Goal: Task Accomplishment & Management: Use online tool/utility

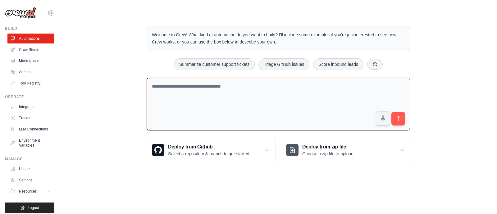
click at [213, 101] on textarea at bounding box center [278, 104] width 263 height 53
click at [21, 48] on link "Crew Studio" at bounding box center [31, 50] width 47 height 10
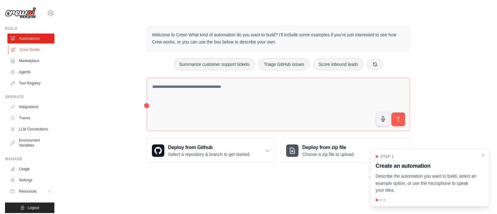
click at [29, 46] on link "Crew Studio" at bounding box center [31, 50] width 47 height 10
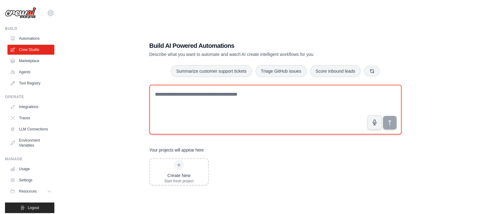
click at [224, 111] on textarea at bounding box center [275, 110] width 252 height 50
paste textarea "**********"
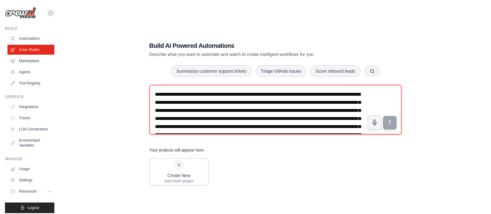
scroll to position [35, 0]
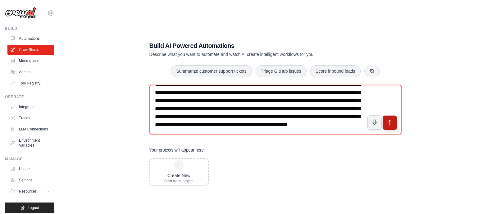
type textarea "**********"
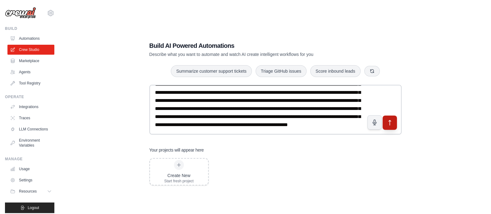
click at [389, 123] on icon "submit" at bounding box center [390, 122] width 7 height 7
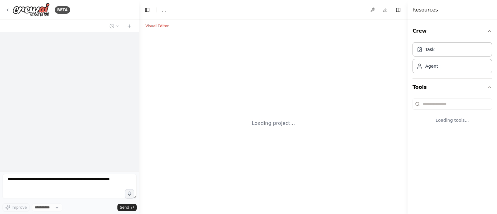
select select "****"
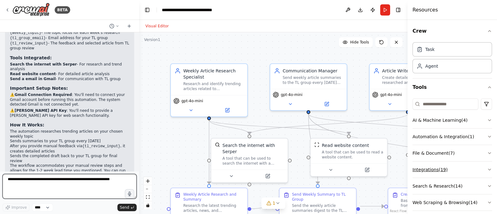
scroll to position [724, 0]
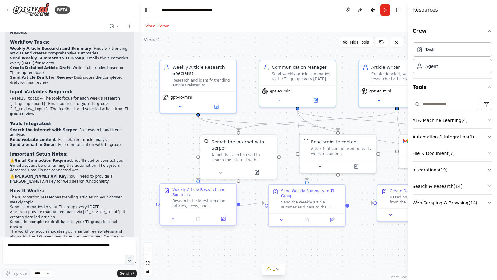
drag, startPoint x: 341, startPoint y: 242, endPoint x: 175, endPoint y: 210, distance: 169.0
click at [336, 214] on div ".deletable-edge-delete-btn { width: 20px; height: 20px; border: 0px solid #ffff…" at bounding box center [273, 155] width 268 height 247
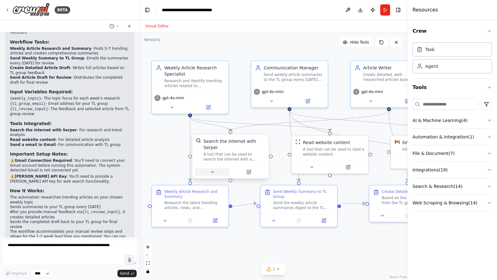
click at [213, 169] on icon at bounding box center [212, 171] width 5 height 5
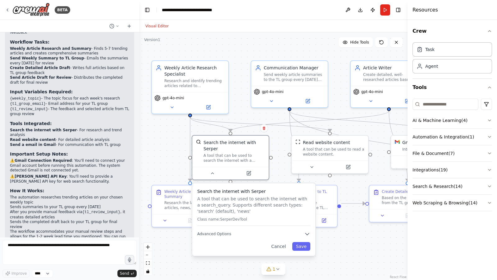
click at [362, 214] on div ".deletable-edge-delete-btn { width: 20px; height: 20px; border: 0px solid #ffff…" at bounding box center [273, 155] width 268 height 247
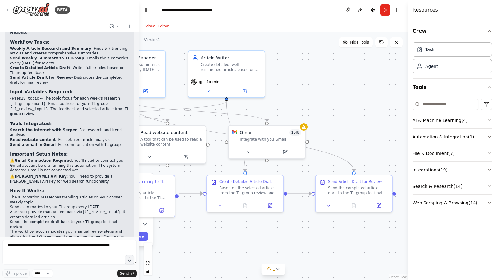
drag, startPoint x: 375, startPoint y: 247, endPoint x: 219, endPoint y: 213, distance: 160.3
click at [216, 214] on div ".deletable-edge-delete-btn { width: 20px; height: 20px; border: 0px solid #ffff…" at bounding box center [273, 155] width 268 height 247
click at [249, 151] on icon at bounding box center [247, 149] width 5 height 5
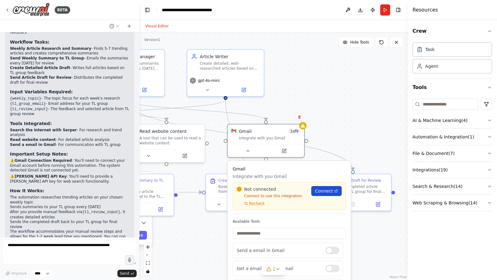
click at [326, 189] on span "Connect" at bounding box center [324, 191] width 18 height 6
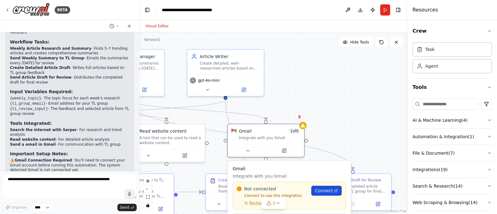
scroll to position [790, 0]
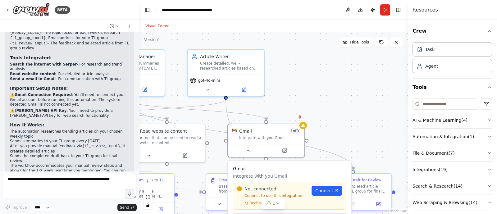
drag, startPoint x: 430, startPoint y: 1, endPoint x: 300, endPoint y: 58, distance: 141.6
click at [300, 58] on div ".deletable-edge-delete-btn { width: 20px; height: 20px; border: 0px solid #ffff…" at bounding box center [273, 123] width 268 height 182
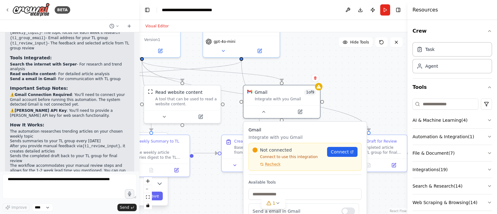
drag, startPoint x: 306, startPoint y: 89, endPoint x: 318, endPoint y: 53, distance: 38.9
click at [318, 53] on div ".deletable-edge-delete-btn { width: 20px; height: 20px; border: 0px solid #ffff…" at bounding box center [273, 123] width 268 height 182
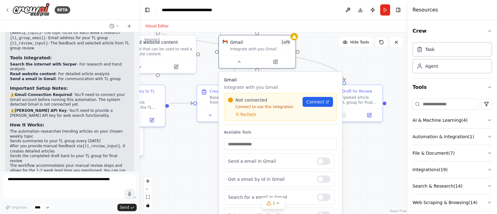
drag, startPoint x: 384, startPoint y: 108, endPoint x: 305, endPoint y: 121, distance: 80.4
click at [359, 57] on div ".deletable-edge-delete-btn { width: 20px; height: 20px; border: 0px solid #ffff…" at bounding box center [273, 123] width 268 height 182
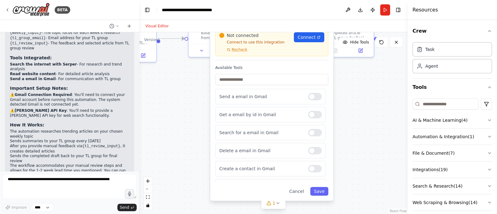
drag, startPoint x: 351, startPoint y: 178, endPoint x: 343, endPoint y: 115, distance: 63.3
click at [343, 115] on div ".deletable-edge-delete-btn { width: 20px; height: 20px; border: 0px solid #ffff…" at bounding box center [273, 123] width 268 height 182
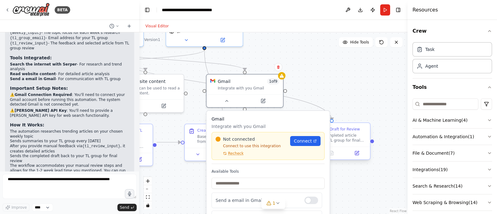
drag, startPoint x: 356, startPoint y: 113, endPoint x: 339, endPoint y: 131, distance: 25.0
click at [352, 193] on div ".deletable-edge-delete-btn { width: 20px; height: 20px; border: 0px solid #ffff…" at bounding box center [273, 123] width 268 height 182
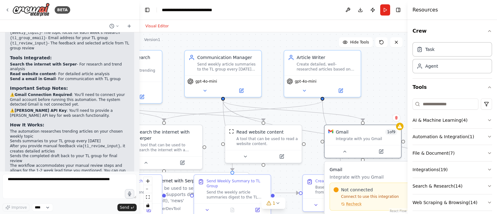
drag, startPoint x: 280, startPoint y: 54, endPoint x: 376, endPoint y: 110, distance: 111.5
click at [400, 111] on div ".deletable-edge-delete-btn { width: 20px; height: 20px; border: 0px solid #ffff…" at bounding box center [273, 123] width 268 height 182
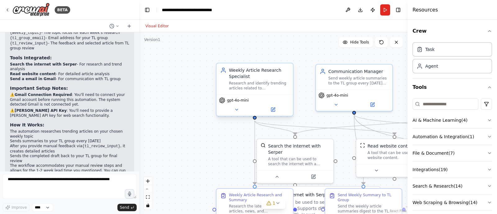
drag, startPoint x: 182, startPoint y: 46, endPoint x: 253, endPoint y: 71, distance: 75.3
click at [310, 53] on div ".deletable-edge-delete-btn { width: 20px; height: 20px; border: 0px solid #ffff…" at bounding box center [273, 123] width 268 height 182
click at [239, 81] on div "Research and identify trending articles related to {weekly_topic}, create compr…" at bounding box center [258, 86] width 60 height 10
click at [233, 112] on button at bounding box center [235, 109] width 35 height 7
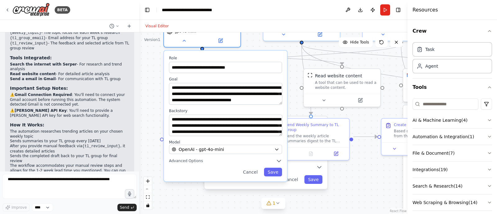
drag, startPoint x: 195, startPoint y: 154, endPoint x: 143, endPoint y: 84, distance: 87.3
click at [143, 84] on div ".deletable-edge-delete-btn { width: 20px; height: 20px; border: 0px solid #ffff…" at bounding box center [273, 123] width 268 height 182
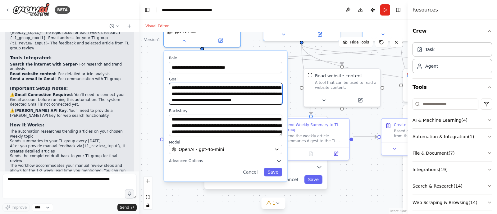
click at [212, 90] on textarea "**********" at bounding box center [225, 94] width 113 height 22
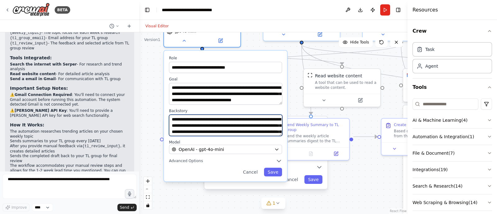
click at [214, 128] on textarea "**********" at bounding box center [225, 126] width 113 height 22
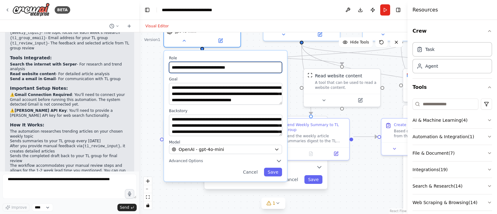
click at [191, 69] on input "**********" at bounding box center [225, 67] width 113 height 11
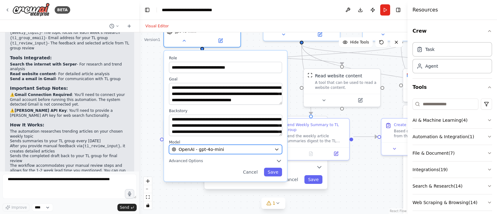
click at [198, 148] on span "OpenAI - gpt-4o-mini" at bounding box center [201, 149] width 45 height 6
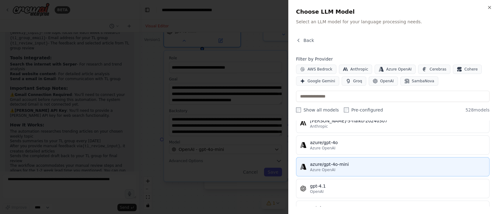
scroll to position [0, 0]
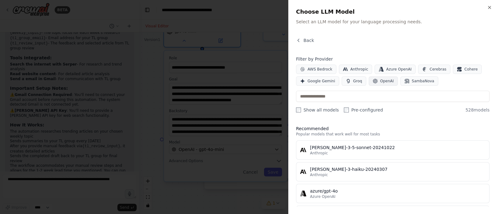
click at [383, 82] on span "OpenAI" at bounding box center [387, 81] width 14 height 5
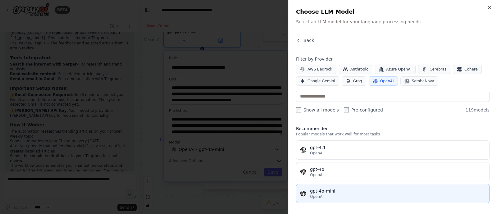
click at [354, 194] on div "OpenAI" at bounding box center [398, 196] width 176 height 5
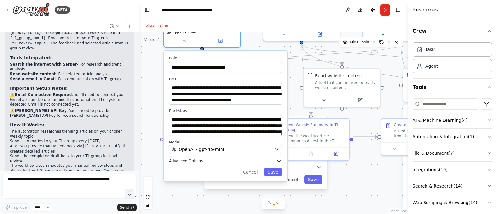
click at [199, 163] on span "Advanced Options" at bounding box center [186, 160] width 34 height 5
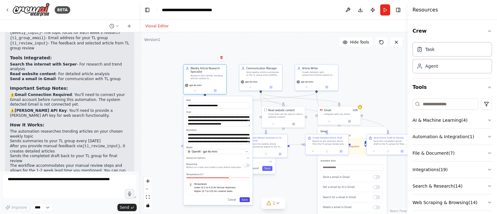
click at [247, 199] on button "Save" at bounding box center [245, 199] width 10 height 5
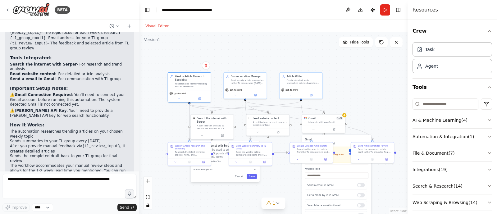
drag, startPoint x: 174, startPoint y: 126, endPoint x: 181, endPoint y: 118, distance: 10.8
click at [173, 127] on div ".deletable-edge-delete-btn { width: 20px; height: 20px; border: 0px solid #ffff…" at bounding box center [273, 123] width 268 height 182
click at [249, 83] on div "Send weekly article summaries to the TL group every Monday and distribute artic…" at bounding box center [248, 82] width 34 height 6
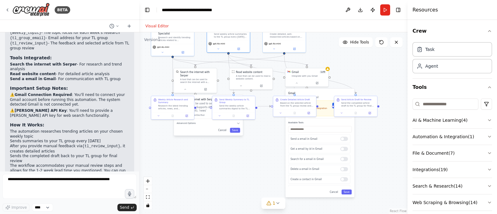
drag, startPoint x: 218, startPoint y: 194, endPoint x: 282, endPoint y: 80, distance: 130.3
click at [201, 145] on div ".deletable-edge-delete-btn { width: 20px; height: 20px; border: 0px solid #ffff…" at bounding box center [273, 123] width 268 height 182
click at [295, 81] on icon at bounding box center [296, 81] width 3 height 3
click at [241, 85] on button at bounding box center [241, 84] width 20 height 4
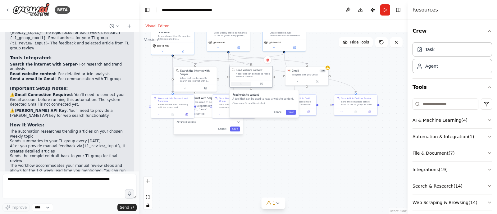
click at [241, 85] on button at bounding box center [241, 84] width 20 height 4
click at [181, 85] on button at bounding box center [185, 87] width 20 height 4
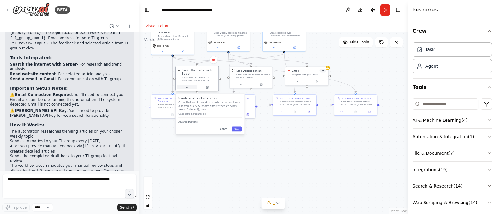
click at [181, 85] on button at bounding box center [187, 87] width 20 height 4
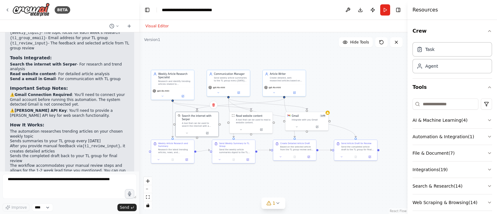
drag, startPoint x: 219, startPoint y: 145, endPoint x: 208, endPoint y: 181, distance: 37.8
click at [208, 181] on div ".deletable-edge-delete-btn { width: 20px; height: 20px; border: 0px solid #ffff…" at bounding box center [273, 123] width 268 height 182
click at [320, 125] on button at bounding box center [317, 126] width 20 height 4
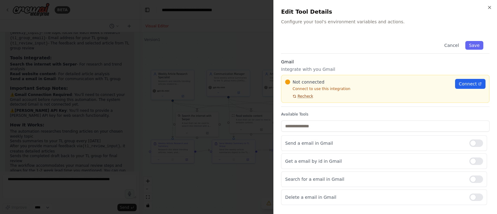
click at [307, 95] on span "Recheck" at bounding box center [306, 96] width 16 height 5
click at [459, 81] on span "Connect" at bounding box center [468, 84] width 18 height 6
click at [489, 6] on icon "button" at bounding box center [489, 7] width 5 height 5
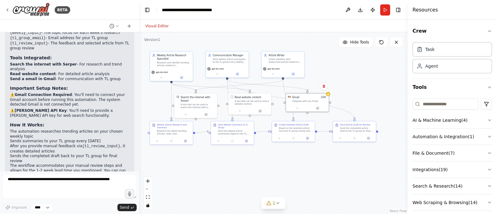
drag, startPoint x: 232, startPoint y: 176, endPoint x: 196, endPoint y: 122, distance: 65.1
click at [231, 167] on div ".deletable-edge-delete-btn { width: 20px; height: 20px; border: 0px solid #ffff…" at bounding box center [273, 123] width 268 height 182
click at [189, 103] on div "A tool that can be used to search the internet with a search_query. Supports di…" at bounding box center [198, 106] width 34 height 6
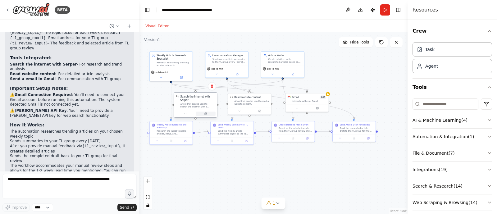
click at [202, 112] on button at bounding box center [206, 114] width 20 height 4
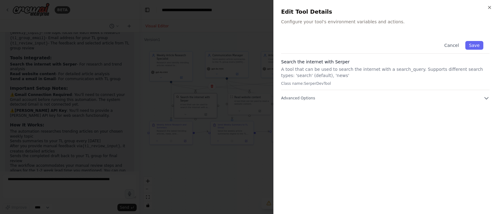
click at [351, 87] on div "Search the internet with Serper A tool that can be used to search the internet …" at bounding box center [385, 74] width 208 height 31
click at [327, 85] on p "Class name: SerperDevTool" at bounding box center [385, 83] width 208 height 5
click at [486, 5] on div "Close Edit Tool Details Configure your tool's environment variables and actions…" at bounding box center [385, 107] width 224 height 214
click at [489, 7] on icon "button" at bounding box center [489, 7] width 2 height 2
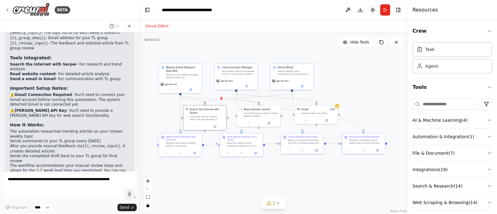
drag, startPoint x: 185, startPoint y: 180, endPoint x: 194, endPoint y: 192, distance: 15.0
click at [194, 192] on div ".deletable-edge-delete-btn { width: 20px; height: 20px; border: 0px solid #ffff…" at bounding box center [273, 123] width 268 height 182
click at [350, 151] on icon at bounding box center [349, 149] width 3 height 3
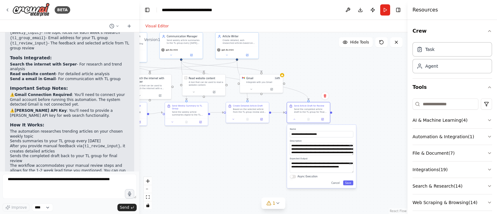
drag, startPoint x: 321, startPoint y: 181, endPoint x: 272, endPoint y: 156, distance: 54.5
click at [265, 149] on div ".deletable-edge-delete-btn { width: 20px; height: 20px; border: 0px solid #ffff…" at bounding box center [273, 123] width 268 height 182
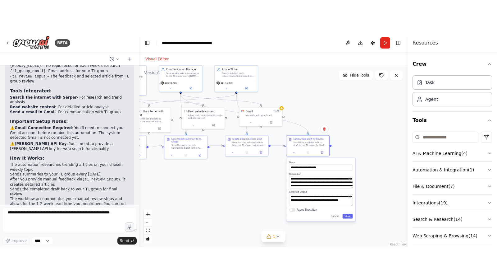
scroll to position [724, 0]
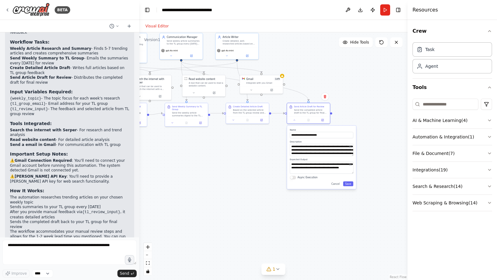
drag, startPoint x: 217, startPoint y: 168, endPoint x: 244, endPoint y: 217, distance: 55.8
click at [244, 214] on div ".deletable-edge-delete-btn { width: 20px; height: 20px; border: 0px solid #ffff…" at bounding box center [273, 155] width 268 height 247
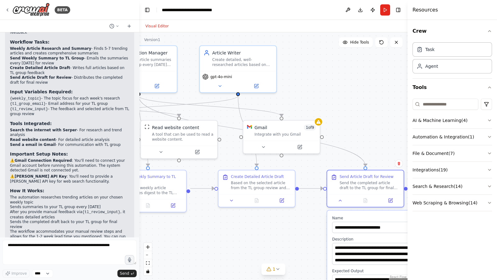
drag, startPoint x: 214, startPoint y: 207, endPoint x: 153, endPoint y: 247, distance: 73.3
click at [153, 214] on div ".deletable-edge-delete-btn { width: 20px; height: 20px; border: 0px solid #ffff…" at bounding box center [273, 155] width 268 height 247
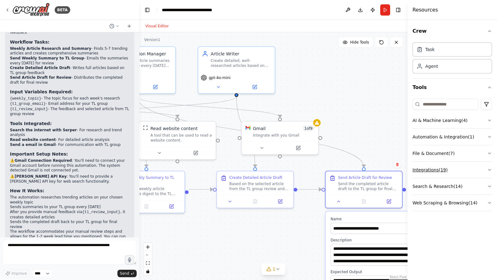
click at [433, 167] on button "Integrations ( 19 )" at bounding box center [453, 170] width 80 height 16
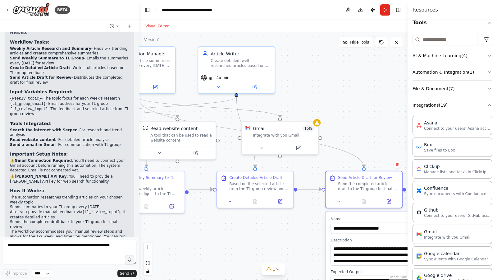
scroll to position [0, 0]
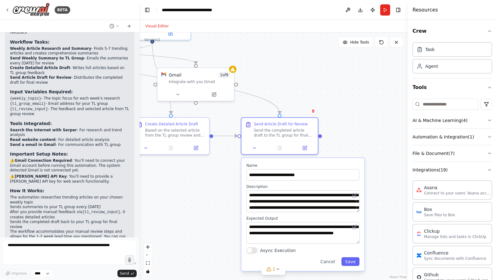
drag, startPoint x: 382, startPoint y: 126, endPoint x: 300, endPoint y: 74, distance: 98.2
click at [300, 74] on div ".deletable-edge-delete-btn { width: 20px; height: 20px; border: 0px solid #ffff…" at bounding box center [273, 155] width 268 height 247
click at [198, 187] on div ".deletable-edge-delete-btn { width: 20px; height: 20px; border: 0px solid #ffff…" at bounding box center [273, 155] width 268 height 247
click at [258, 148] on button at bounding box center [254, 146] width 21 height 7
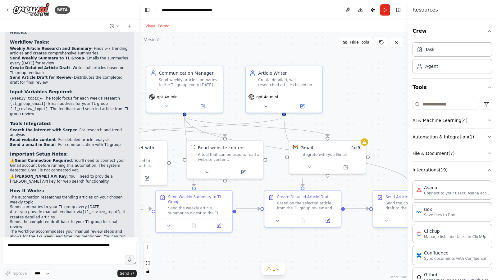
drag, startPoint x: 201, startPoint y: 174, endPoint x: 338, endPoint y: 247, distance: 155.8
click at [344, 214] on div ".deletable-edge-delete-btn { width: 20px; height: 20px; border: 0px solid #ffff…" at bounding box center [273, 155] width 268 height 247
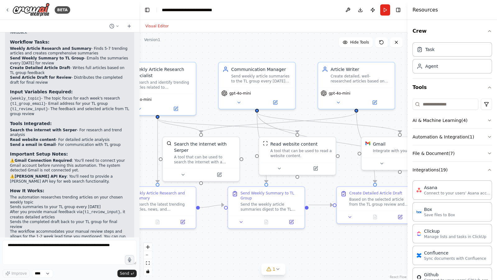
drag, startPoint x: 217, startPoint y: 65, endPoint x: 270, endPoint y: 52, distance: 53.8
click at [270, 52] on div ".deletable-edge-delete-btn { width: 20px; height: 20px; border: 0px solid #ffff…" at bounding box center [273, 155] width 268 height 247
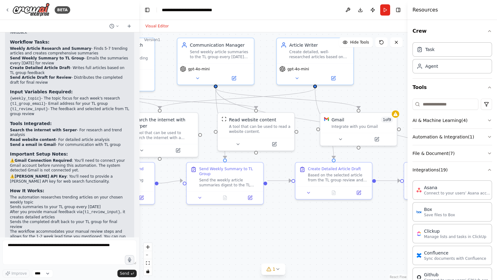
drag, startPoint x: 225, startPoint y: 253, endPoint x: 210, endPoint y: 222, distance: 34.7
click at [184, 214] on div ".deletable-edge-delete-btn { width: 20px; height: 20px; border: 0px solid #ffff…" at bounding box center [273, 155] width 268 height 247
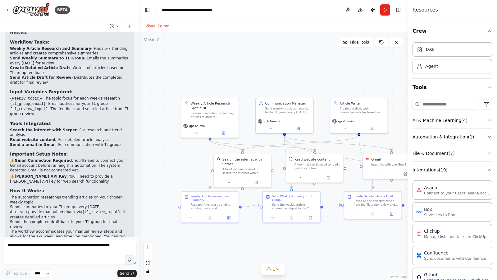
drag, startPoint x: 221, startPoint y: 218, endPoint x: 258, endPoint y: 219, distance: 37.3
click at [274, 214] on div ".deletable-edge-delete-btn { width: 20px; height: 20px; border: 0px solid #ffff…" at bounding box center [273, 155] width 268 height 247
click at [209, 104] on div "Weekly Article Research Specialist" at bounding box center [214, 105] width 45 height 9
click at [203, 110] on div "Weekly Article Research Specialist Research and identify trending articles rela…" at bounding box center [214, 110] width 45 height 18
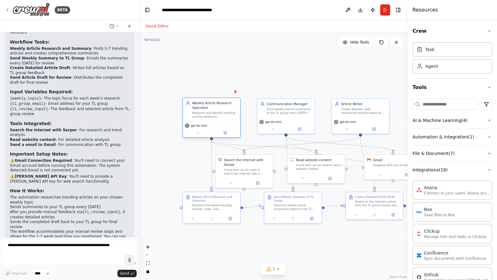
click at [200, 113] on div "Research and identify trending articles related to {weekly_topic}, create compr…" at bounding box center [214, 114] width 45 height 7
click at [195, 131] on button at bounding box center [198, 133] width 26 height 6
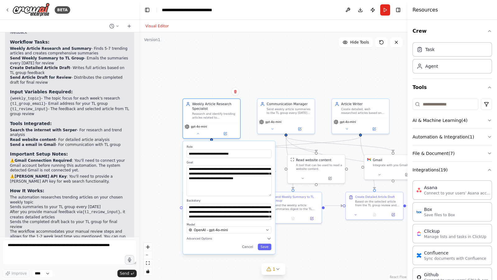
drag, startPoint x: 268, startPoint y: 179, endPoint x: 268, endPoint y: 194, distance: 14.6
click at [268, 194] on textarea "**********" at bounding box center [229, 180] width 85 height 31
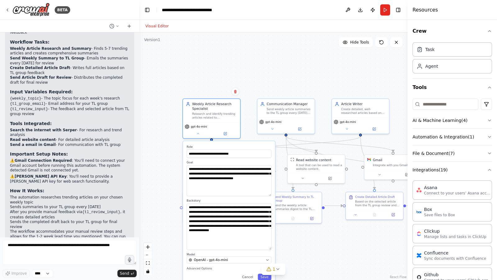
drag, startPoint x: 270, startPoint y: 217, endPoint x: 267, endPoint y: 248, distance: 30.6
click at [267, 214] on textarea "**********" at bounding box center [229, 226] width 85 height 46
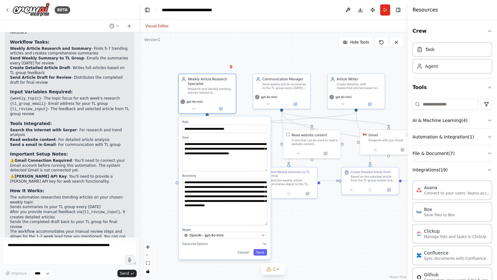
drag, startPoint x: 304, startPoint y: 244, endPoint x: 297, endPoint y: 209, distance: 35.8
click at [297, 209] on div ".deletable-edge-delete-btn { width: 20px; height: 20px; border: 0px solid #ffff…" at bounding box center [273, 155] width 268 height 247
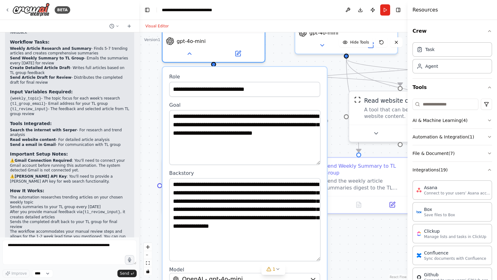
drag, startPoint x: 316, startPoint y: 213, endPoint x: 354, endPoint y: 232, distance: 42.8
click at [354, 214] on div ".deletable-edge-delete-btn { width: 20px; height: 20px; border: 0px solid #ffff…" at bounding box center [273, 155] width 268 height 247
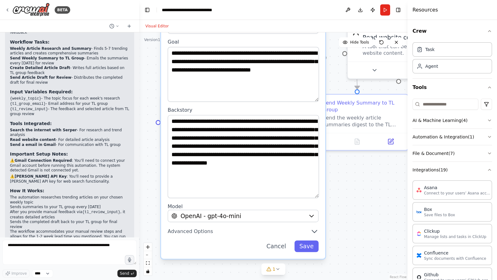
drag, startPoint x: 355, startPoint y: 256, endPoint x: 354, endPoint y: 196, distance: 60.6
click at [354, 196] on div ".deletable-edge-delete-btn { width: 20px; height: 20px; border: 0px solid #ffff…" at bounding box center [273, 155] width 268 height 247
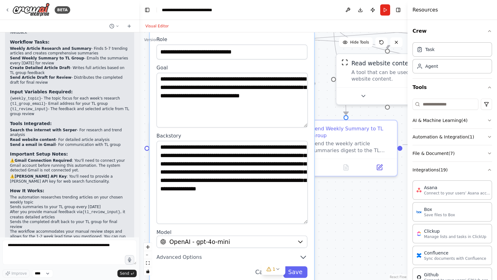
drag, startPoint x: 345, startPoint y: 172, endPoint x: 336, endPoint y: 179, distance: 11.5
click at [336, 179] on div ".deletable-edge-delete-btn { width: 20px; height: 20px; border: 0px solid #ffff…" at bounding box center [273, 155] width 268 height 247
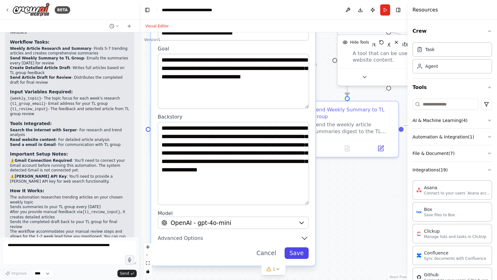
click at [298, 214] on button "Save" at bounding box center [297, 252] width 24 height 11
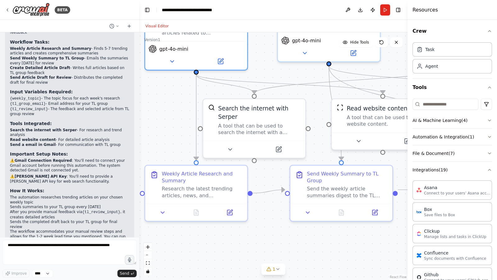
drag, startPoint x: 338, startPoint y: 199, endPoint x: 321, endPoint y: 266, distance: 69.9
click at [322, 214] on div ".deletable-edge-delete-btn { width: 20px; height: 20px; border: 0px solid #ffff…" at bounding box center [273, 155] width 268 height 247
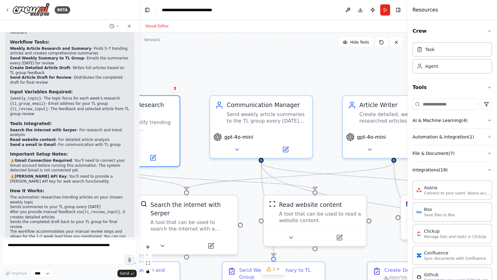
drag, startPoint x: 256, startPoint y: 89, endPoint x: 199, endPoint y: 158, distance: 89.9
click at [199, 158] on div ".deletable-edge-delete-btn { width: 20px; height: 20px; border: 0px solid #ffff…" at bounding box center [273, 155] width 268 height 247
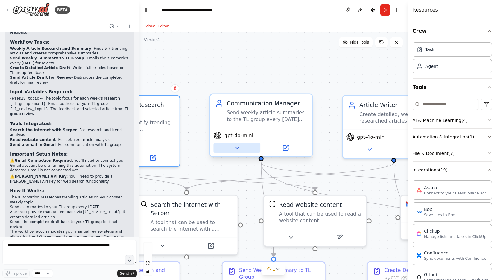
click at [238, 149] on icon at bounding box center [237, 147] width 7 height 7
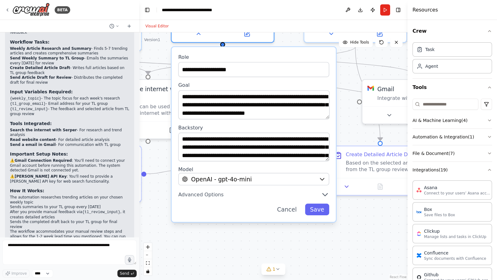
drag, startPoint x: 388, startPoint y: 241, endPoint x: 325, endPoint y: 111, distance: 144.8
click at [350, 125] on div ".deletable-edge-delete-btn { width: 20px; height: 20px; border: 0px solid #ffff…" at bounding box center [273, 155] width 268 height 247
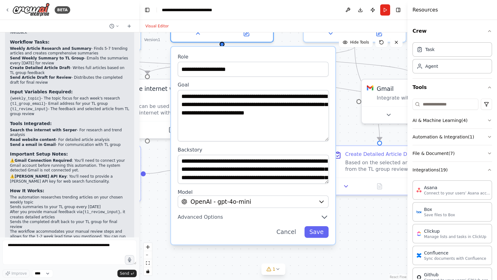
drag, startPoint x: 327, startPoint y: 115, endPoint x: 323, endPoint y: 140, distance: 24.7
click at [323, 140] on textarea "**********" at bounding box center [253, 115] width 151 height 51
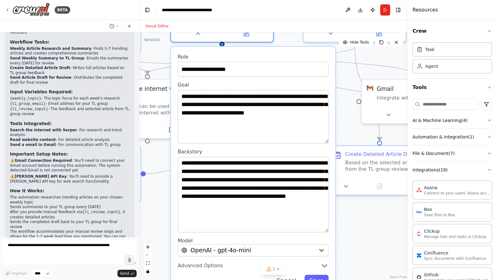
drag, startPoint x: 324, startPoint y: 183, endPoint x: 325, endPoint y: 227, distance: 43.2
click at [318, 214] on textarea "**********" at bounding box center [253, 195] width 151 height 76
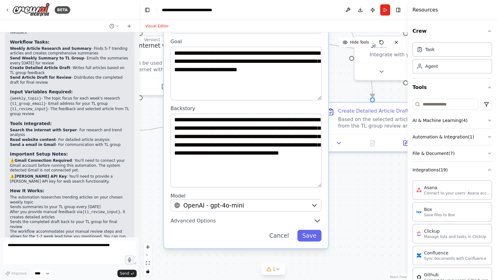
drag, startPoint x: 359, startPoint y: 247, endPoint x: 283, endPoint y: 195, distance: 92.3
click at [352, 204] on div ".deletable-edge-delete-btn { width: 20px; height: 20px; border: 0px solid #ffff…" at bounding box center [273, 155] width 268 height 247
click at [309, 214] on button "Save" at bounding box center [309, 235] width 24 height 11
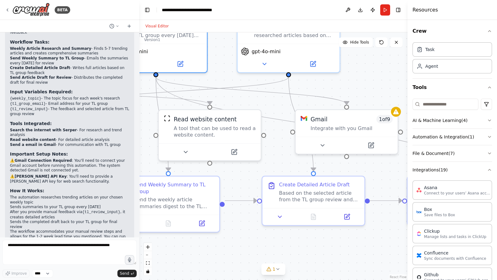
drag, startPoint x: 348, startPoint y: 185, endPoint x: 284, endPoint y: 258, distance: 97.3
click at [286, 214] on div ".deletable-edge-delete-btn { width: 20px; height: 20px; border: 0px solid #ffff…" at bounding box center [273, 155] width 268 height 247
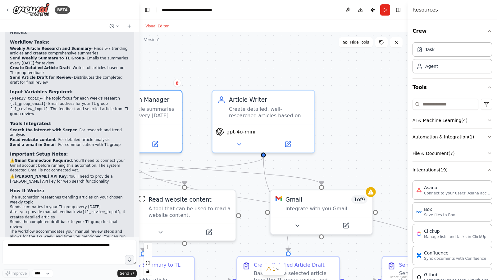
drag, startPoint x: 363, startPoint y: 80, endPoint x: 343, endPoint y: 153, distance: 75.9
click at [343, 153] on div ".deletable-edge-delete-btn { width: 20px; height: 20px; border: 0px solid #ffff…" at bounding box center [273, 155] width 268 height 247
click at [242, 142] on icon at bounding box center [239, 142] width 7 height 7
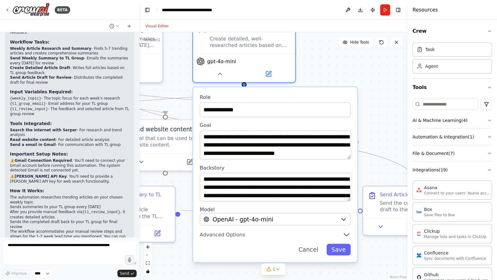
drag, startPoint x: 357, startPoint y: 120, endPoint x: 357, endPoint y: 148, distance: 27.7
click at [341, 59] on div ".deletable-edge-delete-btn { width: 20px; height: 20px; border: 0px solid #ffff…" at bounding box center [273, 155] width 268 height 247
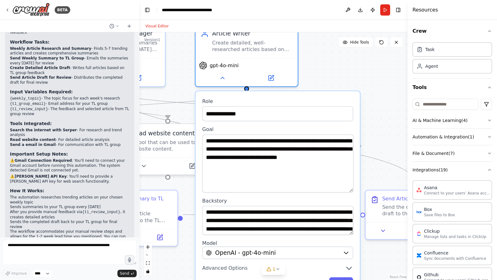
drag, startPoint x: 351, startPoint y: 163, endPoint x: 347, endPoint y: 191, distance: 28.9
click at [347, 191] on textarea "**********" at bounding box center [277, 163] width 151 height 58
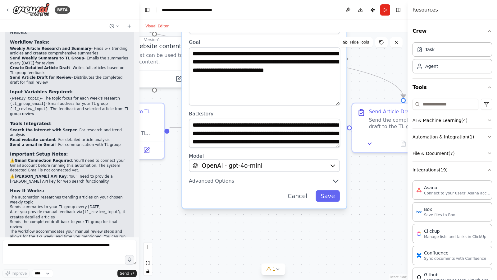
drag, startPoint x: 371, startPoint y: 178, endPoint x: 346, endPoint y: 129, distance: 54.5
click at [357, 92] on div ".deletable-edge-delete-btn { width: 20px; height: 20px; border: 0px solid #ffff…" at bounding box center [273, 155] width 268 height 247
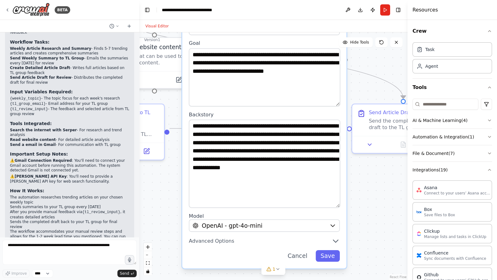
drag, startPoint x: 339, startPoint y: 159, endPoint x: 337, endPoint y: 207, distance: 47.6
click at [337, 207] on textarea "**********" at bounding box center [264, 164] width 151 height 88
click at [303, 214] on button "Cancel" at bounding box center [298, 255] width 30 height 11
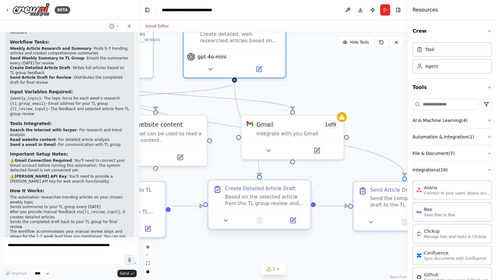
drag, startPoint x: 265, startPoint y: 205, endPoint x: 215, endPoint y: 179, distance: 56.0
click at [263, 214] on div ".deletable-edge-delete-btn { width: 20px; height: 20px; border: 0px solid #ffff…" at bounding box center [273, 155] width 268 height 247
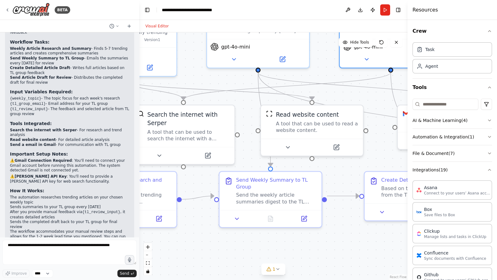
drag, startPoint x: 227, startPoint y: 107, endPoint x: 395, endPoint y: 106, distance: 167.8
click at [399, 103] on div ".deletable-edge-delete-btn { width: 20px; height: 20px; border: 0px solid #ffff…" at bounding box center [273, 155] width 268 height 247
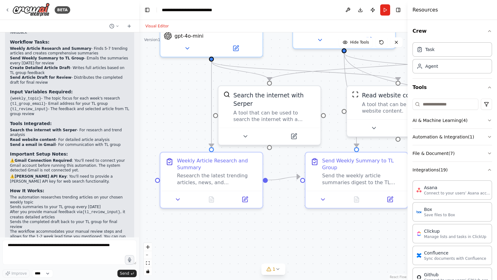
drag, startPoint x: 262, startPoint y: 217, endPoint x: 300, endPoint y: 212, distance: 38.0
click at [300, 212] on div ".deletable-edge-delete-btn { width: 20px; height: 20px; border: 0px solid #ffff…" at bounding box center [273, 155] width 268 height 247
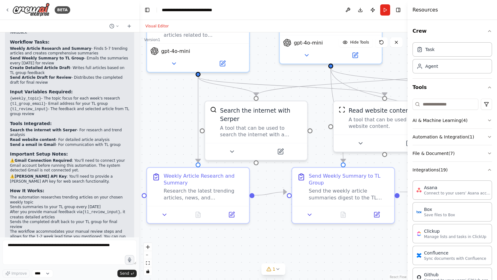
drag, startPoint x: 292, startPoint y: 206, endPoint x: 280, endPoint y: 220, distance: 19.2
click at [280, 214] on div ".deletable-edge-delete-btn { width: 20px; height: 20px; border: 0px solid #ffff…" at bounding box center [273, 155] width 268 height 247
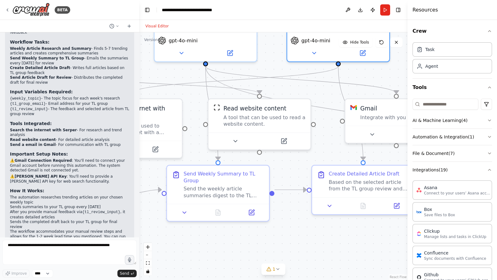
drag, startPoint x: 332, startPoint y: 229, endPoint x: 210, endPoint y: 217, distance: 122.9
click at [195, 214] on div ".deletable-edge-delete-btn { width: 20px; height: 20px; border: 0px solid #ffff…" at bounding box center [273, 155] width 268 height 247
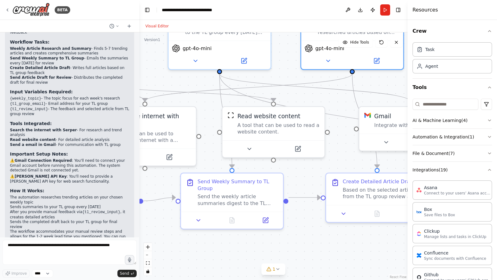
drag, startPoint x: 314, startPoint y: 238, endPoint x: 365, endPoint y: 242, distance: 51.7
click at [365, 214] on div ".deletable-edge-delete-btn { width: 20px; height: 20px; border: 0px solid #ffff…" at bounding box center [273, 155] width 268 height 247
click at [453, 155] on button "File & Document ( 7 )" at bounding box center [453, 153] width 80 height 16
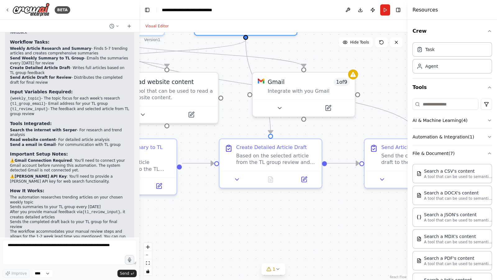
drag, startPoint x: 366, startPoint y: 243, endPoint x: 338, endPoint y: 185, distance: 64.9
click at [259, 207] on div ".deletable-edge-delete-btn { width: 20px; height: 20px; border: 0px solid #ffff…" at bounding box center [273, 155] width 268 height 247
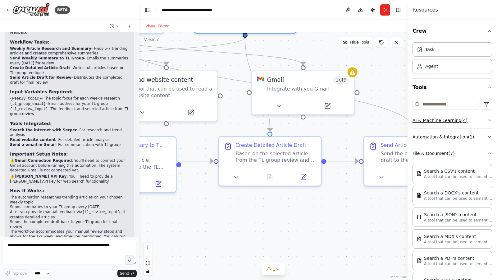
click at [444, 120] on button "AI & Machine Learning ( 4 )" at bounding box center [453, 120] width 80 height 16
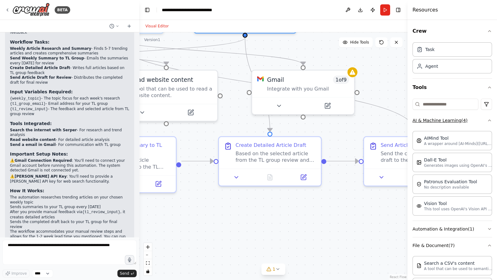
click at [444, 120] on button "AI & Machine Learning ( 4 )" at bounding box center [453, 120] width 80 height 16
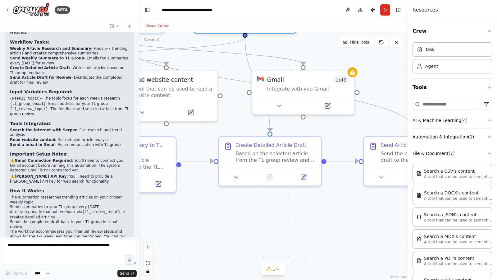
click at [443, 137] on button "Automation & Integration ( 1 )" at bounding box center [453, 137] width 80 height 16
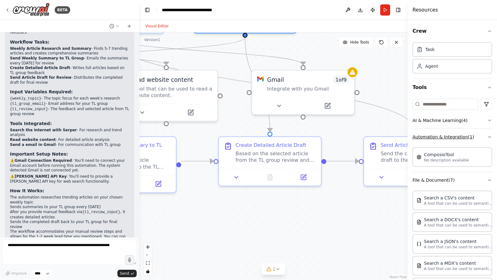
click at [443, 137] on button "Automation & Integration ( 1 )" at bounding box center [453, 137] width 80 height 16
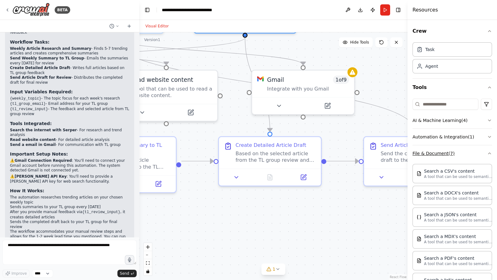
click at [441, 155] on button "File & Document ( 7 )" at bounding box center [453, 153] width 80 height 16
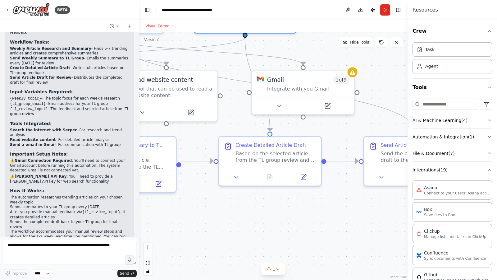
click at [438, 172] on button "Integrations ( 19 )" at bounding box center [453, 170] width 80 height 16
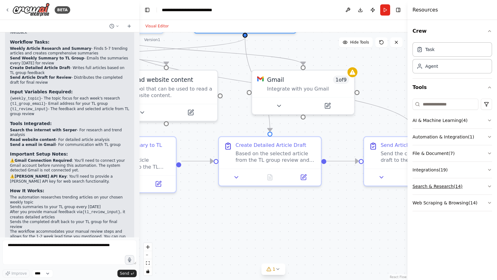
click at [438, 186] on button "Search & Research ( 14 )" at bounding box center [453, 186] width 80 height 16
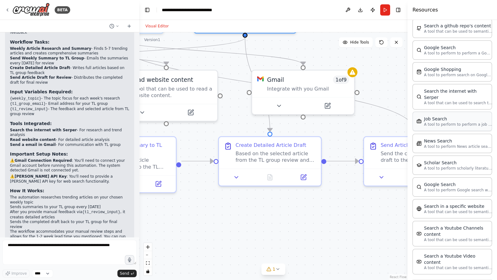
scroll to position [254, 0]
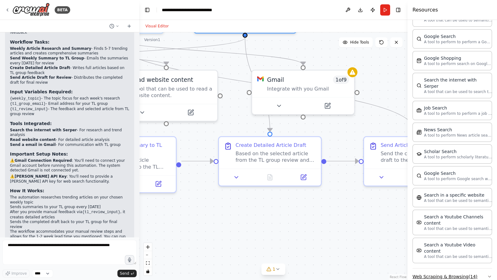
click at [443, 214] on button "Web Scraping & Browsing ( 14 )" at bounding box center [453, 276] width 80 height 16
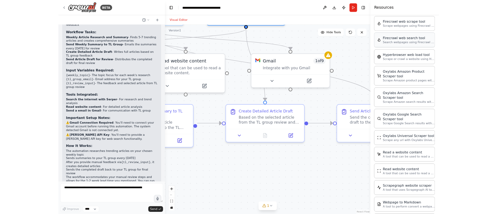
scroll to position [581, 0]
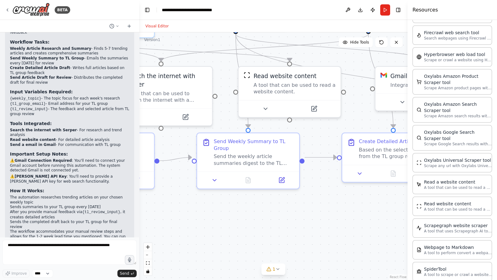
drag, startPoint x: 228, startPoint y: 240, endPoint x: 369, endPoint y: 239, distance: 141.4
click at [376, 214] on div ".deletable-edge-delete-btn { width: 20px; height: 20px; border: 0px solid #ffff…" at bounding box center [273, 155] width 268 height 247
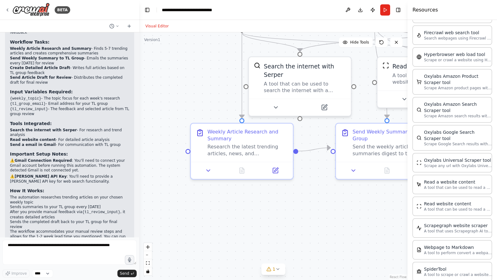
drag, startPoint x: 282, startPoint y: 221, endPoint x: 351, endPoint y: 219, distance: 69.3
click at [351, 214] on div ".deletable-edge-delete-btn { width: 20px; height: 20px; border: 0px solid #ffff…" at bounding box center [273, 155] width 268 height 247
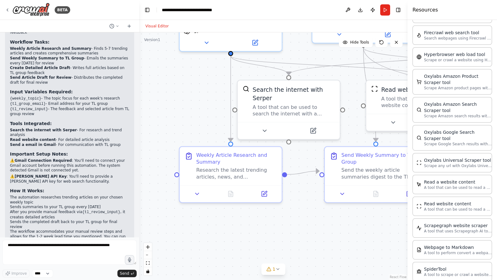
drag, startPoint x: 314, startPoint y: 215, endPoint x: 291, endPoint y: 227, distance: 25.2
click at [291, 214] on div ".deletable-edge-delete-btn { width: 20px; height: 20px; border: 0px solid #ffff…" at bounding box center [273, 155] width 268 height 247
click at [196, 191] on icon at bounding box center [197, 192] width 3 height 2
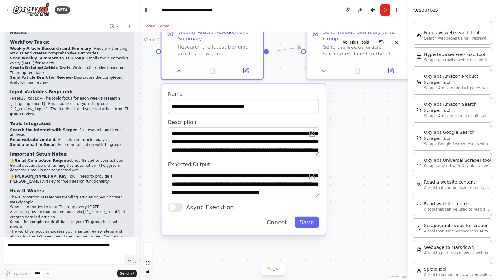
drag, startPoint x: 384, startPoint y: 252, endPoint x: 365, endPoint y: 127, distance: 125.6
click at [365, 127] on div ".deletable-edge-delete-btn { width: 20px; height: 20px; border: 0px solid #ffff…" at bounding box center [273, 155] width 268 height 247
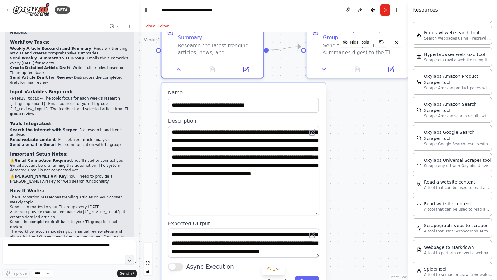
drag, startPoint x: 317, startPoint y: 153, endPoint x: 279, endPoint y: 176, distance: 44.3
click at [313, 210] on textarea "**********" at bounding box center [243, 170] width 151 height 89
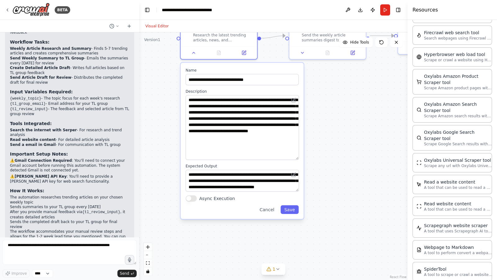
drag, startPoint x: 344, startPoint y: 223, endPoint x: 332, endPoint y: 185, distance: 40.0
click at [343, 179] on div ".deletable-edge-delete-btn { width: 20px; height: 20px; border: 0px solid #ffff…" at bounding box center [273, 155] width 268 height 247
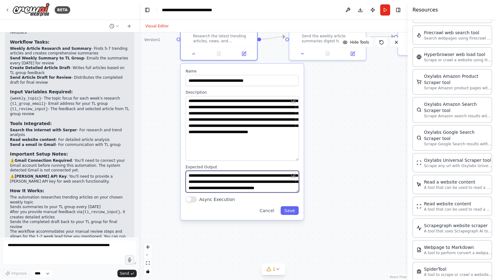
drag, startPoint x: 296, startPoint y: 191, endPoint x: 295, endPoint y: 204, distance: 12.5
click at [295, 207] on div "**********" at bounding box center [242, 142] width 123 height 156
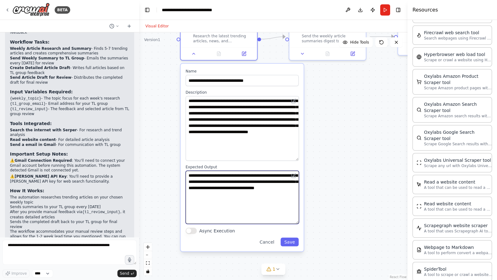
drag, startPoint x: 298, startPoint y: 196, endPoint x: 300, endPoint y: 217, distance: 21.5
click at [299, 214] on div "**********" at bounding box center [242, 157] width 123 height 187
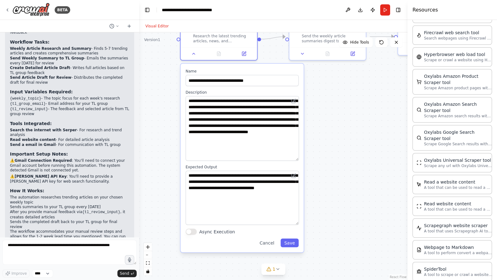
click at [360, 191] on div ".deletable-edge-delete-btn { width: 20px; height: 20px; border: 0px solid #ffff…" at bounding box center [273, 155] width 268 height 247
click at [282, 106] on textarea "**********" at bounding box center [242, 128] width 113 height 65
click at [198, 128] on textarea "**********" at bounding box center [242, 128] width 113 height 65
click at [207, 126] on textarea "**********" at bounding box center [242, 128] width 113 height 65
click at [230, 125] on textarea "**********" at bounding box center [242, 128] width 113 height 65
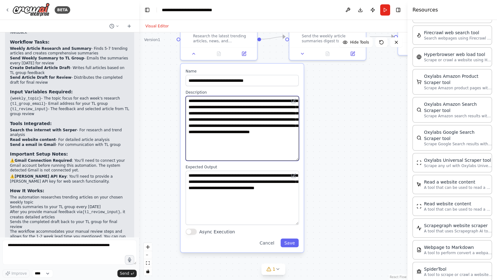
click at [266, 124] on textarea "**********" at bounding box center [242, 128] width 113 height 65
click at [217, 146] on textarea "**********" at bounding box center [242, 128] width 113 height 65
click at [280, 137] on textarea "**********" at bounding box center [242, 128] width 113 height 65
type textarea "**********"
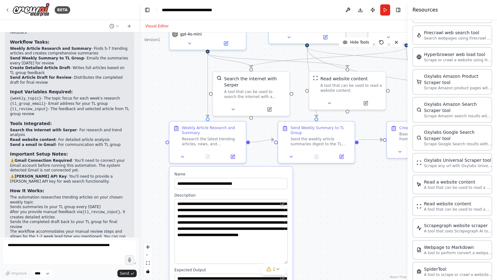
drag, startPoint x: 331, startPoint y: 101, endPoint x: 309, endPoint y: 221, distance: 121.3
click at [312, 214] on div ".deletable-edge-delete-btn { width: 20px; height: 20px; border: 0px solid #ffff…" at bounding box center [273, 155] width 268 height 247
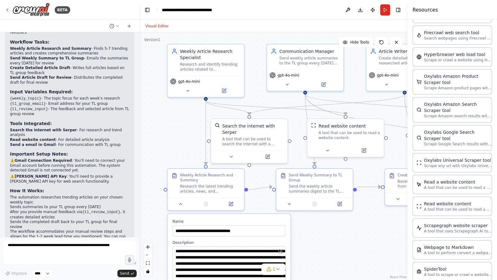
drag, startPoint x: 174, startPoint y: 109, endPoint x: 191, endPoint y: 169, distance: 62.3
click at [188, 176] on div ".deletable-edge-delete-btn { width: 20px; height: 20px; border: 0px solid #ffff…" at bounding box center [273, 155] width 268 height 247
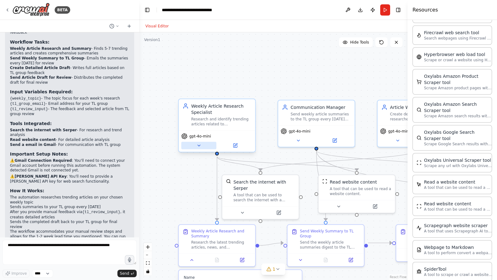
click at [198, 145] on icon at bounding box center [199, 145] width 2 height 1
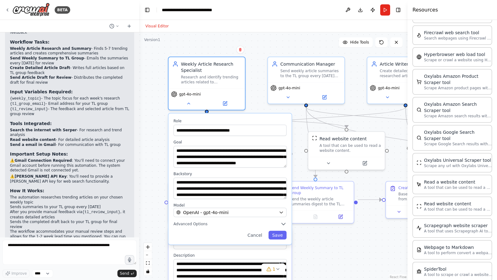
drag, startPoint x: 169, startPoint y: 212, endPoint x: 158, endPoint y: 136, distance: 76.5
click at [158, 137] on div ".deletable-edge-delete-btn { width: 20px; height: 20px; border: 0px solid #ffff…" at bounding box center [273, 155] width 268 height 247
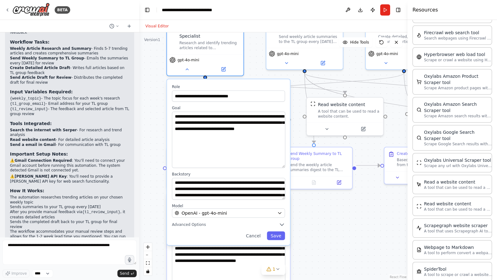
drag, startPoint x: 282, startPoint y: 130, endPoint x: 238, endPoint y: 148, distance: 47.3
click at [278, 164] on textarea "**********" at bounding box center [228, 140] width 113 height 56
click at [185, 135] on textarea "**********" at bounding box center [228, 140] width 113 height 56
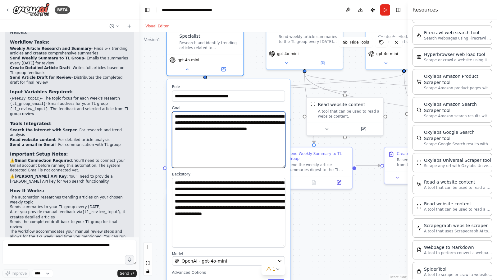
drag, startPoint x: 283, startPoint y: 197, endPoint x: 304, endPoint y: 233, distance: 41.2
click at [277, 214] on textarea "**********" at bounding box center [228, 213] width 113 height 70
type textarea "**********"
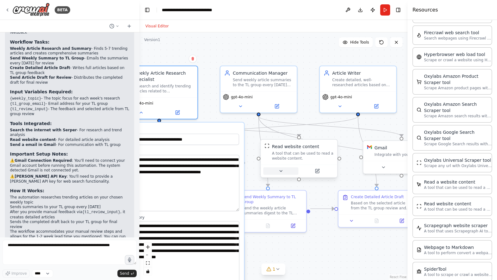
drag, startPoint x: 348, startPoint y: 201, endPoint x: 289, endPoint y: 179, distance: 63.5
click at [293, 214] on div ".deletable-edge-delete-btn { width: 20px; height: 20px; border: 0px solid #ffff…" at bounding box center [273, 155] width 268 height 247
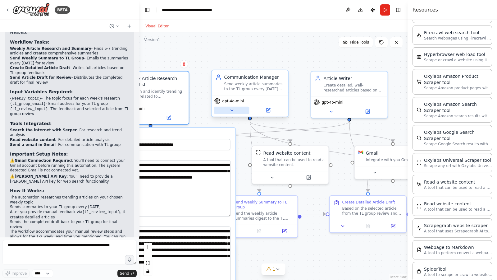
click at [231, 110] on icon at bounding box center [232, 110] width 2 height 1
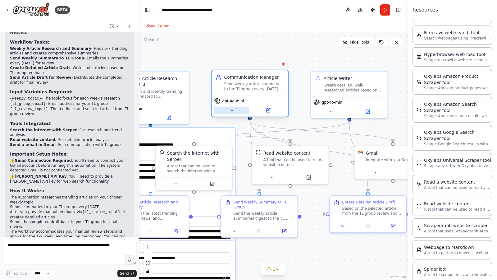
click at [231, 110] on icon at bounding box center [232, 110] width 2 height 1
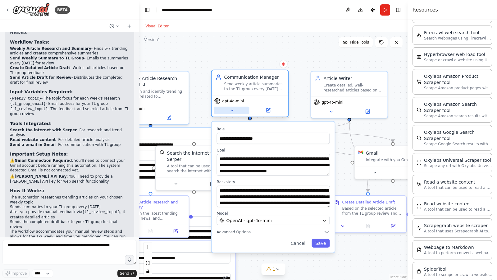
click at [231, 112] on icon at bounding box center [231, 110] width 5 height 5
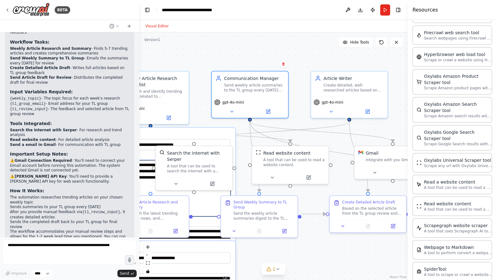
drag, startPoint x: 205, startPoint y: 201, endPoint x: 205, endPoint y: 197, distance: 4.3
click at [205, 201] on textarea "**********" at bounding box center [173, 188] width 113 height 56
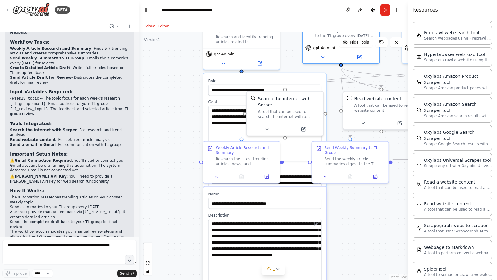
drag, startPoint x: 200, startPoint y: 111, endPoint x: 291, endPoint y: 58, distance: 105.0
click at [291, 57] on div ".deletable-edge-delete-btn { width: 20px; height: 20px; border: 0px solid #ffff…" at bounding box center [273, 155] width 268 height 247
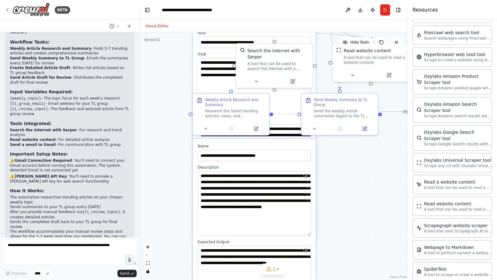
drag, startPoint x: 353, startPoint y: 236, endPoint x: 326, endPoint y: 130, distance: 108.9
click at [328, 129] on div ".deletable-edge-delete-btn { width: 20px; height: 20px; border: 0px solid #ffff…" at bounding box center [273, 155] width 268 height 247
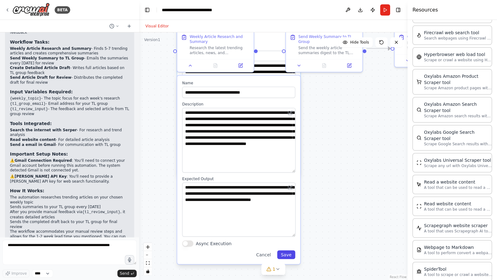
click at [289, 214] on button "Save" at bounding box center [286, 254] width 18 height 9
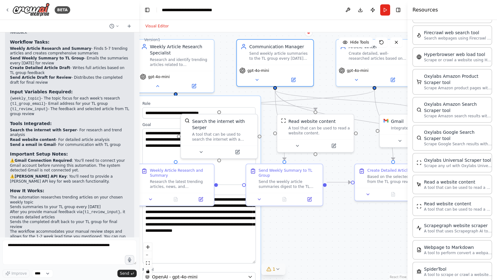
drag, startPoint x: 321, startPoint y: 148, endPoint x: 272, endPoint y: 268, distance: 129.1
click at [273, 214] on div "Version 1 Hide Tools .deletable-edge-delete-btn { width: 20px; height: 20px; bo…" at bounding box center [273, 155] width 268 height 247
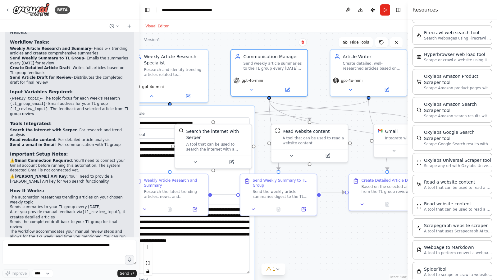
drag, startPoint x: 219, startPoint y: 88, endPoint x: 244, endPoint y: 87, distance: 24.9
click at [244, 87] on div ".deletable-edge-delete-btn { width: 20px; height: 20px; border: 0px solid #ffff…" at bounding box center [273, 155] width 268 height 247
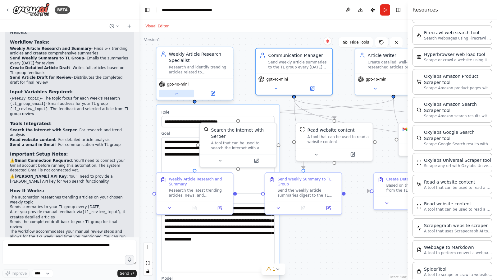
click at [176, 94] on icon at bounding box center [176, 93] width 5 height 5
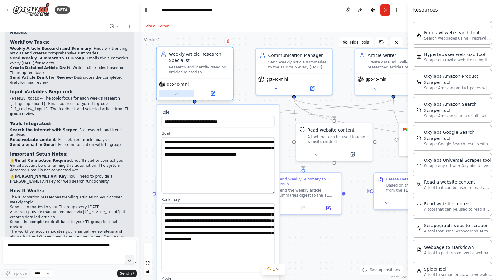
click at [172, 95] on button at bounding box center [176, 93] width 35 height 7
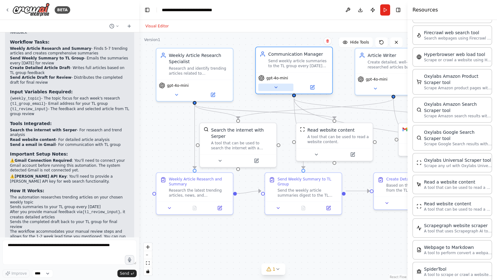
click at [273, 87] on icon at bounding box center [275, 87] width 5 height 5
click at [274, 89] on icon at bounding box center [275, 87] width 5 height 5
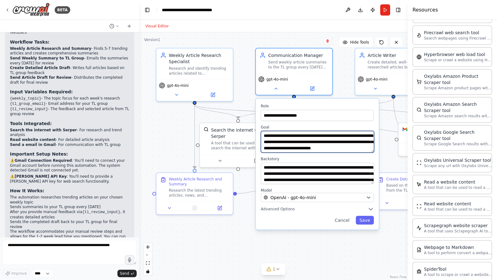
click at [339, 135] on textarea "**********" at bounding box center [317, 142] width 113 height 22
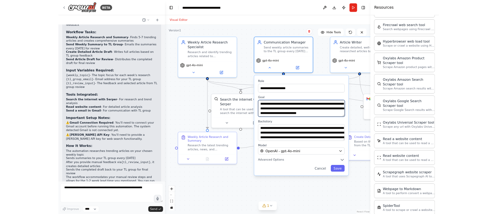
scroll to position [790, 0]
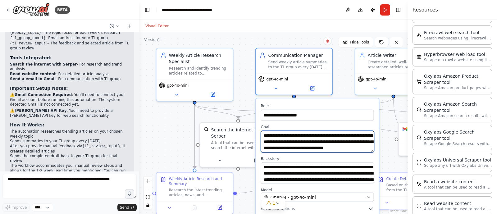
drag, startPoint x: 373, startPoint y: 152, endPoint x: 369, endPoint y: 170, distance: 18.0
click at [370, 171] on div "**********" at bounding box center [317, 163] width 123 height 131
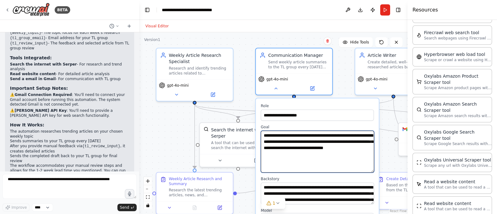
drag, startPoint x: 371, startPoint y: 150, endPoint x: 370, endPoint y: 173, distance: 23.6
click at [370, 173] on textarea "**********" at bounding box center [317, 152] width 113 height 42
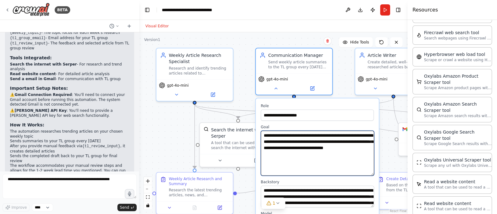
type textarea "**********"
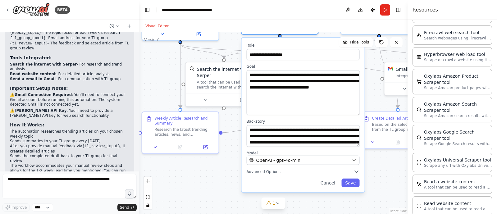
drag, startPoint x: 391, startPoint y: 158, endPoint x: 374, endPoint y: 99, distance: 61.1
click at [377, 95] on div ".deletable-edge-delete-btn { width: 20px; height: 20px; border: 0px solid #ffff…" at bounding box center [273, 123] width 268 height 182
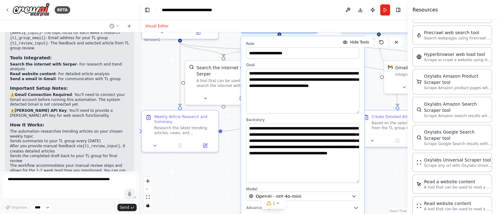
drag, startPoint x: 357, startPoint y: 143, endPoint x: 356, endPoint y: 181, distance: 37.9
click at [356, 181] on textarea "**********" at bounding box center [302, 153] width 113 height 59
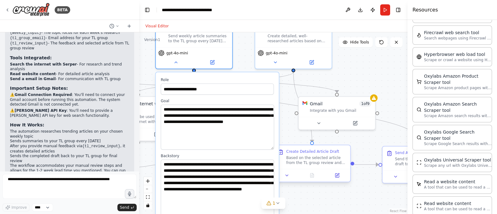
drag, startPoint x: 387, startPoint y: 172, endPoint x: 295, endPoint y: 173, distance: 91.7
click at [298, 210] on div ".deletable-edge-delete-btn { width: 20px; height: 20px; border: 0px solid #ffff…" at bounding box center [273, 123] width 268 height 182
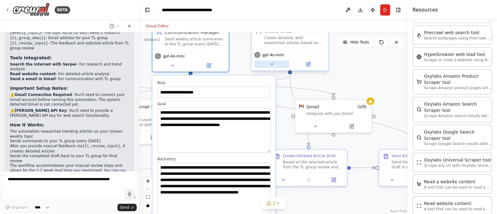
click at [280, 66] on button at bounding box center [271, 64] width 35 height 7
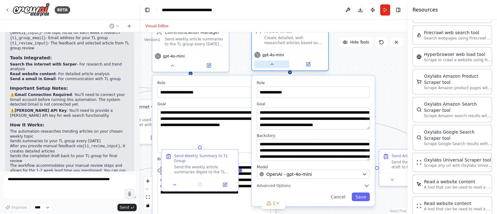
click at [272, 64] on icon at bounding box center [272, 64] width 2 height 1
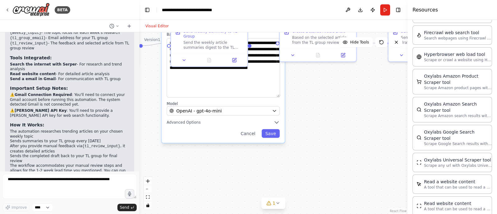
drag, startPoint x: 318, startPoint y: 197, endPoint x: 294, endPoint y: 102, distance: 98.0
click at [326, 73] on div ".deletable-edge-delete-btn { width: 20px; height: 20px; border: 0px solid #ffff…" at bounding box center [273, 123] width 268 height 182
click at [271, 134] on button "Save" at bounding box center [270, 134] width 18 height 9
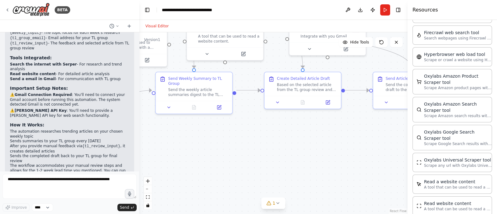
drag, startPoint x: 337, startPoint y: 153, endPoint x: 315, endPoint y: 154, distance: 22.1
click at [324, 178] on div ".deletable-edge-delete-btn { width: 20px; height: 20px; border: 0px solid #ffff…" at bounding box center [273, 123] width 268 height 182
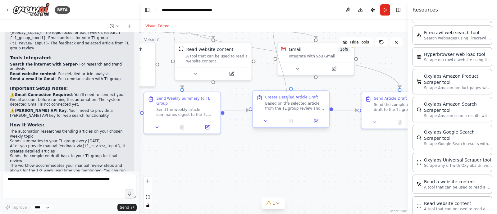
drag, startPoint x: 292, startPoint y: 90, endPoint x: 285, endPoint y: 117, distance: 27.4
click at [285, 129] on div ".deletable-edge-delete-btn { width: 20px; height: 20px; border: 0px solid #ffff…" at bounding box center [273, 123] width 268 height 182
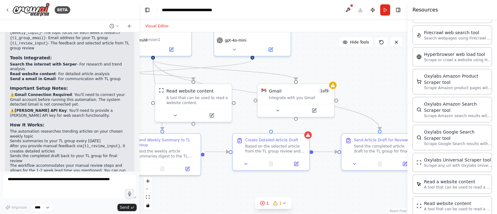
drag, startPoint x: 326, startPoint y: 167, endPoint x: 313, endPoint y: 198, distance: 33.9
click at [313, 198] on div ".deletable-edge-delete-btn { width: 20px; height: 20px; border: 0px solid #ffff…" at bounding box center [273, 123] width 268 height 182
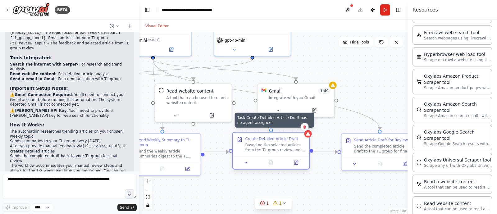
click at [310, 136] on icon at bounding box center [308, 133] width 5 height 5
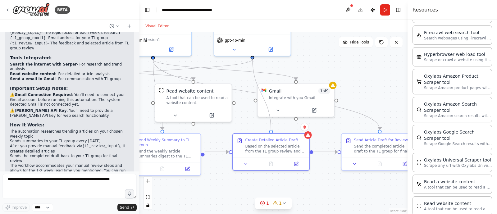
drag, startPoint x: 252, startPoint y: 57, endPoint x: 269, endPoint y: 130, distance: 74.2
click at [269, 130] on div ".deletable-edge-delete-btn { width: 20px; height: 20px; border: 0px solid #ffff…" at bounding box center [273, 123] width 268 height 182
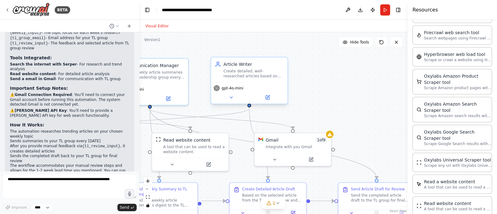
drag, startPoint x: 341, startPoint y: 78, endPoint x: 268, endPoint y: 90, distance: 74.0
click at [328, 108] on div ".deletable-edge-delete-btn { width: 20px; height: 20px; border: 0px solid #ffff…" at bounding box center [273, 123] width 268 height 182
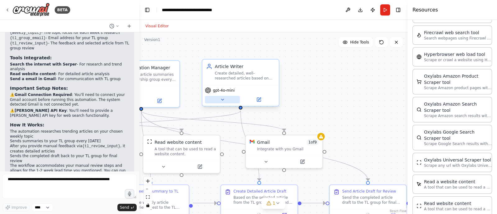
click at [222, 99] on icon at bounding box center [222, 99] width 2 height 1
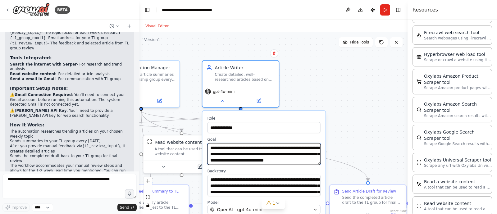
click at [221, 161] on textarea "**********" at bounding box center [264, 154] width 113 height 22
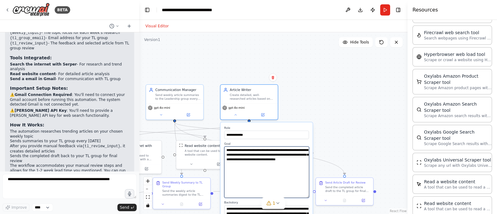
drag, startPoint x: 308, startPoint y: 161, endPoint x: 302, endPoint y: 195, distance: 34.4
click at [302, 195] on textarea "**********" at bounding box center [266, 173] width 85 height 52
type textarea "**********"
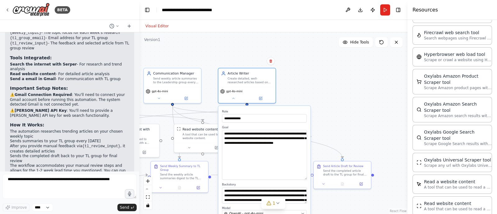
drag, startPoint x: 353, startPoint y: 130, endPoint x: 350, endPoint y: 66, distance: 64.4
click at [351, 64] on div ".deletable-edge-delete-btn { width: 20px; height: 20px; border: 0px solid #ffff…" at bounding box center [273, 123] width 268 height 182
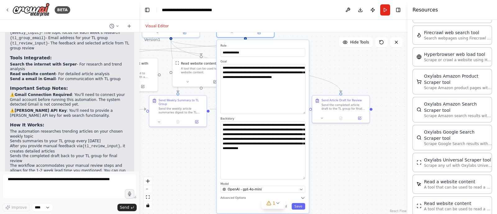
drag, startPoint x: 304, startPoint y: 136, endPoint x: 300, endPoint y: 178, distance: 42.4
click at [300, 178] on textarea "**********" at bounding box center [263, 150] width 85 height 58
click at [300, 207] on div ".deletable-edge-delete-btn { width: 20px; height: 20px; border: 0px solid #ffff…" at bounding box center [273, 123] width 268 height 182
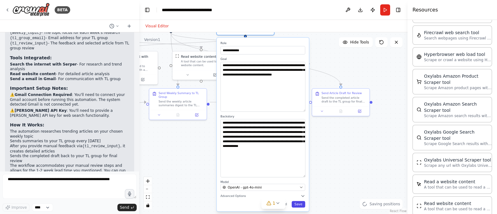
click at [301, 203] on button "Save" at bounding box center [299, 204] width 14 height 7
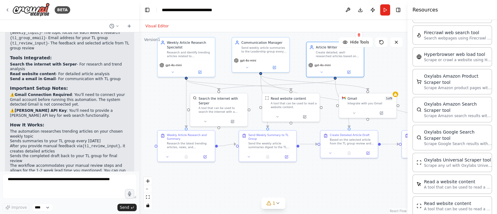
drag, startPoint x: 250, startPoint y: 160, endPoint x: 323, endPoint y: 191, distance: 78.8
click at [323, 191] on div ".deletable-edge-delete-btn { width: 20px; height: 20px; border: 0px solid #ffff…" at bounding box center [273, 123] width 268 height 182
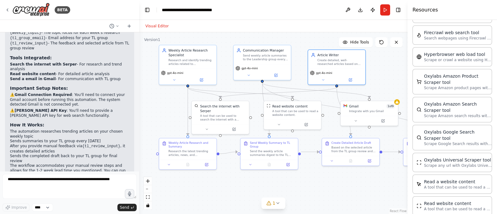
drag, startPoint x: 241, startPoint y: 176, endPoint x: 242, endPoint y: 183, distance: 7.9
click at [242, 183] on div ".deletable-edge-delete-btn { width: 20px; height: 20px; border: 0px solid #ffff…" at bounding box center [273, 123] width 268 height 182
click at [354, 120] on icon at bounding box center [356, 120] width 4 height 4
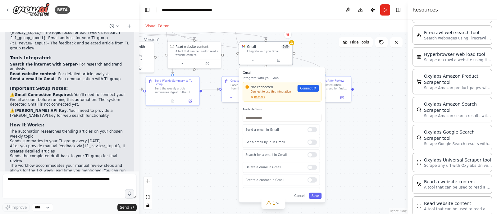
drag, startPoint x: 325, startPoint y: 187, endPoint x: 221, endPoint y: 123, distance: 122.4
click at [221, 123] on div ".deletable-edge-delete-btn { width: 20px; height: 20px; border: 0px solid #ffff…" at bounding box center [273, 123] width 268 height 182
click at [271, 117] on input "text" at bounding box center [281, 118] width 79 height 8
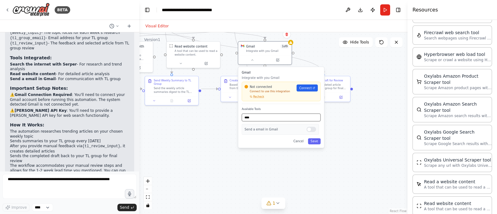
type input "****"
click at [263, 130] on p "Send a email in Gmail" at bounding box center [274, 129] width 58 height 4
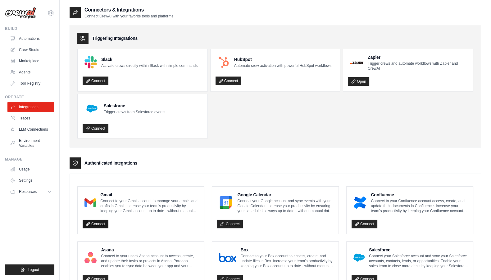
click at [103, 224] on link "Connect" at bounding box center [96, 223] width 26 height 9
click at [94, 223] on link "Connect" at bounding box center [96, 223] width 26 height 9
click at [34, 130] on link "LLM Connections" at bounding box center [31, 129] width 47 height 10
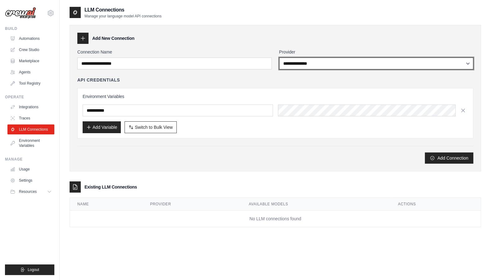
click at [304, 60] on select "**********" at bounding box center [376, 63] width 195 height 12
click at [279, 57] on select "**********" at bounding box center [376, 63] width 195 height 12
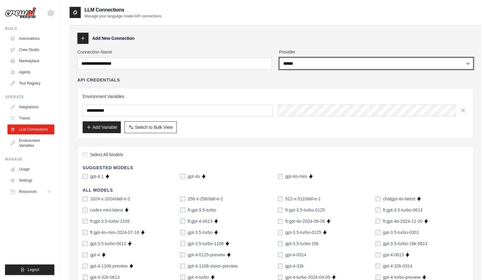
click at [311, 63] on select "**********" at bounding box center [376, 63] width 195 height 12
click at [279, 57] on select "**********" at bounding box center [376, 63] width 195 height 12
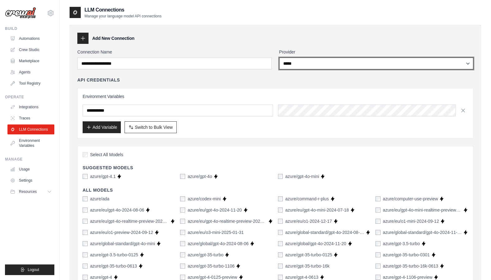
click at [319, 62] on select "**********" at bounding box center [376, 63] width 195 height 12
click at [279, 57] on select "**********" at bounding box center [376, 63] width 195 height 12
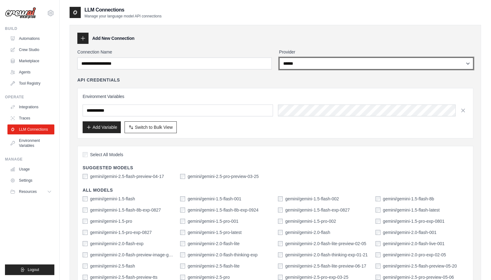
click at [310, 66] on select "**********" at bounding box center [376, 63] width 195 height 12
select select "******"
click at [279, 57] on select "**********" at bounding box center [376, 63] width 195 height 12
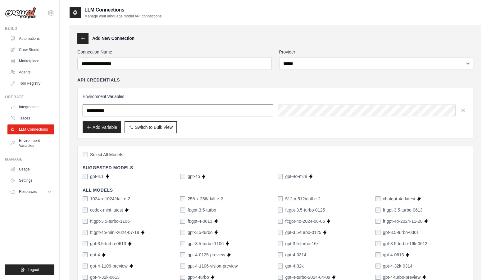
click at [203, 109] on input "text" at bounding box center [178, 110] width 190 height 12
click at [206, 110] on input "text" at bounding box center [178, 110] width 190 height 12
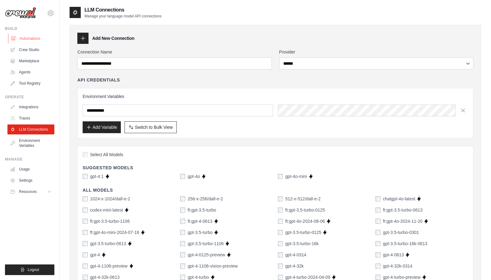
click at [30, 39] on link "Automations" at bounding box center [31, 39] width 47 height 10
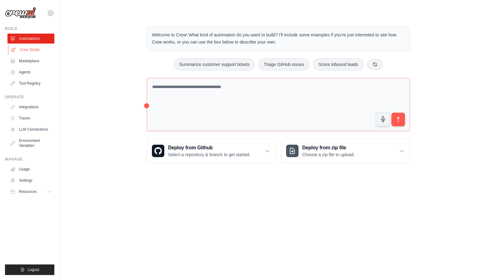
click at [31, 54] on link "Crew Studio" at bounding box center [31, 50] width 47 height 10
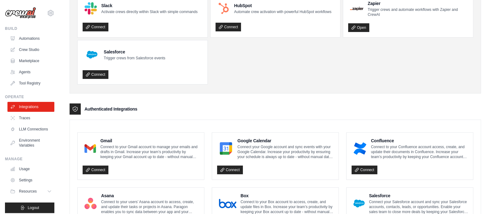
scroll to position [65, 0]
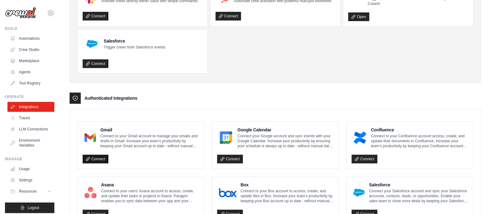
click at [98, 155] on link "Connect" at bounding box center [96, 159] width 26 height 9
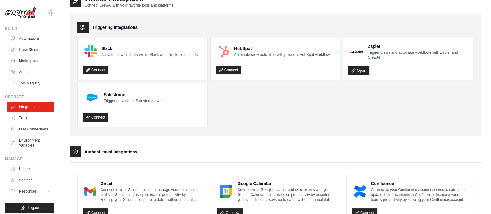
scroll to position [0, 0]
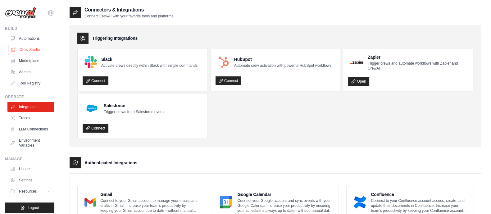
click at [25, 50] on link "Crew Studio" at bounding box center [31, 50] width 47 height 10
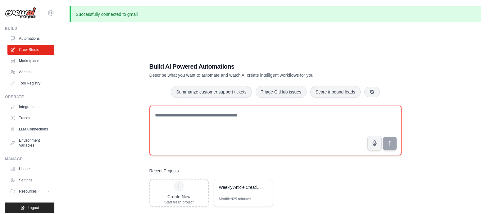
click at [189, 130] on textarea at bounding box center [275, 131] width 252 height 50
paste textarea "**********"
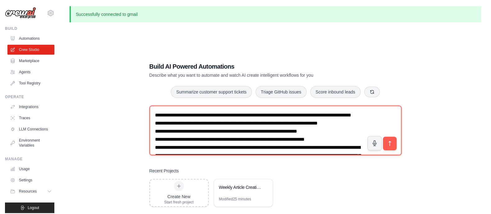
click at [155, 115] on textarea "**********" at bounding box center [275, 131] width 252 height 50
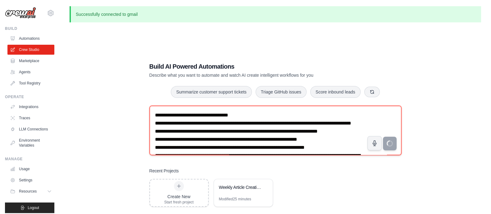
type textarea "**********"
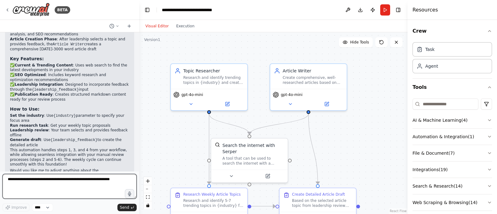
scroll to position [530, 0]
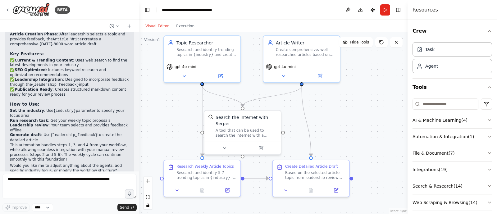
drag, startPoint x: 378, startPoint y: 134, endPoint x: 371, endPoint y: 106, distance: 28.8
click at [371, 106] on div ".deletable-edge-delete-btn { width: 20px; height: 20px; border: 0px solid #ffff…" at bounding box center [273, 123] width 268 height 182
click at [185, 77] on icon at bounding box center [184, 74] width 5 height 5
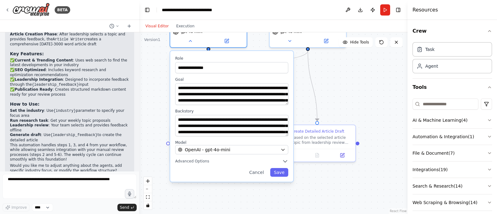
drag, startPoint x: 368, startPoint y: 131, endPoint x: 373, endPoint y: 97, distance: 34.8
click at [373, 97] on div "**********" at bounding box center [273, 123] width 268 height 182
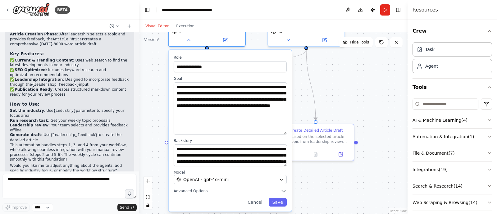
drag, startPoint x: 284, startPoint y: 103, endPoint x: 281, endPoint y: 133, distance: 30.6
click at [281, 133] on textarea "**********" at bounding box center [230, 108] width 113 height 52
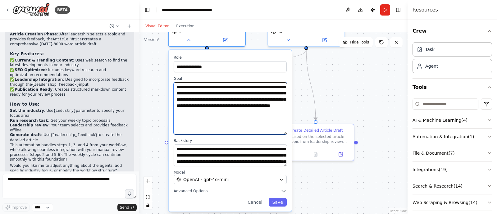
drag, startPoint x: 176, startPoint y: 88, endPoint x: 253, endPoint y: 87, distance: 77.4
click at [253, 87] on textarea "**********" at bounding box center [230, 108] width 113 height 52
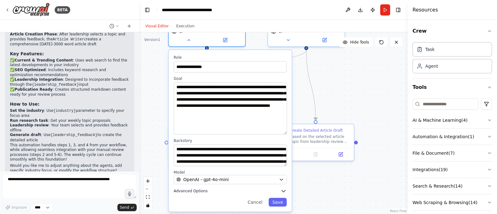
click at [207, 191] on button "Advanced Options" at bounding box center [230, 191] width 113 height 6
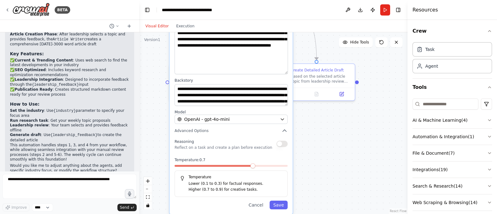
drag, startPoint x: 317, startPoint y: 189, endPoint x: 318, endPoint y: 128, distance: 60.3
click at [318, 128] on div "**********" at bounding box center [273, 123] width 268 height 182
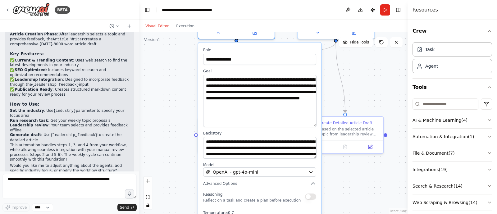
drag, startPoint x: 323, startPoint y: 148, endPoint x: 346, endPoint y: 189, distance: 46.5
click at [352, 204] on div "**********" at bounding box center [273, 123] width 268 height 182
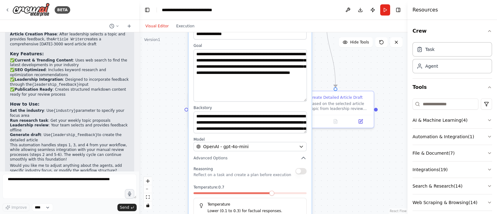
drag, startPoint x: 373, startPoint y: 190, endPoint x: 354, endPoint y: 161, distance: 35.1
click at [357, 162] on div "**********" at bounding box center [273, 123] width 268 height 182
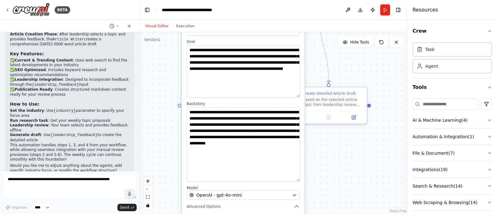
drag, startPoint x: 297, startPoint y: 126, endPoint x: 328, endPoint y: 167, distance: 51.4
click at [302, 176] on div "**********" at bounding box center [243, 151] width 123 height 277
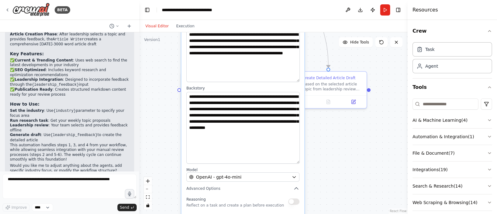
drag, startPoint x: 337, startPoint y: 169, endPoint x: 337, endPoint y: 153, distance: 16.2
click at [337, 153] on div "**********" at bounding box center [273, 123] width 268 height 182
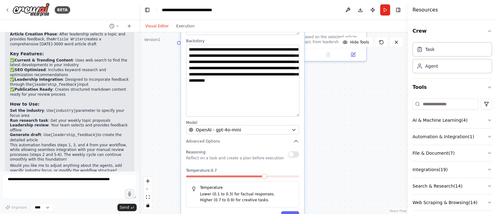
drag, startPoint x: 327, startPoint y: 145, endPoint x: 326, endPoint y: 98, distance: 46.9
click at [326, 98] on div "**********" at bounding box center [273, 123] width 268 height 182
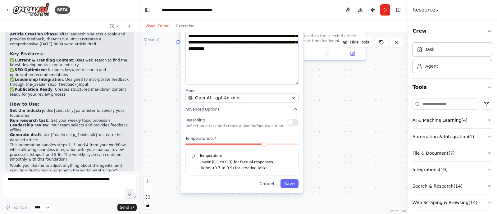
drag, startPoint x: 240, startPoint y: 153, endPoint x: 244, endPoint y: 124, distance: 29.4
click at [242, 126] on p "Reflect on a task and create a plan before execution" at bounding box center [234, 126] width 98 height 5
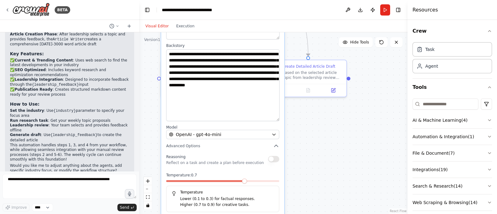
drag, startPoint x: 336, startPoint y: 123, endPoint x: 281, endPoint y: 206, distance: 99.3
click at [282, 207] on div "**********" at bounding box center [273, 123] width 268 height 182
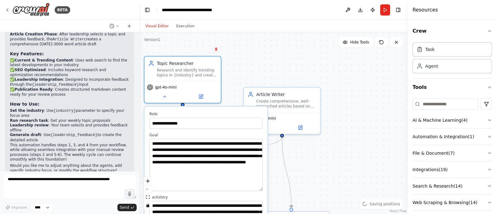
drag, startPoint x: 354, startPoint y: 102, endPoint x: 361, endPoint y: 185, distance: 82.9
click at [373, 194] on div "**********" at bounding box center [273, 123] width 268 height 182
click at [166, 100] on div "gpt-4o-mini" at bounding box center [182, 90] width 76 height 21
click at [166, 98] on div "gpt-4o-mini" at bounding box center [182, 90] width 76 height 21
click at [162, 94] on icon at bounding box center [164, 95] width 5 height 5
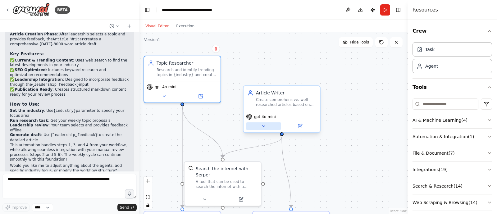
click at [262, 126] on icon at bounding box center [263, 126] width 5 height 5
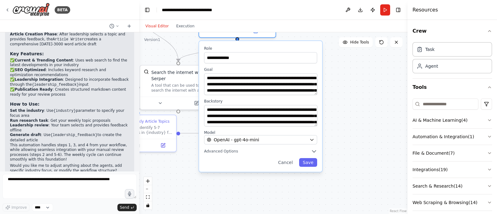
drag, startPoint x: 398, startPoint y: 167, endPoint x: 338, endPoint y: 74, distance: 110.9
click at [345, 69] on div ".deletable-edge-delete-btn { width: 20px; height: 20px; border: 0px solid #ffff…" at bounding box center [273, 123] width 268 height 182
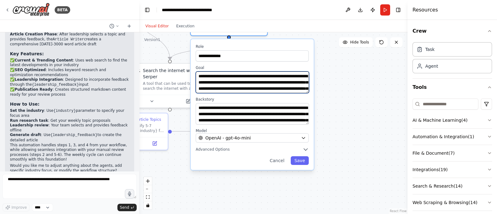
drag, startPoint x: 307, startPoint y: 93, endPoint x: 328, endPoint y: 130, distance: 43.4
click at [330, 139] on div ".deletable-edge-delete-btn { width: 20px; height: 20px; border: 0px solid #ffff…" at bounding box center [273, 123] width 268 height 182
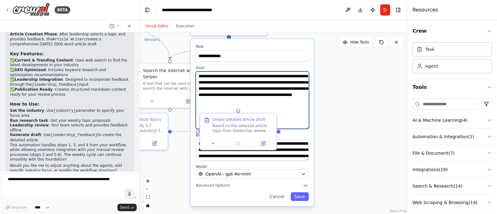
drag, startPoint x: 307, startPoint y: 96, endPoint x: 315, endPoint y: 123, distance: 27.5
click at [309, 128] on textarea "**********" at bounding box center [252, 99] width 113 height 57
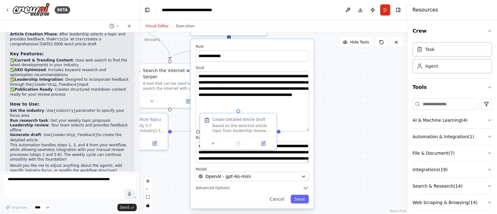
click at [345, 111] on div ".deletable-edge-delete-btn { width: 20px; height: 20px; border: 0px solid #ffff…" at bounding box center [273, 123] width 268 height 182
click at [249, 103] on textarea "**********" at bounding box center [252, 102] width 113 height 60
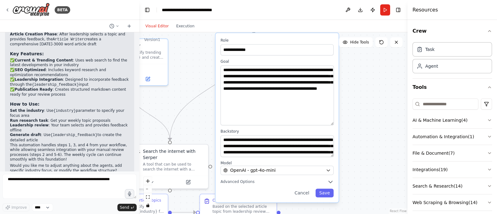
drag, startPoint x: 279, startPoint y: 47, endPoint x: 302, endPoint y: 39, distance: 24.4
click at [302, 39] on label "Role" at bounding box center [277, 40] width 113 height 5
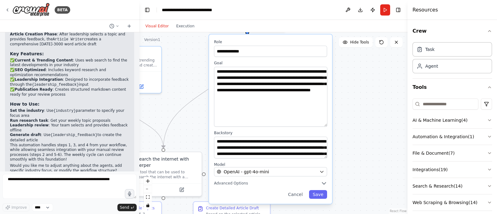
drag, startPoint x: 369, startPoint y: 116, endPoint x: 363, endPoint y: 120, distance: 7.5
click at [363, 120] on div ".deletable-edge-delete-btn { width: 20px; height: 20px; border: 0px solid #ffff…" at bounding box center [273, 123] width 268 height 182
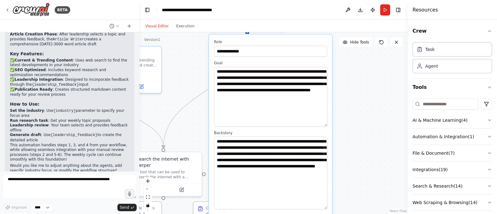
drag, startPoint x: 324, startPoint y: 156, endPoint x: 379, endPoint y: 179, distance: 59.9
click at [317, 207] on textarea "**********" at bounding box center [270, 173] width 113 height 73
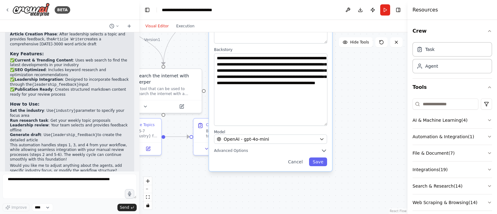
drag, startPoint x: 391, startPoint y: 180, endPoint x: 391, endPoint y: 96, distance: 83.6
click at [391, 96] on div ".deletable-edge-delete-btn { width: 20px; height: 20px; border: 0px solid #ffff…" at bounding box center [273, 123] width 268 height 182
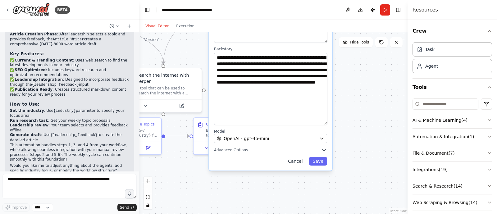
click at [297, 160] on button "Cancel" at bounding box center [295, 161] width 22 height 9
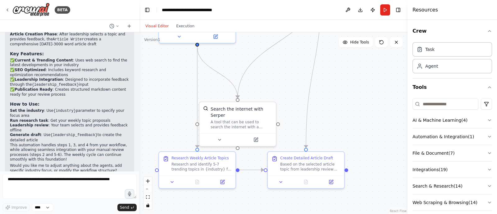
drag, startPoint x: 219, startPoint y: 178, endPoint x: 326, endPoint y: 119, distance: 121.9
click at [291, 207] on div ".deletable-edge-delete-btn { width: 20px; height: 20px; border: 0px solid #ffff…" at bounding box center [273, 123] width 268 height 182
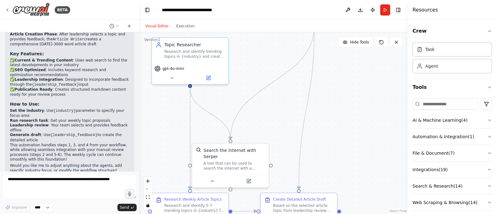
drag, startPoint x: 347, startPoint y: 138, endPoint x: 334, endPoint y: 151, distance: 18.5
click at [337, 165] on div ".deletable-edge-delete-btn { width: 20px; height: 20px; border: 0px solid #ffff…" at bounding box center [273, 123] width 268 height 182
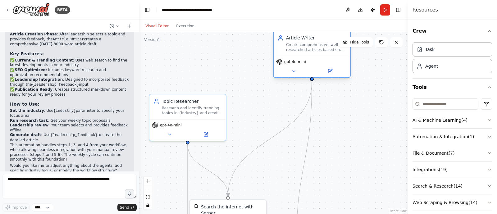
drag, startPoint x: 322, startPoint y: 104, endPoint x: 295, endPoint y: 59, distance: 52.2
click at [323, 119] on div ".deletable-edge-delete-btn { width: 20px; height: 20px; border: 0px solid #ffff…" at bounding box center [273, 123] width 268 height 182
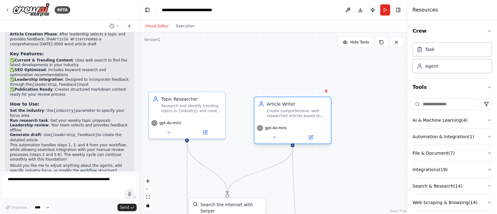
drag, startPoint x: 294, startPoint y: 53, endPoint x: 272, endPoint y: 111, distance: 61.5
click at [272, 111] on div "Create comprehensive, well-researched articles based on selected topics and lea…" at bounding box center [297, 113] width 60 height 10
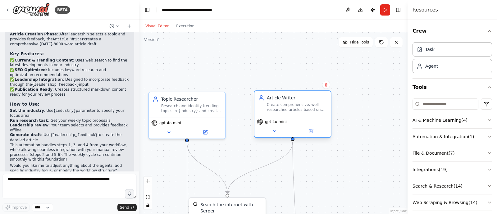
drag, startPoint x: 283, startPoint y: 107, endPoint x: 283, endPoint y: 100, distance: 6.8
click at [283, 100] on div "Article Writer" at bounding box center [297, 98] width 60 height 6
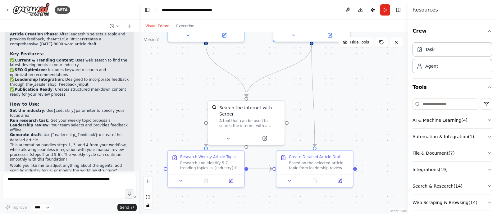
drag, startPoint x: 357, startPoint y: 155, endPoint x: 367, endPoint y: 97, distance: 58.8
click at [373, 86] on div ".deletable-edge-delete-btn { width: 20px; height: 20px; border: 0px solid #ffff…" at bounding box center [273, 123] width 268 height 182
click at [223, 135] on button at bounding box center [227, 138] width 35 height 7
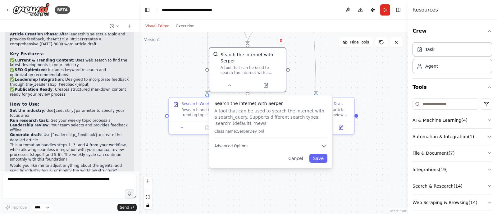
drag, startPoint x: 342, startPoint y: 131, endPoint x: 344, endPoint y: 77, distance: 54.7
click at [344, 77] on div ".deletable-edge-delete-btn { width: 20px; height: 20px; border: 0px solid #ffff…" at bounding box center [273, 123] width 268 height 182
click at [228, 80] on button at bounding box center [229, 83] width 35 height 7
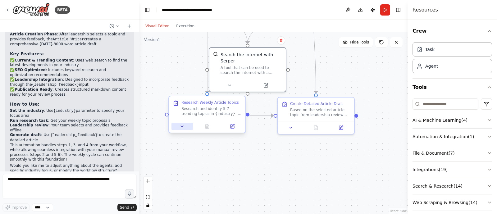
click at [178, 123] on button at bounding box center [182, 126] width 21 height 7
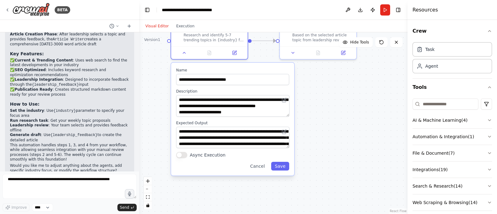
drag, startPoint x: 360, startPoint y: 164, endPoint x: 321, endPoint y: 120, distance: 58.5
click at [362, 121] on div ".deletable-edge-delete-btn { width: 20px; height: 20px; border: 0px solid #ffff…" at bounding box center [273, 123] width 268 height 182
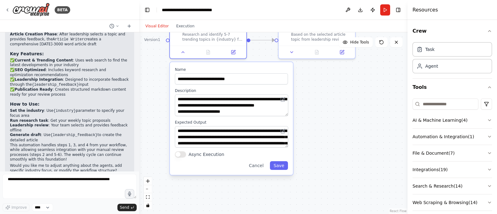
click at [286, 118] on div "**********" at bounding box center [231, 118] width 123 height 113
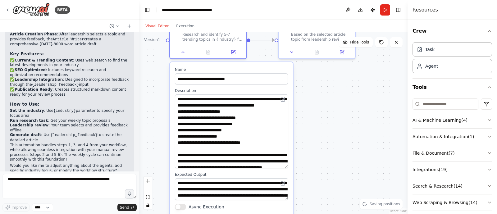
drag, startPoint x: 285, startPoint y: 117, endPoint x: 281, endPoint y: 172, distance: 54.9
click at [281, 168] on textarea "**********" at bounding box center [231, 131] width 113 height 74
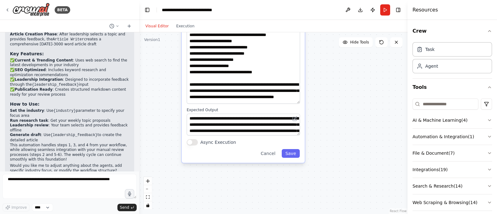
drag, startPoint x: 336, startPoint y: 166, endPoint x: 320, endPoint y: 106, distance: 62.3
click at [347, 97] on div ".deletable-edge-delete-btn { width: 20px; height: 20px; border: 0px solid #ffff…" at bounding box center [273, 123] width 268 height 182
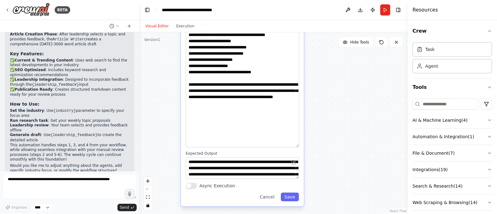
drag, startPoint x: 296, startPoint y: 102, endPoint x: 295, endPoint y: 140, distance: 38.8
click at [295, 144] on textarea "**********" at bounding box center [242, 85] width 113 height 123
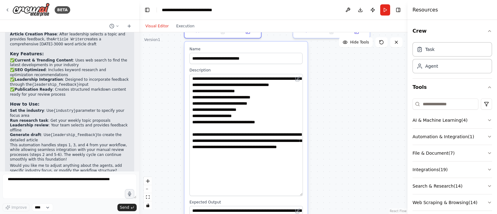
drag, startPoint x: 350, startPoint y: 116, endPoint x: 350, endPoint y: 136, distance: 19.9
click at [350, 136] on div ".deletable-edge-delete-btn { width: 20px; height: 20px; border: 0px solid #ffff…" at bounding box center [273, 123] width 268 height 182
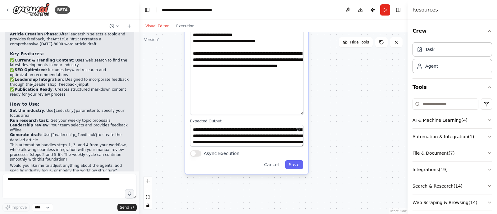
drag, startPoint x: 341, startPoint y: 180, endPoint x: 331, endPoint y: 98, distance: 82.3
click at [339, 93] on div ".deletable-edge-delete-btn { width: 20px; height: 20px; border: 0px solid #ffff…" at bounding box center [273, 123] width 268 height 182
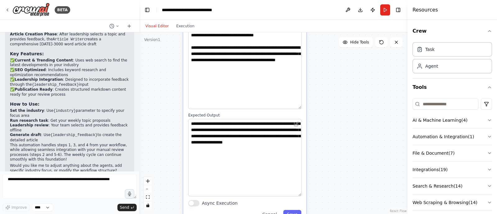
drag, startPoint x: 298, startPoint y: 139, endPoint x: 309, endPoint y: 176, distance: 38.8
click at [292, 193] on textarea "**********" at bounding box center [244, 157] width 113 height 77
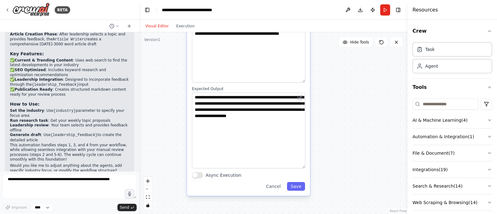
drag, startPoint x: 336, startPoint y: 164, endPoint x: 336, endPoint y: 149, distance: 14.9
click at [336, 149] on div ".deletable-edge-delete-btn { width: 20px; height: 20px; border: 0px solid #ffff…" at bounding box center [273, 123] width 268 height 182
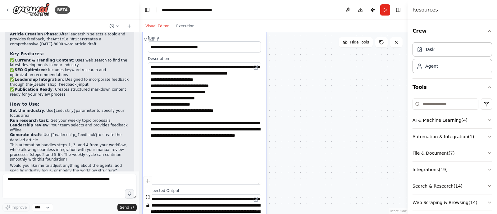
drag, startPoint x: 339, startPoint y: 107, endPoint x: 300, endPoint y: 206, distance: 106.7
click at [300, 206] on div ".deletable-edge-delete-btn { width: 20px; height: 20px; border: 0px solid #ffff…" at bounding box center [273, 123] width 268 height 182
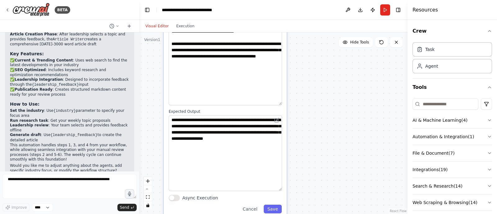
drag, startPoint x: 318, startPoint y: 151, endPoint x: 304, endPoint y: 162, distance: 17.3
click at [337, 76] on div ".deletable-edge-delete-btn { width: 20px; height: 20px; border: 0px solid #ffff…" at bounding box center [273, 123] width 268 height 182
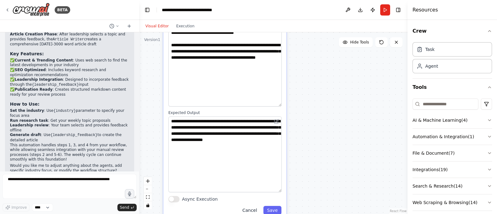
click at [258, 208] on button "Cancel" at bounding box center [250, 210] width 22 height 9
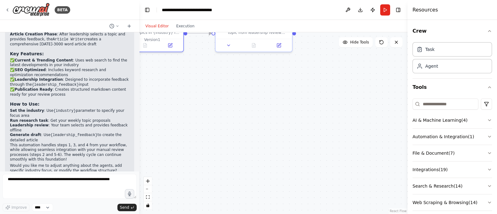
drag, startPoint x: 345, startPoint y: 112, endPoint x: 291, endPoint y: 187, distance: 92.1
click at [294, 196] on div ".deletable-edge-delete-btn { width: 20px; height: 20px; border: 0px solid #ffff…" at bounding box center [273, 123] width 268 height 182
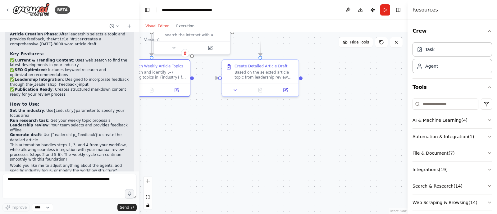
drag, startPoint x: 315, startPoint y: 112, endPoint x: 323, endPoint y: 178, distance: 66.7
click at [323, 178] on div ".deletable-edge-delete-btn { width: 20px; height: 20px; border: 0px solid #ffff…" at bounding box center [273, 123] width 268 height 182
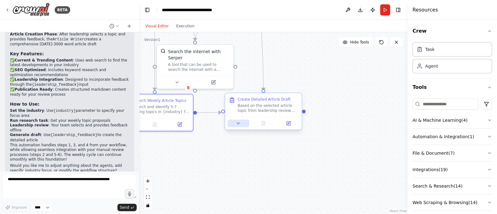
click at [238, 124] on icon at bounding box center [238, 123] width 5 height 5
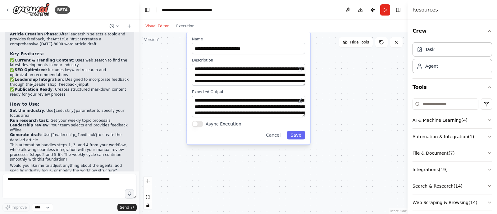
drag, startPoint x: 391, startPoint y: 158, endPoint x: 342, endPoint y: 61, distance: 108.4
click at [349, 57] on div ".deletable-edge-delete-btn { width: 20px; height: 20px; border: 0px solid #ffff…" at bounding box center [273, 123] width 268 height 182
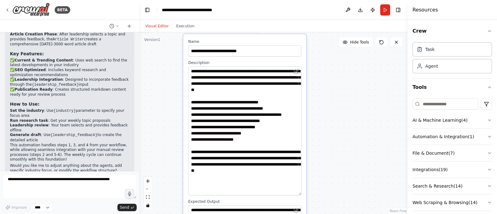
drag, startPoint x: 300, startPoint y: 87, endPoint x: 299, endPoint y: 96, distance: 9.4
click at [303, 193] on div "**********" at bounding box center [244, 144] width 123 height 220
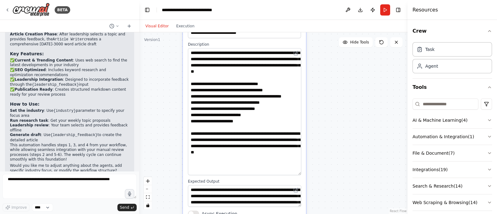
drag, startPoint x: 368, startPoint y: 185, endPoint x: 371, endPoint y: 139, distance: 47.0
click at [371, 139] on div ".deletable-edge-delete-btn { width: 20px; height: 20px; border: 0px solid #ffff…" at bounding box center [273, 123] width 268 height 182
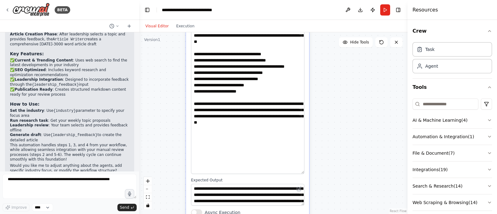
drag, startPoint x: 300, startPoint y: 144, endPoint x: 302, endPoint y: 174, distance: 29.9
click at [301, 174] on textarea "**********" at bounding box center [247, 96] width 113 height 156
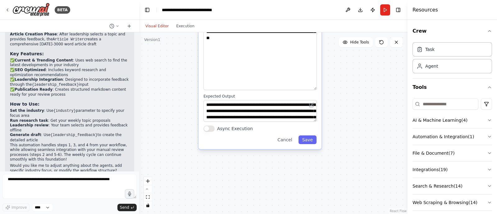
drag, startPoint x: 354, startPoint y: 129, endPoint x: 338, endPoint y: 108, distance: 26.0
click at [359, 89] on div ".deletable-edge-delete-btn { width: 20px; height: 20px; border: 0px solid #ffff…" at bounding box center [273, 123] width 268 height 182
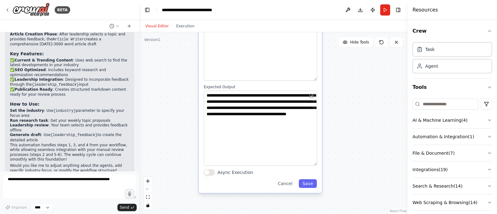
drag, startPoint x: 313, startPoint y: 111, endPoint x: 346, endPoint y: 123, distance: 35.5
click at [315, 159] on textarea "**********" at bounding box center [260, 128] width 113 height 75
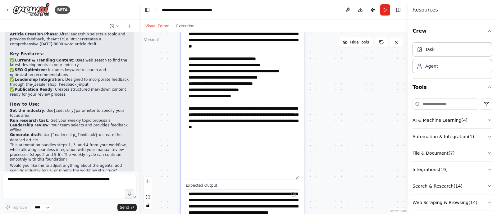
drag, startPoint x: 362, startPoint y: 91, endPoint x: 344, endPoint y: 158, distance: 68.8
click at [344, 193] on div ".deletable-edge-delete-btn { width: 20px; height: 20px; border: 0px solid #ffff…" at bounding box center [273, 123] width 268 height 182
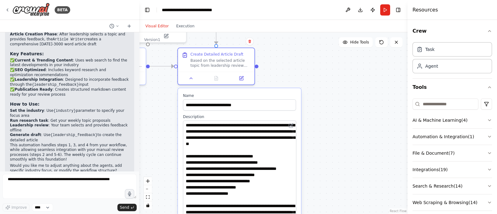
drag, startPoint x: 343, startPoint y: 98, endPoint x: 339, endPoint y: 190, distance: 91.7
click at [341, 197] on div ".deletable-edge-delete-btn { width: 20px; height: 20px; border: 0px solid #ffff…" at bounding box center [273, 123] width 268 height 182
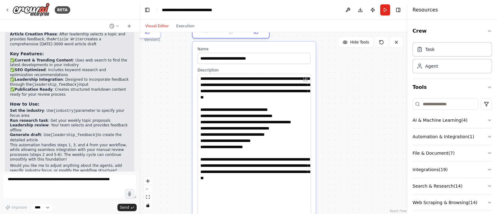
drag, startPoint x: 340, startPoint y: 169, endPoint x: 352, endPoint y: 132, distance: 39.3
click at [352, 132] on div ".deletable-edge-delete-btn { width: 20px; height: 20px; border: 0px solid #ffff…" at bounding box center [273, 123] width 268 height 182
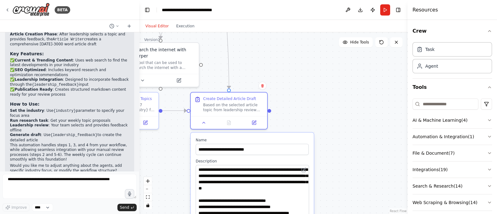
drag, startPoint x: 343, startPoint y: 110, endPoint x: 339, endPoint y: 178, distance: 67.9
click at [341, 191] on div ".deletable-edge-delete-btn { width: 20px; height: 20px; border: 0px solid #ffff…" at bounding box center [273, 123] width 268 height 182
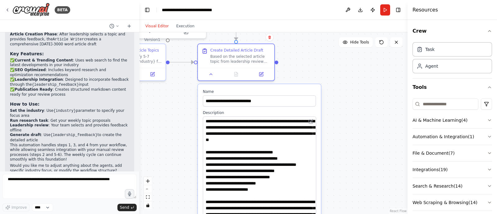
drag, startPoint x: 334, startPoint y: 150, endPoint x: 341, endPoint y: 107, distance: 44.4
click at [341, 107] on div ".deletable-edge-delete-btn { width: 20px; height: 20px; border: 0px solid #ffff…" at bounding box center [273, 123] width 268 height 182
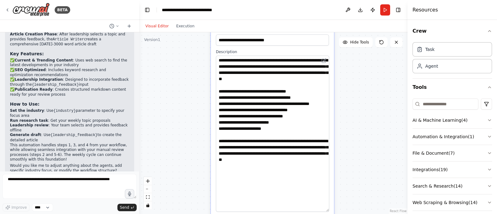
drag, startPoint x: 342, startPoint y: 171, endPoint x: 355, endPoint y: 114, distance: 58.0
click at [355, 114] on div ".deletable-edge-delete-btn { width: 20px; height: 20px; border: 0px solid #ffff…" at bounding box center [273, 123] width 268 height 182
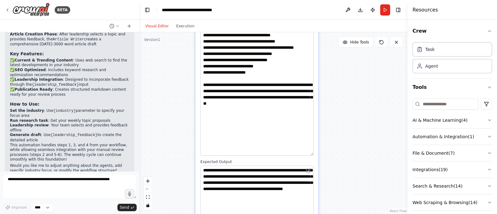
drag, startPoint x: 351, startPoint y: 155, endPoint x: 335, endPoint y: 99, distance: 58.0
click at [335, 99] on div ".deletable-edge-delete-btn { width: 20px; height: 20px; border: 0px solid #ffff…" at bounding box center [273, 123] width 268 height 182
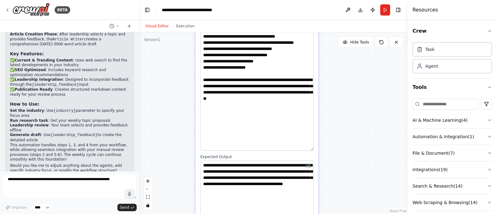
drag, startPoint x: 348, startPoint y: 154, endPoint x: 350, endPoint y: 92, distance: 62.5
click at [350, 95] on div ".deletable-edge-delete-btn { width: 20px; height: 20px; border: 0px solid #ffff…" at bounding box center [273, 123] width 268 height 182
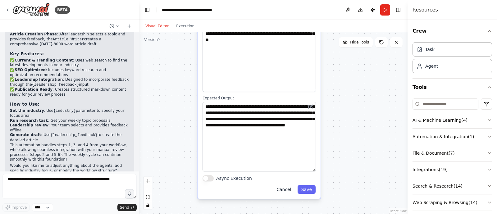
drag, startPoint x: 290, startPoint y: 189, endPoint x: 289, endPoint y: 185, distance: 3.5
click at [289, 188] on button "Cancel" at bounding box center [284, 189] width 22 height 9
click at [280, 188] on button "Cancel" at bounding box center [281, 189] width 22 height 9
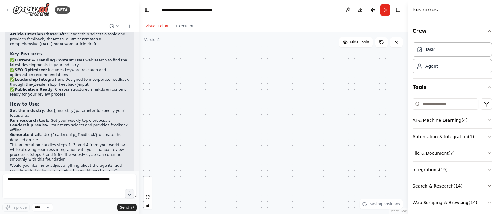
drag, startPoint x: 296, startPoint y: 186, endPoint x: 293, endPoint y: 182, distance: 5.1
click at [312, 214] on html "BETA Create an agent for following points - 1.AI agent creates a list of articl…" at bounding box center [248, 107] width 497 height 214
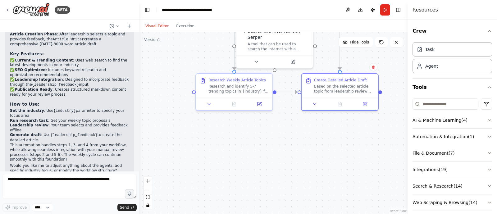
drag, startPoint x: 248, startPoint y: 109, endPoint x: 346, endPoint y: 227, distance: 153.6
click at [346, 214] on html "BETA Create an agent for following points - 1.AI agent creates a list of articl…" at bounding box center [248, 107] width 497 height 214
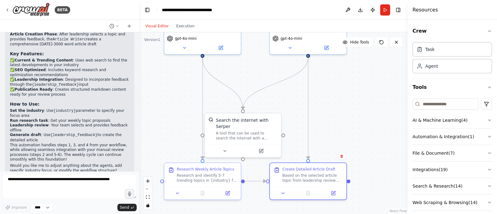
drag, startPoint x: 336, startPoint y: 180, endPoint x: 272, endPoint y: 202, distance: 66.7
click at [271, 214] on html "BETA Create an agent for following points - 1.AI agent creates a list of articl…" at bounding box center [248, 107] width 497 height 214
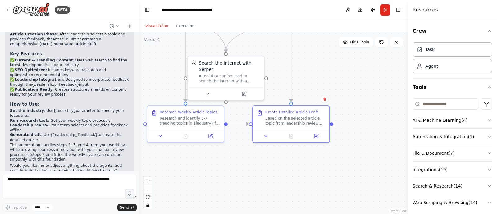
drag, startPoint x: 379, startPoint y: 164, endPoint x: 367, endPoint y: 78, distance: 86.4
click at [364, 107] on div ".deletable-edge-delete-btn { width: 20px; height: 20px; border: 0px solid #ffff…" at bounding box center [273, 123] width 268 height 182
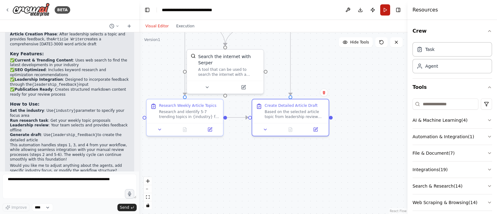
click at [386, 11] on button "Run" at bounding box center [385, 9] width 10 height 11
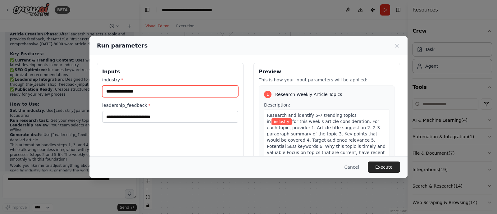
click at [150, 89] on input "industry *" at bounding box center [170, 91] width 136 height 12
type input "*******"
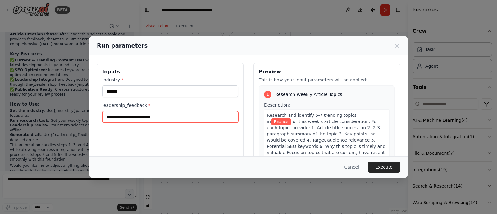
scroll to position [12, 0]
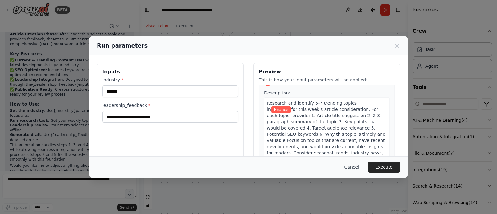
click at [356, 167] on button "Cancel" at bounding box center [352, 167] width 25 height 11
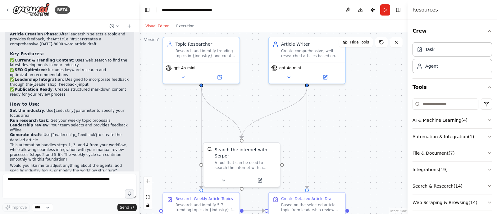
drag, startPoint x: 308, startPoint y: 69, endPoint x: 325, endPoint y: 166, distance: 97.8
click at [325, 166] on div ".deletable-edge-delete-btn { width: 20px; height: 20px; border: 0px solid #ffff…" at bounding box center [273, 123] width 268 height 182
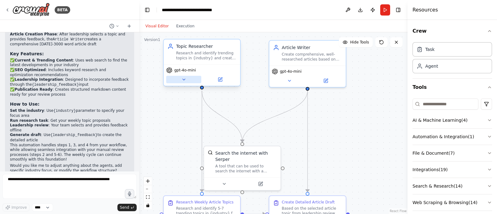
drag, startPoint x: 184, startPoint y: 84, endPoint x: 184, endPoint y: 75, distance: 8.4
click at [184, 80] on div "gpt-4o-mini" at bounding box center [202, 74] width 76 height 21
click at [184, 76] on button at bounding box center [183, 79] width 35 height 7
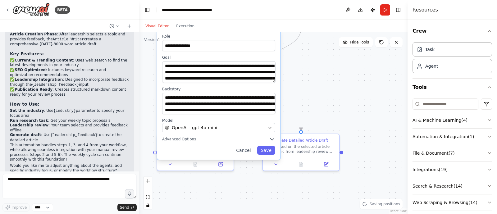
drag, startPoint x: 361, startPoint y: 136, endPoint x: 296, endPoint y: 98, distance: 74.6
click at [355, 97] on div "**********" at bounding box center [273, 123] width 268 height 182
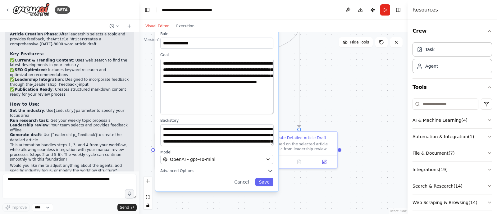
drag, startPoint x: 272, startPoint y: 78, endPoint x: 265, endPoint y: 103, distance: 26.1
click at [275, 111] on div "**********" at bounding box center [216, 108] width 123 height 165
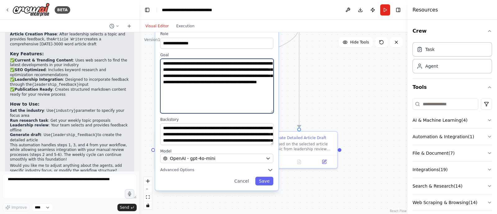
click at [268, 68] on textarea "**********" at bounding box center [216, 86] width 113 height 55
click at [249, 63] on textarea "**********" at bounding box center [216, 86] width 113 height 55
click at [236, 62] on textarea "**********" at bounding box center [216, 86] width 113 height 55
click at [172, 71] on textarea "**********" at bounding box center [216, 86] width 113 height 55
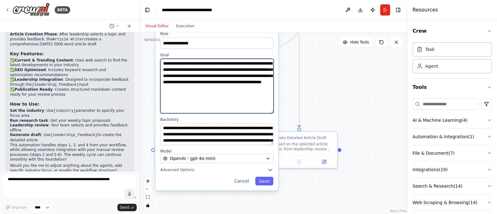
click at [252, 84] on textarea "**********" at bounding box center [216, 86] width 113 height 55
click at [178, 78] on textarea "**********" at bounding box center [216, 86] width 113 height 55
click at [194, 75] on textarea "**********" at bounding box center [216, 86] width 113 height 55
click at [252, 83] on textarea "**********" at bounding box center [216, 86] width 113 height 55
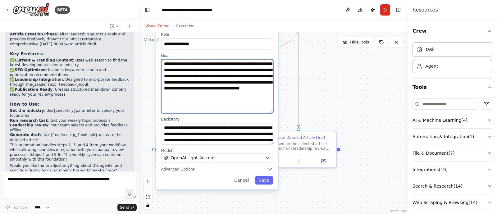
click at [232, 94] on textarea "**********" at bounding box center [217, 86] width 112 height 54
click at [238, 95] on textarea "**********" at bounding box center [217, 86] width 112 height 54
click at [187, 101] on textarea "**********" at bounding box center [217, 86] width 112 height 54
click at [233, 96] on textarea "**********" at bounding box center [217, 86] width 112 height 54
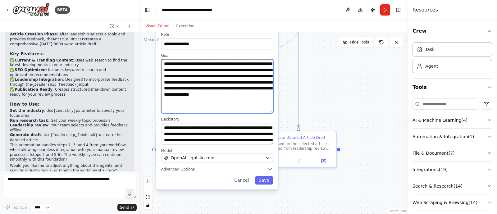
click at [262, 100] on textarea "**********" at bounding box center [217, 86] width 112 height 54
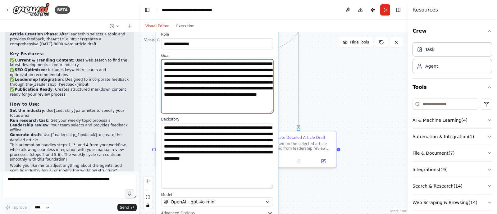
drag, startPoint x: 272, startPoint y: 143, endPoint x: 275, endPoint y: 181, distance: 38.0
click at [268, 185] on textarea "**********" at bounding box center [217, 156] width 112 height 66
type textarea "**********"
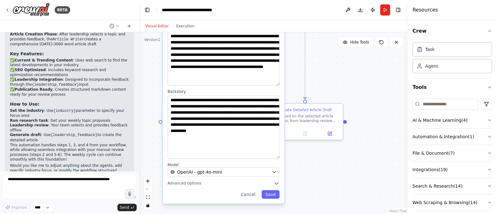
drag, startPoint x: 324, startPoint y: 193, endPoint x: 330, endPoint y: 167, distance: 27.1
click at [330, 167] on div "**********" at bounding box center [273, 123] width 268 height 182
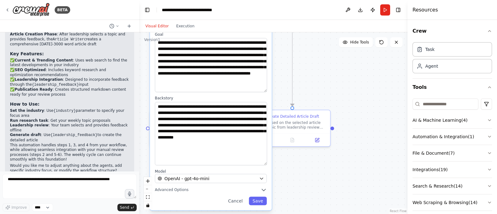
drag, startPoint x: 300, startPoint y: 163, endPoint x: 286, endPoint y: 165, distance: 13.2
click at [286, 165] on div "**********" at bounding box center [273, 123] width 268 height 182
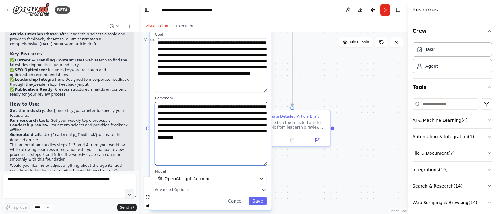
click at [226, 114] on textarea "**********" at bounding box center [211, 133] width 112 height 63
paste textarea "***"
type textarea "**********"
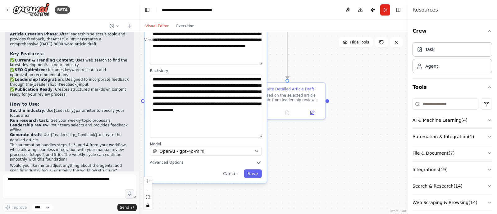
drag, startPoint x: 296, startPoint y: 174, endPoint x: 291, endPoint y: 147, distance: 27.8
click at [291, 147] on div "**********" at bounding box center [273, 123] width 268 height 182
click at [257, 174] on button "Save" at bounding box center [253, 173] width 18 height 9
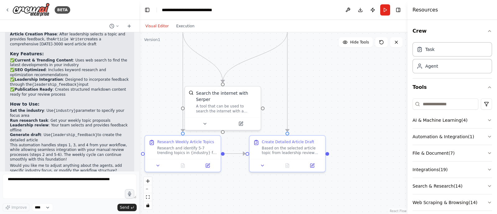
drag, startPoint x: 356, startPoint y: 125, endPoint x: 341, endPoint y: 170, distance: 47.9
click at [348, 180] on div ".deletable-edge-delete-btn { width: 20px; height: 20px; border: 0px solid #ffff…" at bounding box center [273, 123] width 268 height 182
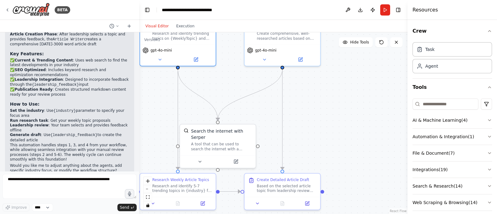
drag, startPoint x: 321, startPoint y: 119, endPoint x: 332, endPoint y: 155, distance: 37.7
click at [334, 156] on div ".deletable-edge-delete-btn { width: 20px; height: 20px; border: 0px solid #ffff…" at bounding box center [273, 123] width 268 height 182
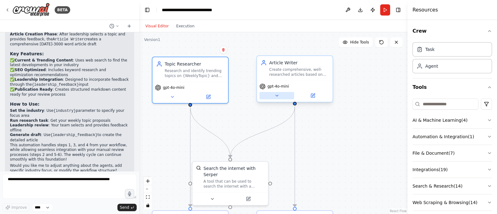
click at [275, 98] on button at bounding box center [276, 95] width 35 height 7
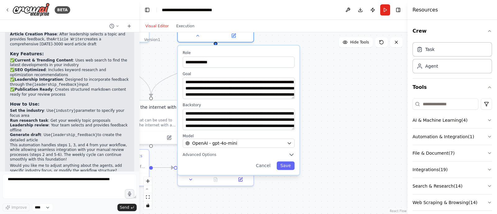
drag, startPoint x: 401, startPoint y: 153, endPoint x: 291, endPoint y: 98, distance: 123.4
click at [322, 91] on div ".deletable-edge-delete-btn { width: 20px; height: 20px; border: 0px solid #ffff…" at bounding box center [273, 123] width 268 height 182
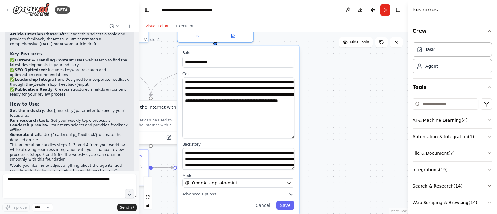
drag, startPoint x: 292, startPoint y: 101, endPoint x: 293, endPoint y: 136, distance: 35.8
click at [293, 136] on textarea "**********" at bounding box center [238, 107] width 112 height 61
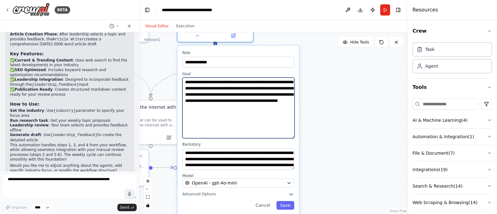
click at [266, 90] on textarea "**********" at bounding box center [238, 107] width 112 height 61
click at [219, 88] on textarea "**********" at bounding box center [238, 107] width 112 height 61
type textarea "**********"
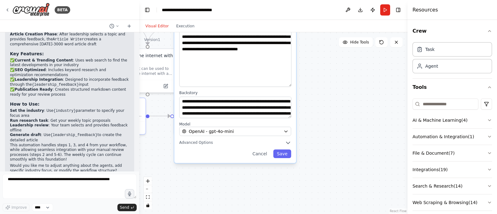
drag, startPoint x: 340, startPoint y: 158, endPoint x: 301, endPoint y: 116, distance: 57.6
click at [335, 107] on div ".deletable-edge-delete-btn { width: 20px; height: 20px; border: 0px solid #ffff…" at bounding box center [273, 123] width 268 height 182
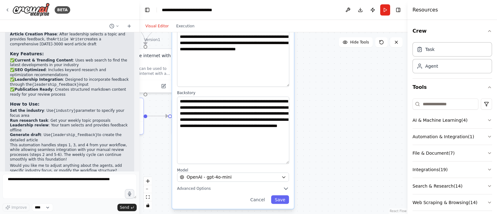
drag, startPoint x: 287, startPoint y: 117, endPoint x: 291, endPoint y: 164, distance: 47.3
click at [291, 164] on div "**********" at bounding box center [233, 101] width 122 height 215
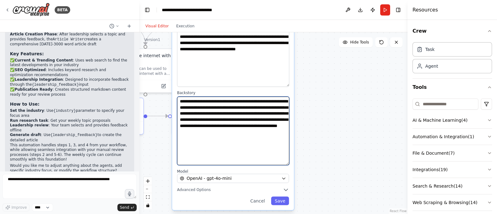
click at [210, 107] on textarea "**********" at bounding box center [233, 131] width 112 height 69
paste textarea "***"
type textarea "**********"
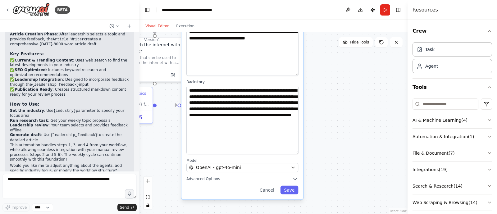
drag, startPoint x: 318, startPoint y: 151, endPoint x: 327, endPoint y: 140, distance: 14.6
click at [327, 140] on div ".deletable-edge-delete-btn { width: 20px; height: 20px; border: 0px solid #ffff…" at bounding box center [273, 123] width 268 height 182
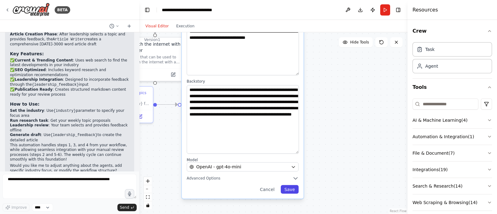
click at [291, 189] on button "Save" at bounding box center [290, 189] width 18 height 9
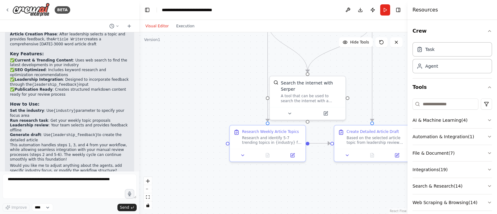
drag, startPoint x: 243, startPoint y: 147, endPoint x: 348, endPoint y: 187, distance: 112.5
click at [349, 188] on div ".deletable-edge-delete-btn { width: 20px; height: 20px; border: 0px solid #ffff…" at bounding box center [273, 123] width 268 height 182
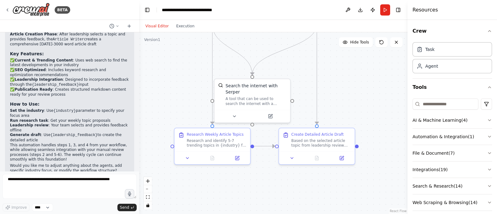
drag, startPoint x: 295, startPoint y: 171, endPoint x: 254, endPoint y: 154, distance: 43.9
click at [266, 183] on div ".deletable-edge-delete-btn { width: 20px; height: 20px; border: 0px solid #ffff…" at bounding box center [273, 123] width 268 height 182
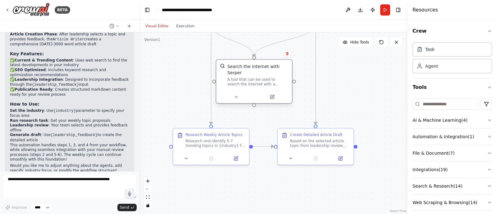
drag, startPoint x: 251, startPoint y: 93, endPoint x: 256, endPoint y: 73, distance: 20.1
click at [256, 77] on div "A tool that can be used to search the internet with a search_query. Supports di…" at bounding box center [257, 82] width 61 height 10
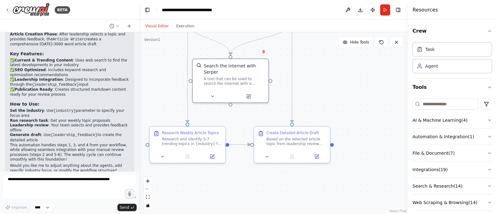
drag, startPoint x: 364, startPoint y: 99, endPoint x: 340, endPoint y: 98, distance: 23.7
click at [340, 98] on div ".deletable-edge-delete-btn { width: 20px; height: 20px; border: 0px solid #ffff…" at bounding box center [273, 123] width 268 height 182
click at [438, 103] on input at bounding box center [446, 103] width 66 height 11
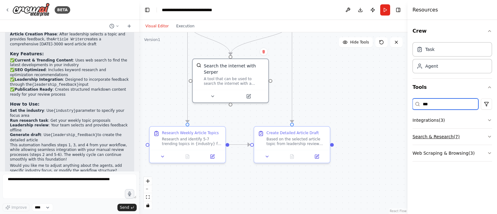
type input "***"
click at [446, 138] on button "Search & Research ( 7 )" at bounding box center [453, 137] width 80 height 16
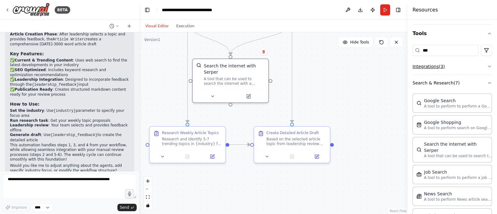
scroll to position [65, 0]
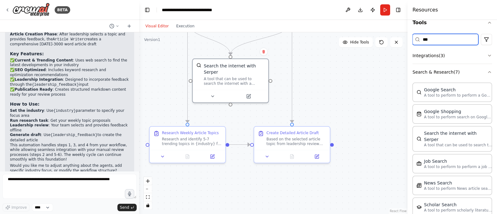
click at [441, 39] on input "***" at bounding box center [446, 39] width 66 height 11
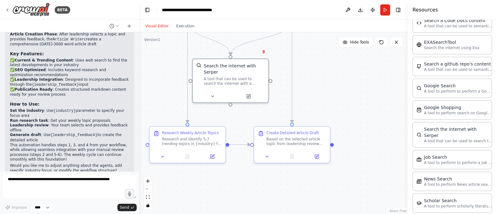
scroll to position [206, 0]
click at [213, 95] on div at bounding box center [231, 95] width 76 height 13
click at [213, 91] on button at bounding box center [212, 94] width 35 height 7
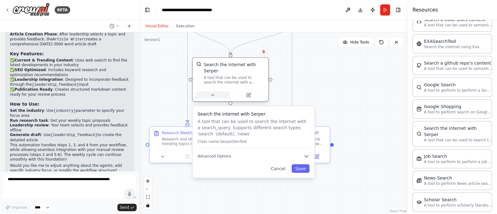
click at [212, 93] on icon at bounding box center [212, 95] width 5 height 5
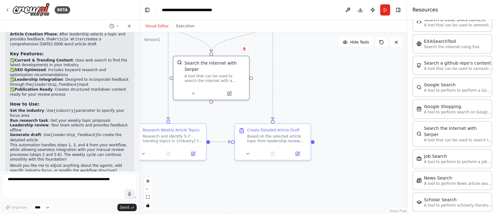
drag, startPoint x: 374, startPoint y: 131, endPoint x: 357, endPoint y: 126, distance: 17.9
click at [355, 128] on div ".deletable-edge-delete-btn { width: 20px; height: 20px; border: 0px solid #ffff…" at bounding box center [273, 123] width 268 height 182
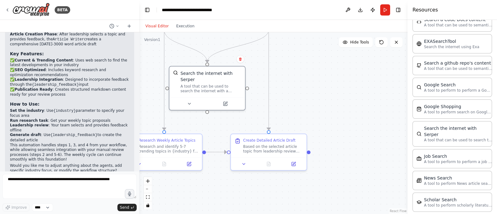
drag, startPoint x: 358, startPoint y: 126, endPoint x: 383, endPoint y: 122, distance: 25.2
click at [365, 126] on div ".deletable-edge-delete-btn { width: 20px; height: 20px; border: 0px solid #ffff…" at bounding box center [273, 123] width 268 height 182
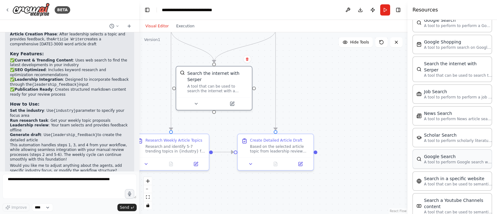
scroll to position [320, 0]
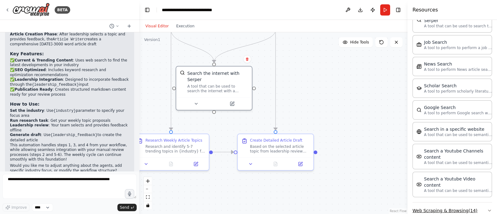
click at [443, 203] on button "Web Scraping & Browsing ( 14 )" at bounding box center [453, 211] width 80 height 16
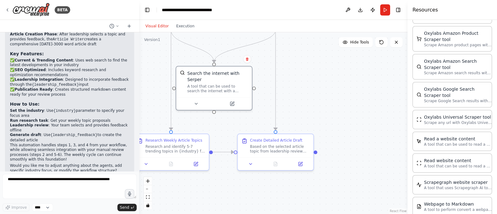
scroll to position [644, 0]
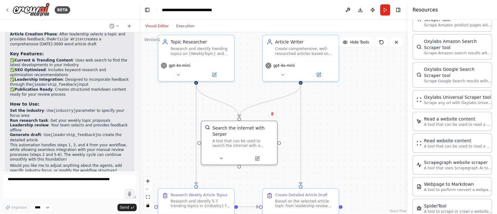
drag, startPoint x: 329, startPoint y: 108, endPoint x: 379, endPoint y: 143, distance: 61.5
click at [355, 157] on div ".deletable-edge-delete-btn { width: 20px; height: 20px; border: 0px solid #ffff…" at bounding box center [273, 123] width 268 height 182
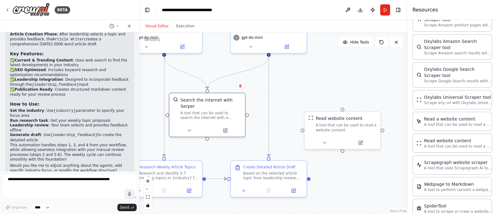
drag, startPoint x: 350, startPoint y: 112, endPoint x: 317, endPoint y: 88, distance: 41.0
click at [317, 88] on div ".deletable-edge-delete-btn { width: 20px; height: 20px; border: 0px solid #ffff…" at bounding box center [273, 123] width 268 height 182
click at [327, 142] on icon at bounding box center [324, 141] width 5 height 5
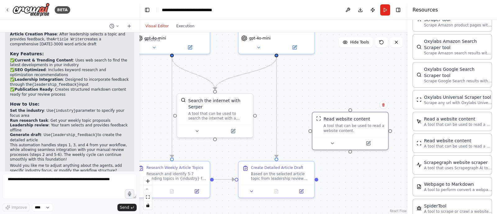
drag, startPoint x: 304, startPoint y: 82, endPoint x: 297, endPoint y: 93, distance: 12.7
click at [328, 95] on div ".deletable-edge-delete-btn { width: 20px; height: 20px; border: 0px solid #ffff…" at bounding box center [273, 123] width 268 height 182
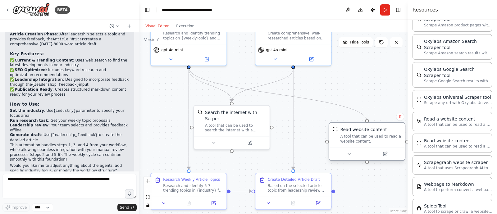
drag, startPoint x: 203, startPoint y: 71, endPoint x: 367, endPoint y: 121, distance: 171.9
click at [367, 121] on div "Topic Researcher Research and identify trending topics on {WeeklyTopic} and cre…" at bounding box center [253, 109] width 266 height 180
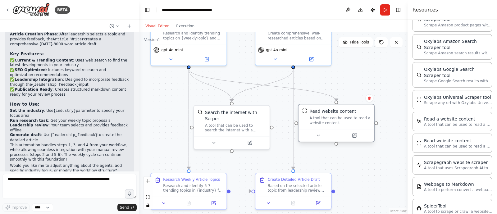
drag, startPoint x: 374, startPoint y: 137, endPoint x: 341, endPoint y: 115, distance: 39.0
click at [341, 116] on div "A tool that can be used to read a website content." at bounding box center [339, 121] width 61 height 10
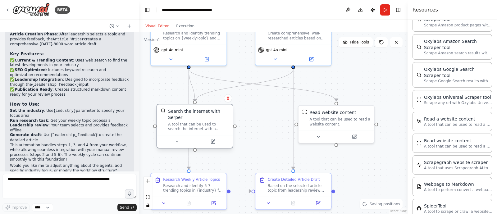
drag, startPoint x: 225, startPoint y: 115, endPoint x: 196, endPoint y: 115, distance: 29.5
click at [196, 122] on div "A tool that can be used to search the internet with a search_query. Supports di…" at bounding box center [198, 127] width 61 height 10
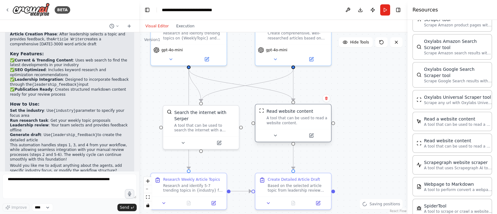
drag, startPoint x: 327, startPoint y: 117, endPoint x: 282, endPoint y: 115, distance: 45.7
click at [282, 115] on div "Read website content A tool that can be used to read a website content." at bounding box center [297, 116] width 61 height 17
click at [181, 139] on icon at bounding box center [183, 141] width 5 height 5
click at [185, 140] on div at bounding box center [201, 141] width 76 height 13
click at [183, 141] on icon at bounding box center [183, 141] width 2 height 1
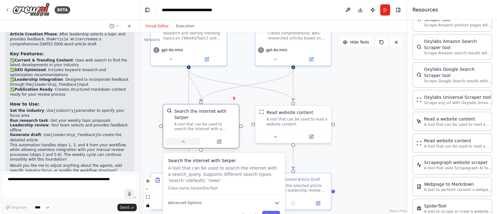
click at [184, 141] on icon at bounding box center [183, 141] width 2 height 1
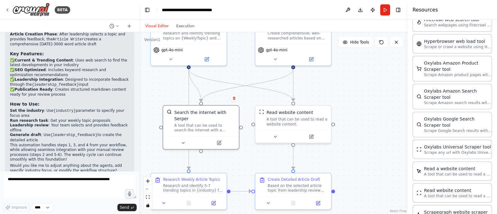
scroll to position [647, 0]
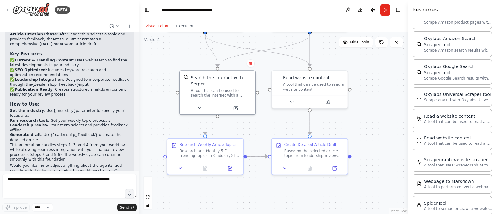
drag, startPoint x: 369, startPoint y: 167, endPoint x: 387, endPoint y: 127, distance: 43.1
click at [387, 127] on div ".deletable-edge-delete-btn { width: 20px; height: 20px; border: 0px solid #ffff…" at bounding box center [273, 123] width 268 height 182
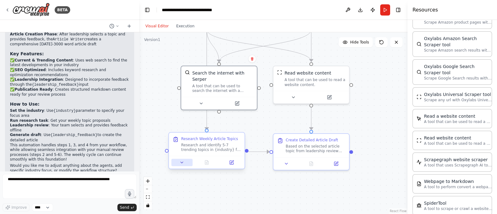
click at [180, 164] on icon at bounding box center [182, 162] width 5 height 5
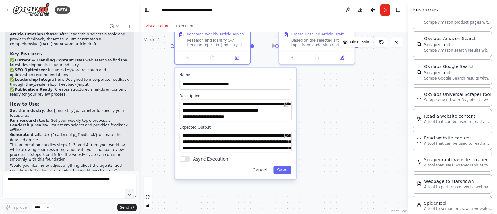
drag, startPoint x: 356, startPoint y: 196, endPoint x: 360, endPoint y: 73, distance: 123.4
click at [360, 73] on div ".deletable-edge-delete-btn { width: 20px; height: 20px; border: 0px solid #ffff…" at bounding box center [273, 123] width 268 height 182
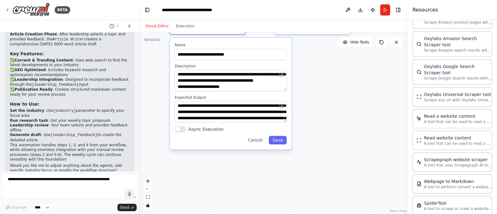
drag, startPoint x: 369, startPoint y: 143, endPoint x: 365, endPoint y: 130, distance: 13.0
click at [365, 130] on div ".deletable-edge-delete-btn { width: 20px; height: 20px; border: 0px solid #ffff…" at bounding box center [273, 123] width 268 height 182
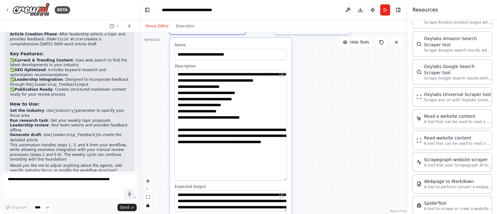
drag, startPoint x: 285, startPoint y: 88, endPoint x: 281, endPoint y: 103, distance: 15.3
click at [293, 173] on div ".deletable-edge-delete-btn { width: 20px; height: 20px; border: 0px solid #ffff…" at bounding box center [273, 123] width 268 height 182
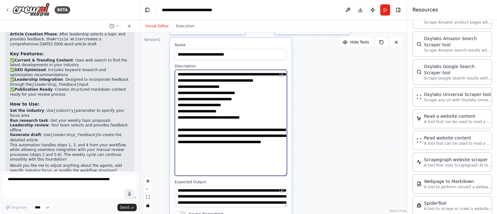
click at [267, 76] on textarea "**********" at bounding box center [231, 123] width 112 height 106
paste textarea "***"
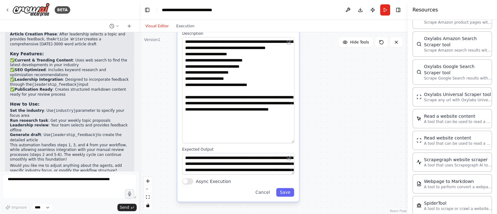
drag, startPoint x: 325, startPoint y: 139, endPoint x: 334, endPoint y: 103, distance: 37.2
click at [334, 103] on div ".deletable-edge-delete-btn { width: 20px; height: 20px; border: 0px solid #ffff…" at bounding box center [273, 123] width 268 height 182
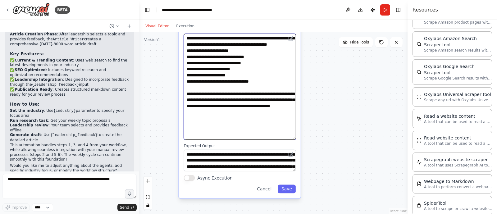
click at [196, 63] on textarea "**********" at bounding box center [240, 87] width 112 height 106
type textarea "**********"
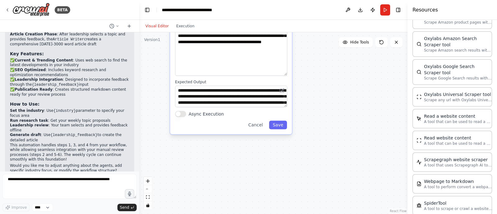
drag, startPoint x: 347, startPoint y: 172, endPoint x: 296, endPoint y: 111, distance: 79.3
click at [337, 109] on div ".deletable-edge-delete-btn { width: 20px; height: 20px; border: 0px solid #ffff…" at bounding box center [273, 123] width 268 height 182
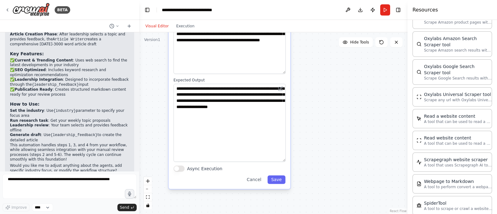
drag, startPoint x: 282, startPoint y: 103, endPoint x: 270, endPoint y: 159, distance: 56.9
click at [272, 161] on textarea "**********" at bounding box center [230, 123] width 112 height 78
click at [275, 180] on button "Save" at bounding box center [277, 181] width 18 height 9
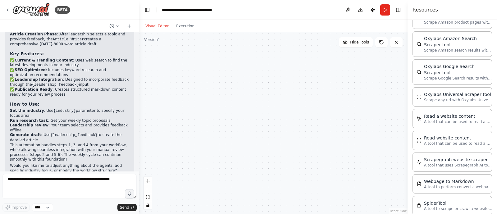
drag, startPoint x: 329, startPoint y: 105, endPoint x: 303, endPoint y: 189, distance: 88.0
click at [303, 189] on div ".deletable-edge-delete-btn { width: 20px; height: 20px; border: 0px solid #ffff…" at bounding box center [273, 123] width 268 height 182
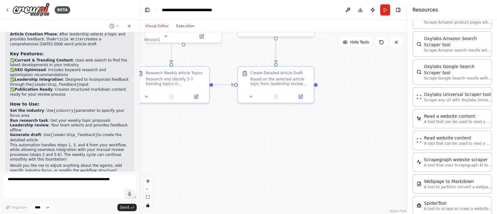
drag, startPoint x: 293, startPoint y: 156, endPoint x: 267, endPoint y: 135, distance: 33.7
click at [294, 169] on div ".deletable-edge-delete-btn { width: 20px; height: 20px; border: 0px solid #ffff…" at bounding box center [273, 123] width 268 height 182
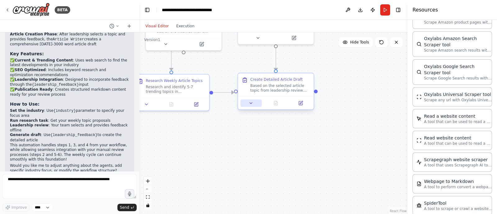
click at [251, 103] on icon at bounding box center [251, 103] width 2 height 1
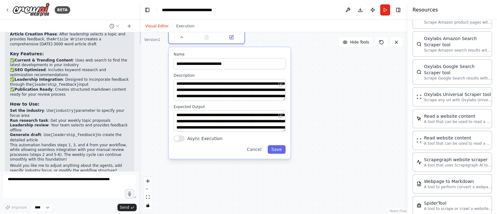
drag, startPoint x: 392, startPoint y: 165, endPoint x: 318, endPoint y: 102, distance: 97.0
click at [320, 102] on div ".deletable-edge-delete-btn { width: 20px; height: 20px; border: 0px solid #ffff…" at bounding box center [273, 123] width 268 height 182
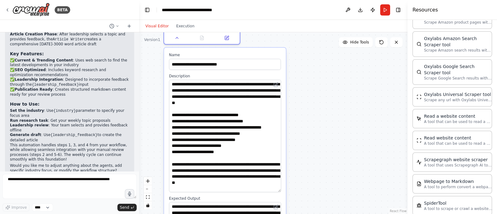
drag, startPoint x: 280, startPoint y: 101, endPoint x: 294, endPoint y: 180, distance: 80.1
click at [287, 192] on div ".deletable-edge-delete-btn { width: 20px; height: 20px; border: 0px solid #ffff…" at bounding box center [273, 123] width 268 height 182
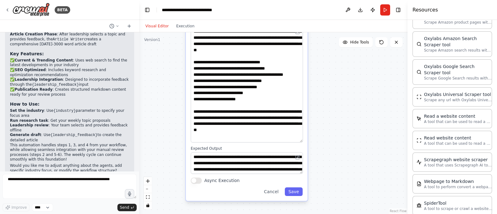
drag, startPoint x: 342, startPoint y: 144, endPoint x: 357, endPoint y: 100, distance: 46.5
click at [358, 99] on div ".deletable-edge-delete-btn { width: 20px; height: 20px; border: 0px solid #ffff…" at bounding box center [273, 123] width 268 height 182
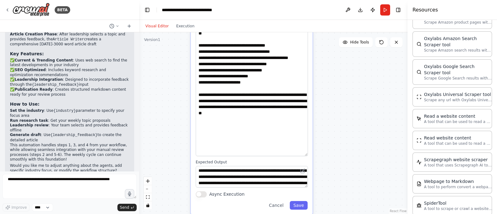
drag, startPoint x: 306, startPoint y: 124, endPoint x: 320, endPoint y: 130, distance: 15.1
click at [304, 156] on textarea "**********" at bounding box center [252, 83] width 112 height 146
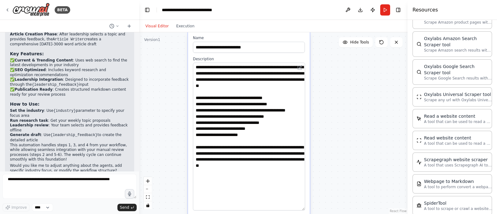
drag, startPoint x: 358, startPoint y: 108, endPoint x: 351, endPoint y: 155, distance: 46.9
click at [355, 158] on div ".deletable-edge-delete-btn { width: 20px; height: 20px; border: 0px solid #ffff…" at bounding box center [273, 123] width 268 height 182
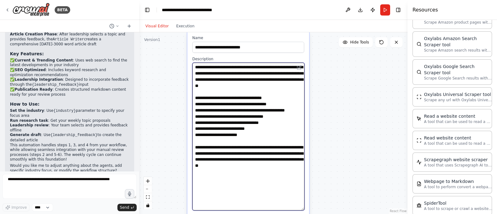
click at [259, 80] on textarea "**********" at bounding box center [248, 137] width 112 height 148
click at [209, 75] on textarea "**********" at bounding box center [248, 137] width 112 height 148
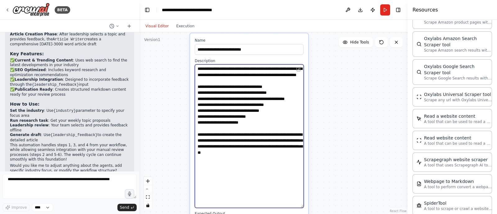
type textarea "**********"
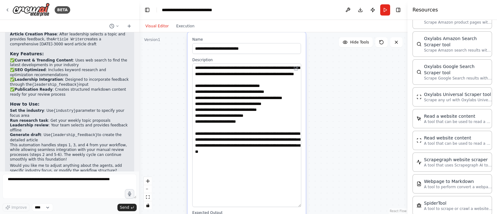
drag, startPoint x: 337, startPoint y: 80, endPoint x: 329, endPoint y: 89, distance: 11.9
click at [331, 79] on div ".deletable-edge-delete-btn { width: 20px; height: 20px; border: 0px solid #ffff…" at bounding box center [273, 123] width 268 height 182
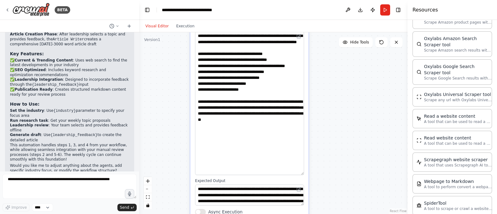
drag, startPoint x: 338, startPoint y: 138, endPoint x: 314, endPoint y: 98, distance: 47.1
click at [343, 104] on div ".deletable-edge-delete-btn { width: 20px; height: 20px; border: 0px solid #ffff…" at bounding box center [273, 123] width 268 height 182
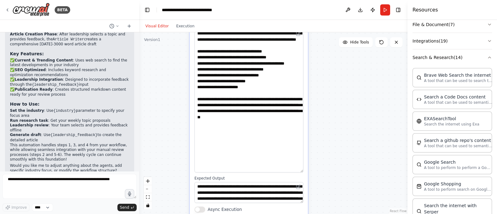
scroll to position [0, 0]
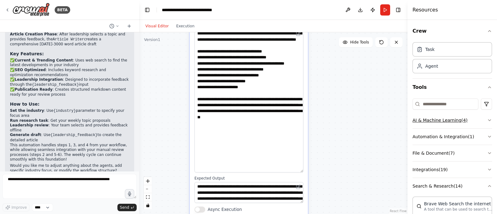
click at [449, 121] on button "AI & Machine Learning ( 4 )" at bounding box center [453, 120] width 80 height 16
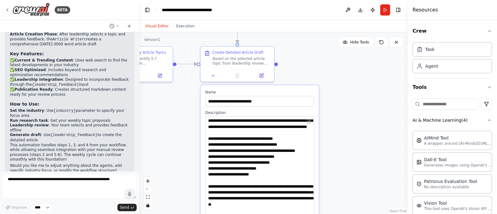
drag, startPoint x: 348, startPoint y: 145, endPoint x: 343, endPoint y: 119, distance: 26.5
click at [354, 190] on div ".deletable-edge-delete-btn { width: 20px; height: 20px; border: 0px solid #ffff…" at bounding box center [273, 123] width 268 height 182
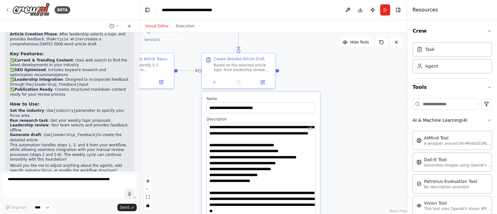
drag, startPoint x: 357, startPoint y: 110, endPoint x: 353, endPoint y: 78, distance: 32.0
click at [353, 78] on div ".deletable-edge-delete-btn { width: 20px; height: 20px; border: 0px solid #ffff…" at bounding box center [273, 123] width 268 height 182
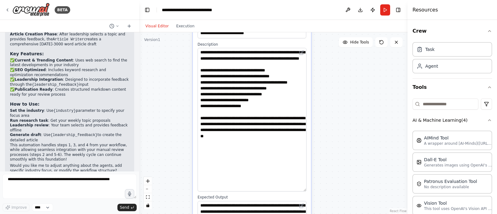
drag, startPoint x: 364, startPoint y: 168, endPoint x: 356, endPoint y: 101, distance: 67.5
click at [356, 98] on div ".deletable-edge-delete-btn { width: 20px; height: 20px; border: 0px solid #ffff…" at bounding box center [273, 123] width 268 height 182
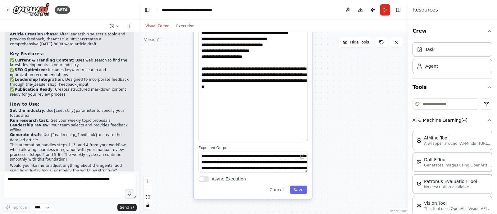
drag, startPoint x: 359, startPoint y: 169, endPoint x: 362, endPoint y: 138, distance: 31.8
click at [362, 138] on div ".deletable-edge-delete-btn { width: 20px; height: 20px; border: 0px solid #ffff…" at bounding box center [273, 123] width 268 height 182
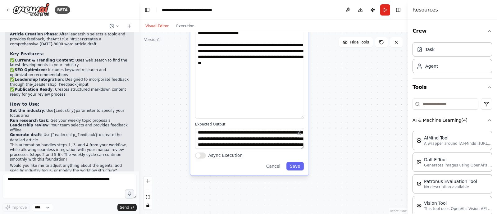
drag, startPoint x: 343, startPoint y: 134, endPoint x: 341, endPoint y: 127, distance: 7.1
click at [341, 127] on div ".deletable-edge-delete-btn { width: 20px; height: 20px; border: 0px solid #ffff…" at bounding box center [273, 123] width 268 height 182
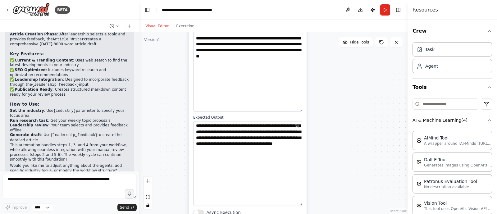
drag, startPoint x: 300, startPoint y: 140, endPoint x: 301, endPoint y: 204, distance: 64.3
click at [301, 204] on textarea "**********" at bounding box center [247, 163] width 109 height 85
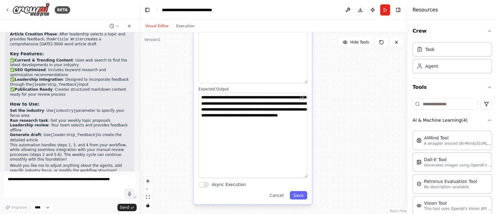
drag, startPoint x: 339, startPoint y: 186, endPoint x: 290, endPoint y: 135, distance: 70.1
click at [343, 158] on div ".deletable-edge-delete-btn { width: 20px; height: 20px; border: 0px solid #ffff…" at bounding box center [273, 123] width 268 height 182
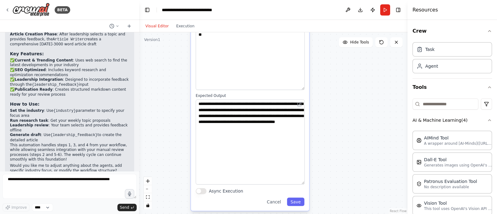
drag, startPoint x: 373, startPoint y: 122, endPoint x: 370, endPoint y: 130, distance: 8.0
click at [370, 130] on div ".deletable-edge-delete-btn { width: 20px; height: 20px; border: 0px solid #ffff…" at bounding box center [273, 123] width 268 height 182
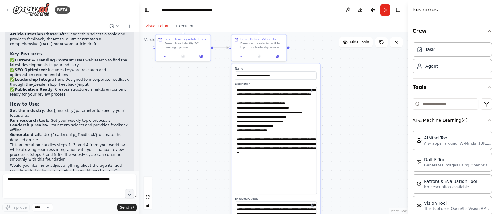
drag, startPoint x: 346, startPoint y: 80, endPoint x: 344, endPoint y: 176, distance: 96.7
click at [344, 176] on div ".deletable-edge-delete-btn { width: 20px; height: 20px; border: 0px solid #ffff…" at bounding box center [273, 123] width 268 height 182
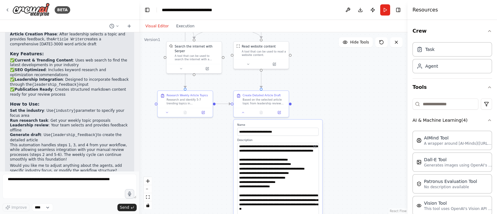
drag, startPoint x: 357, startPoint y: 139, endPoint x: 364, endPoint y: 145, distance: 9.9
click at [359, 194] on div ".deletable-edge-delete-btn { width: 20px; height: 20px; border: 0px solid #ffff…" at bounding box center [273, 123] width 268 height 182
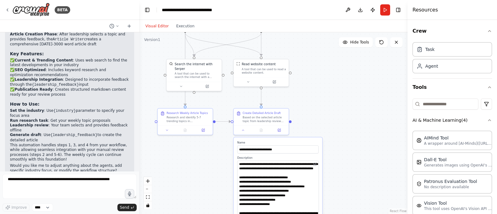
drag, startPoint x: 364, startPoint y: 160, endPoint x: 382, endPoint y: 168, distance: 20.2
click at [364, 167] on div ".deletable-edge-delete-btn { width: 20px; height: 20px; border: 0px solid #ffff…" at bounding box center [273, 123] width 268 height 182
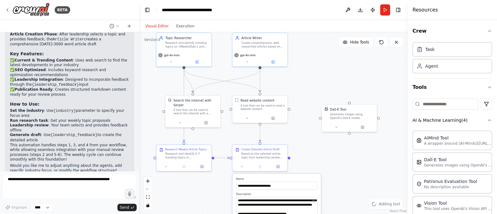
drag, startPoint x: 330, startPoint y: 125, endPoint x: 328, endPoint y: 143, distance: 18.4
click at [328, 143] on div ".deletable-edge-delete-btn { width: 20px; height: 20px; border: 0px solid #ffff…" at bounding box center [273, 123] width 268 height 182
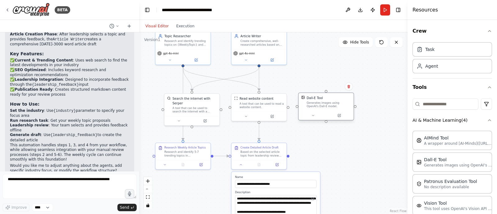
drag, startPoint x: 331, startPoint y: 109, endPoint x: 309, endPoint y: 101, distance: 23.8
click at [309, 101] on div "Dall-E Tool Generates images using OpenAI's Dall-E model." at bounding box center [329, 102] width 44 height 12
drag, startPoint x: 183, startPoint y: 66, endPoint x: 328, endPoint y: 92, distance: 146.9
click at [328, 92] on div ".deletable-edge-delete-btn { width: 20px; height: 20px; border: 0px solid #ffff…" at bounding box center [273, 123] width 268 height 182
click at [259, 129] on icon "Edge from af059721-9ef9-4b16-9ec9-7fa692d23bf1 to c92947db-1893-4519-970b-7d811…" at bounding box center [259, 103] width 0 height 73
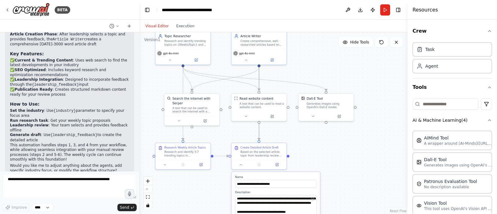
click at [259, 130] on icon "Edge from af059721-9ef9-4b16-9ec9-7fa692d23bf1 to c92947db-1893-4519-970b-7d811…" at bounding box center [259, 103] width 0 height 73
drag, startPoint x: 259, startPoint y: 130, endPoint x: 277, endPoint y: 130, distance: 18.3
click at [277, 130] on div ".deletable-edge-delete-btn { width: 20px; height: 20px; border: 0px solid #ffff…" at bounding box center [273, 123] width 268 height 182
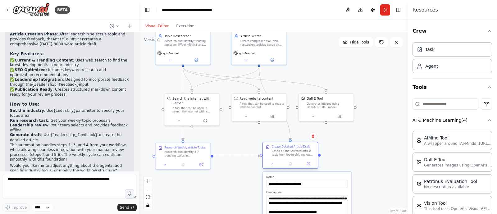
drag, startPoint x: 267, startPoint y: 158, endPoint x: 300, endPoint y: 154, distance: 33.1
click at [300, 154] on div "Based on the selected article topic from leadership review and any specific fee…" at bounding box center [293, 152] width 43 height 7
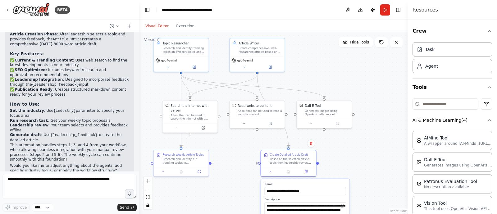
drag, startPoint x: 356, startPoint y: 158, endPoint x: 330, endPoint y: 156, distance: 26.5
click at [353, 164] on div ".deletable-edge-delete-btn { width: 20px; height: 20px; border: 0px solid #ffff…" at bounding box center [273, 123] width 268 height 182
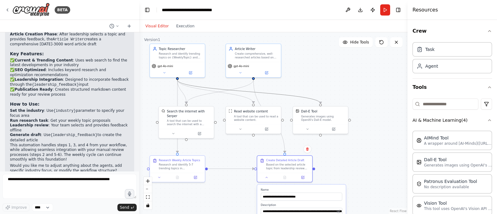
click at [276, 94] on icon "Edge from 0df6e27b-a6ba-4c2f-9d5d-eb2aa2199b59 to 5890b681-d3a6-4c70-a332-f4cd9…" at bounding box center [248, 92] width 143 height 24
click at [248, 92] on icon at bounding box center [248, 92] width 3 height 4
drag, startPoint x: 254, startPoint y: 79, endPoint x: 320, endPoint y: 104, distance: 71.4
click at [320, 104] on div "**********" at bounding box center [223, 108] width 193 height 131
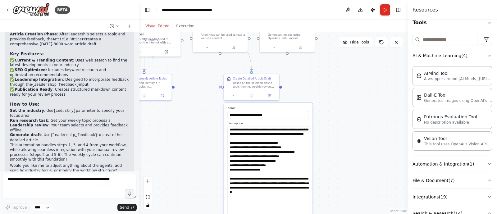
drag, startPoint x: 373, startPoint y: 178, endPoint x: 353, endPoint y: 158, distance: 28.6
click at [345, 108] on div ".deletable-edge-delete-btn { width: 20px; height: 20px; border: 0px solid #ffff…" at bounding box center [273, 123] width 268 height 182
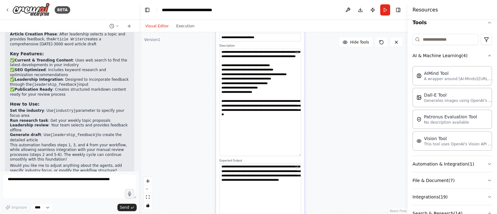
drag, startPoint x: 357, startPoint y: 170, endPoint x: 352, endPoint y: 77, distance: 93.1
click at [351, 77] on div ".deletable-edge-delete-btn { width: 20px; height: 20px; border: 0px solid #ffff…" at bounding box center [273, 123] width 268 height 182
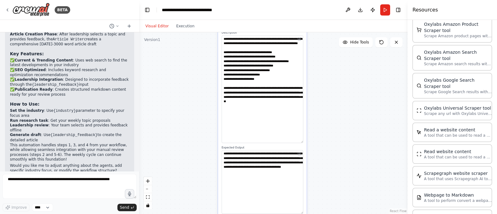
scroll to position [738, 0]
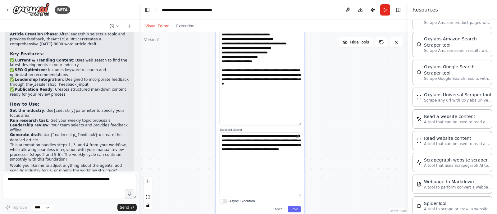
drag, startPoint x: 329, startPoint y: 132, endPoint x: 328, endPoint y: 70, distance: 61.5
click at [328, 70] on div ".deletable-edge-delete-btn { width: 20px; height: 20px; border: 0px solid #ffff…" at bounding box center [273, 123] width 268 height 182
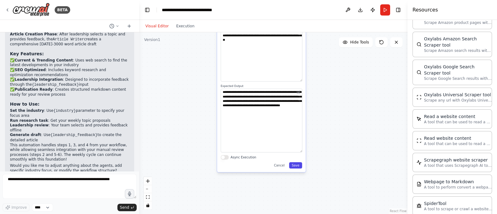
click at [296, 164] on button "Save" at bounding box center [295, 165] width 13 height 6
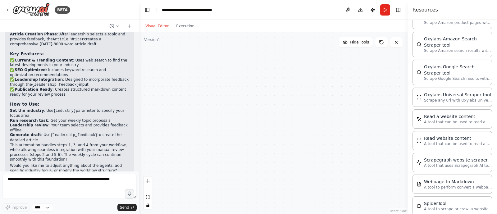
drag, startPoint x: 322, startPoint y: 99, endPoint x: 313, endPoint y: 187, distance: 88.1
click at [327, 205] on div ".deletable-edge-delete-btn { width: 20px; height: 20px; border: 0px solid #ffff…" at bounding box center [273, 123] width 268 height 182
drag, startPoint x: 232, startPoint y: 129, endPoint x: 339, endPoint y: 212, distance: 135.4
click at [339, 212] on div ".deletable-edge-delete-btn { width: 20px; height: 20px; border: 0px solid #ffff…" at bounding box center [273, 123] width 268 height 182
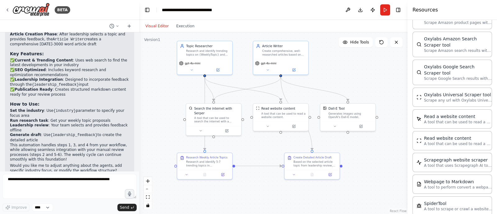
drag, startPoint x: 315, startPoint y: 175, endPoint x: 283, endPoint y: 177, distance: 32.4
click at [267, 199] on div ".deletable-edge-delete-btn { width: 20px; height: 20px; border: 0px solid #ffff…" at bounding box center [273, 123] width 268 height 182
click at [385, 8] on button "Run" at bounding box center [385, 9] width 10 height 11
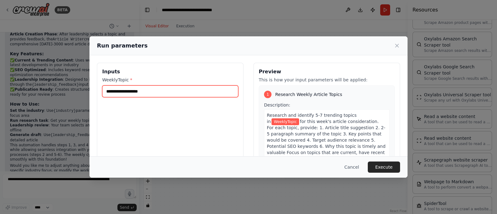
click at [142, 88] on input "WeeklyTopic *" at bounding box center [170, 91] width 136 height 12
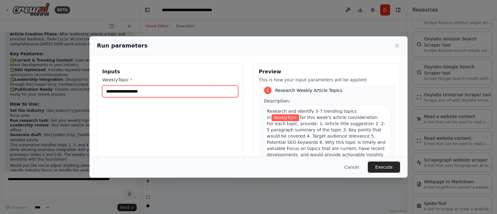
scroll to position [0, 0]
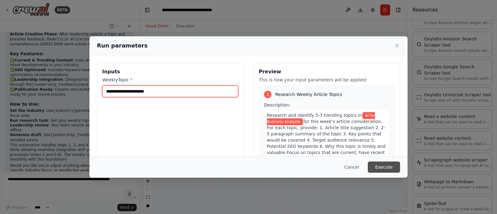
type input "**********"
click at [390, 167] on button "Execute" at bounding box center [384, 167] width 32 height 11
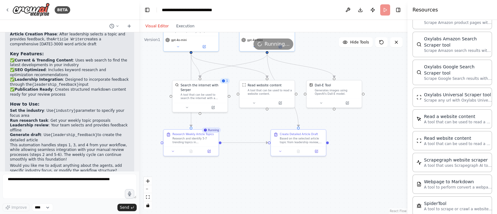
drag, startPoint x: 269, startPoint y: 192, endPoint x: 256, endPoint y: 171, distance: 24.8
click at [256, 171] on div ".deletable-edge-delete-btn { width: 20px; height: 20px; border: 0px solid #ffff…" at bounding box center [273, 123] width 268 height 182
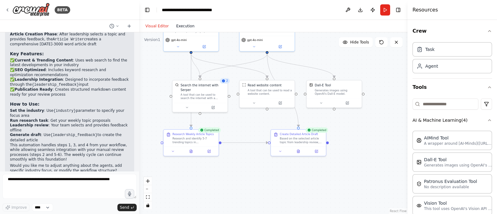
click at [177, 27] on button "Execution" at bounding box center [185, 25] width 26 height 7
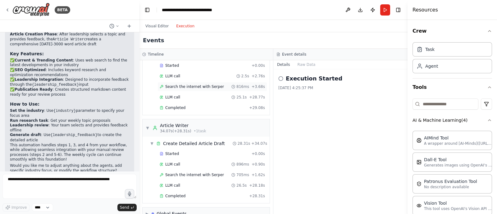
scroll to position [44, 0]
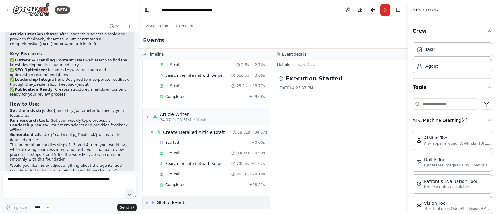
click at [169, 202] on div "Global Events" at bounding box center [172, 202] width 30 height 6
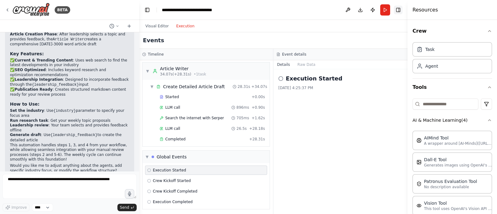
click at [396, 7] on button "Toggle Right Sidebar" at bounding box center [398, 10] width 9 height 9
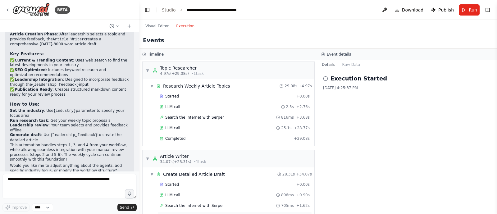
scroll to position [0, 0]
click at [174, 94] on div "Started + 0.00s" at bounding box center [235, 98] width 154 height 9
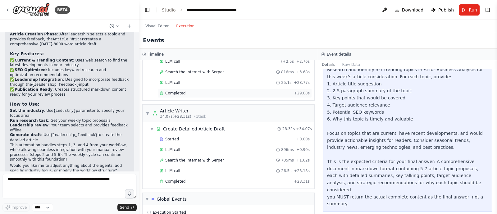
scroll to position [89, 0]
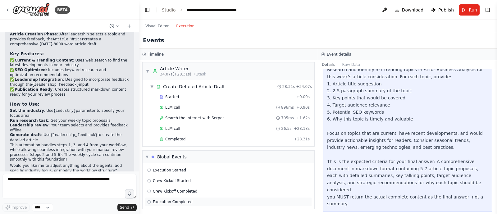
click at [171, 201] on span "Execution Completed" at bounding box center [173, 201] width 40 height 5
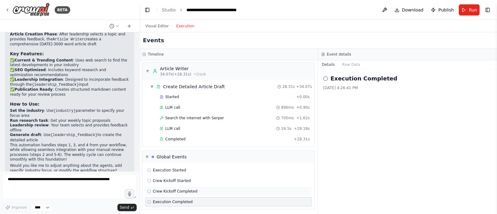
click at [168, 191] on span "Crew Kickoff Completed" at bounding box center [175, 191] width 44 height 5
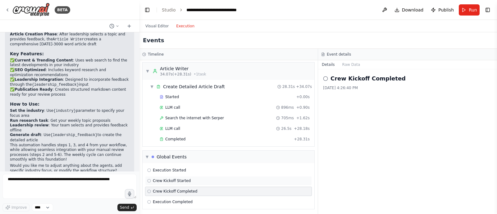
click at [169, 178] on span "Crew Kickoff Started" at bounding box center [172, 180] width 38 height 5
click at [169, 168] on span "Execution Started" at bounding box center [169, 170] width 33 height 5
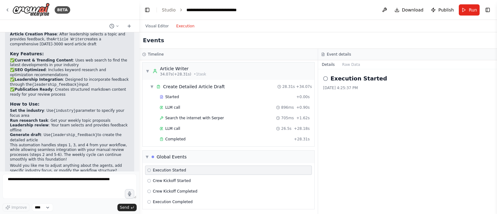
scroll to position [0, 0]
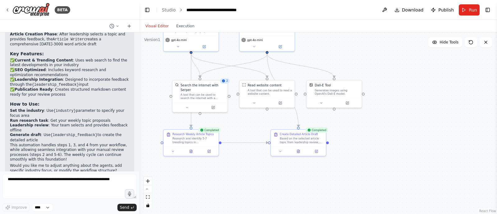
click at [152, 25] on button "Visual Editor" at bounding box center [157, 25] width 31 height 7
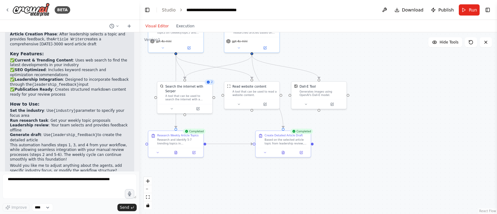
drag, startPoint x: 380, startPoint y: 173, endPoint x: 366, endPoint y: 172, distance: 13.7
click at [366, 173] on div ".deletable-edge-delete-btn { width: 20px; height: 20px; border: 0px solid #ffff…" at bounding box center [318, 123] width 358 height 182
click at [492, 11] on button "Toggle Right Sidebar" at bounding box center [487, 10] width 9 height 9
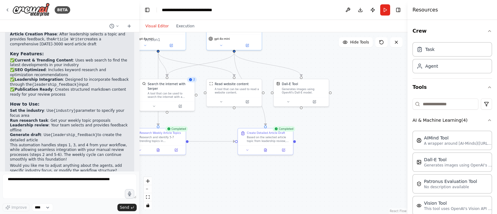
drag, startPoint x: 348, startPoint y: 158, endPoint x: 331, endPoint y: 156, distance: 17.5
click at [331, 156] on div ".deletable-edge-delete-btn { width: 20px; height: 20px; border: 0px solid #ffff…" at bounding box center [273, 123] width 268 height 182
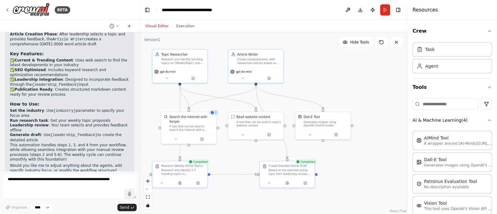
drag, startPoint x: 340, startPoint y: 137, endPoint x: 359, endPoint y: 128, distance: 21.4
click at [360, 164] on div ".deletable-edge-delete-btn { width: 20px; height: 20px; border: 0px solid #ffff…" at bounding box center [273, 123] width 268 height 182
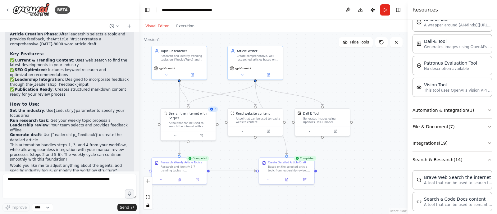
scroll to position [129, 0]
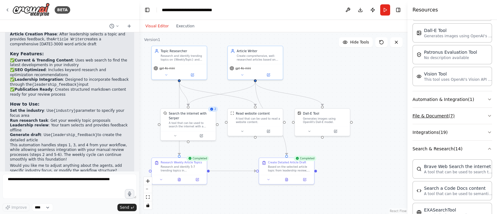
click at [438, 114] on button "File & Document ( 7 )" at bounding box center [453, 116] width 80 height 16
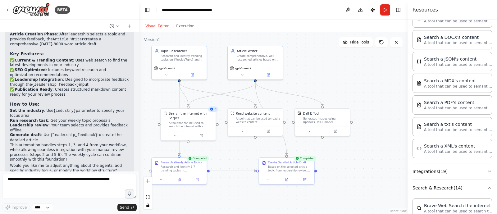
scroll to position [0, 0]
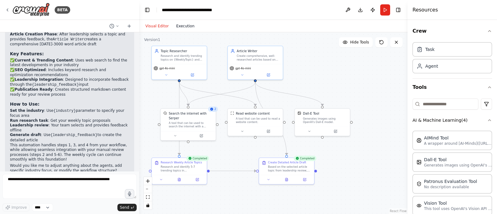
click at [186, 29] on button "Execution" at bounding box center [185, 25] width 26 height 7
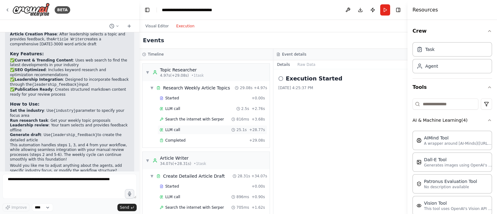
scroll to position [89, 0]
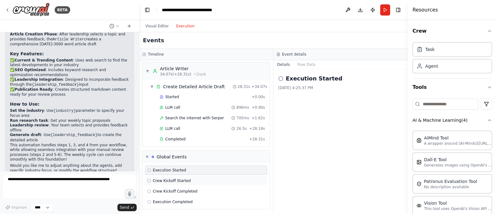
click at [171, 181] on span "Crew Kickoff Started" at bounding box center [172, 180] width 38 height 5
click at [169, 189] on span "Crew Kickoff Completed" at bounding box center [175, 191] width 44 height 5
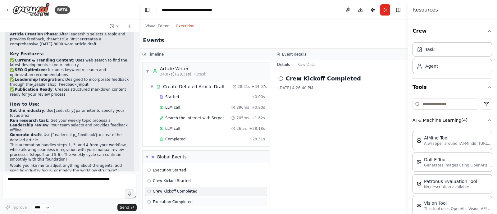
click at [169, 197] on div "Execution Completed" at bounding box center [206, 201] width 122 height 9
click at [175, 138] on span "Completed" at bounding box center [175, 139] width 20 height 5
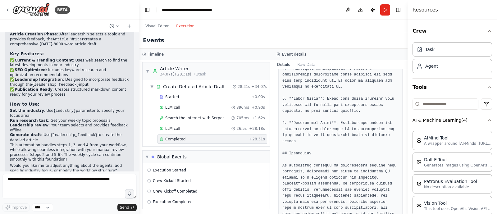
scroll to position [1157, 0]
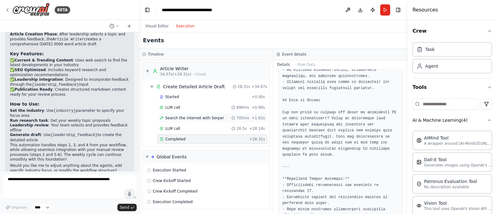
click at [182, 116] on span "Search the internet with Serper" at bounding box center [194, 118] width 59 height 5
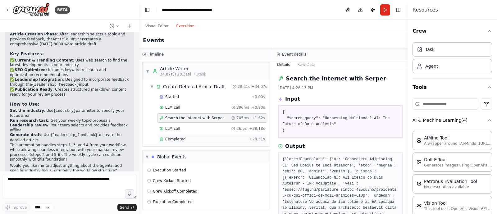
click at [185, 137] on div "Completed" at bounding box center [203, 139] width 87 height 5
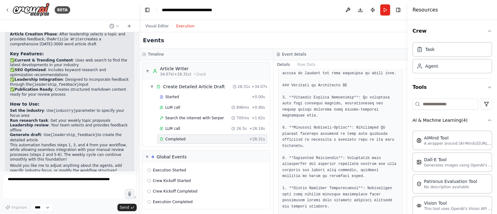
scroll to position [0, 0]
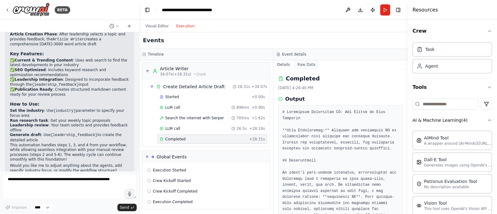
click at [305, 65] on button "Raw Data" at bounding box center [306, 64] width 25 height 9
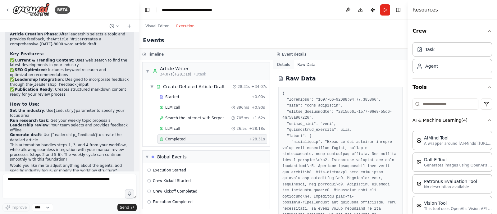
click at [278, 66] on button "Details" at bounding box center [283, 64] width 21 height 9
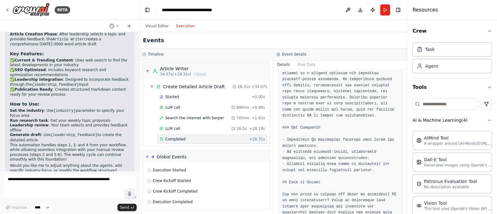
scroll to position [1092, 0]
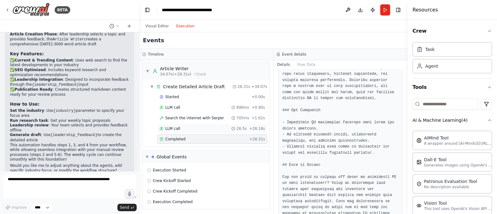
click at [172, 126] on span "LLM call" at bounding box center [172, 128] width 15 height 5
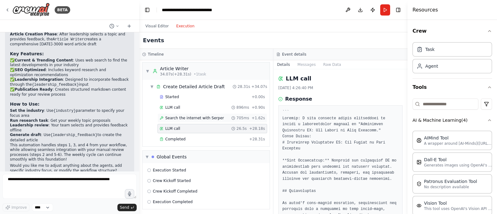
click at [174, 117] on span "Search the internet with Serper" at bounding box center [194, 118] width 59 height 5
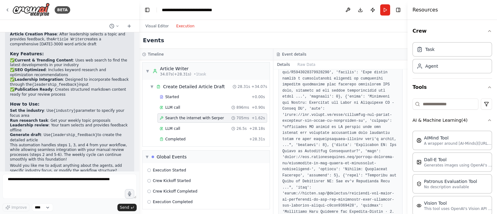
scroll to position [424, 0]
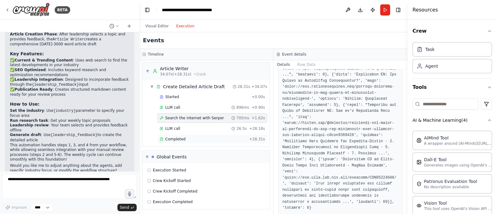
click at [188, 137] on div "Completed" at bounding box center [203, 139] width 87 height 5
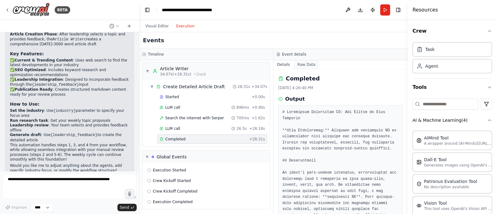
click at [308, 66] on button "Raw Data" at bounding box center [306, 64] width 25 height 9
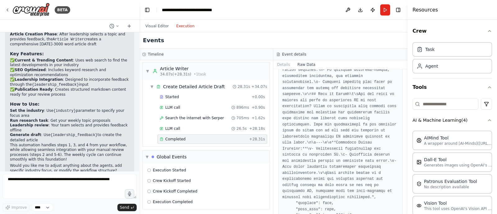
scroll to position [2346, 0]
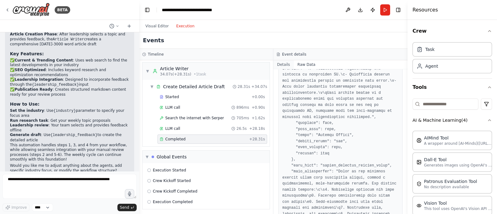
click at [285, 64] on button "Details" at bounding box center [283, 64] width 21 height 9
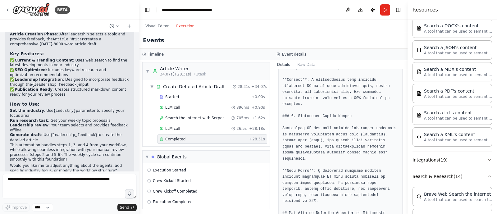
scroll to position [518, 0]
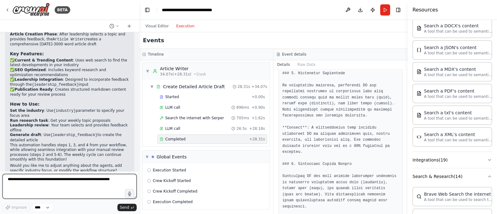
click at [42, 191] on textarea at bounding box center [69, 186] width 134 height 25
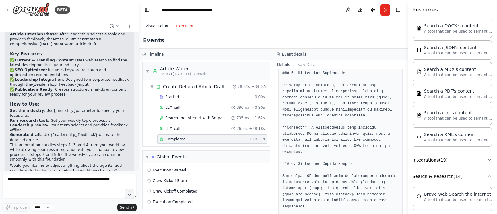
click at [162, 22] on button "Visual Editor" at bounding box center [157, 25] width 31 height 7
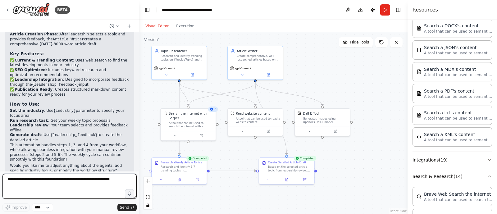
click at [62, 189] on textarea at bounding box center [69, 186] width 134 height 25
click at [60, 189] on textarea at bounding box center [69, 186] width 134 height 25
type textarea "*"
type textarea "**********"
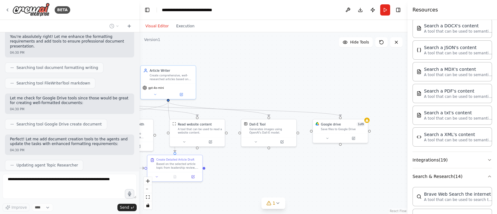
scroll to position [732, 0]
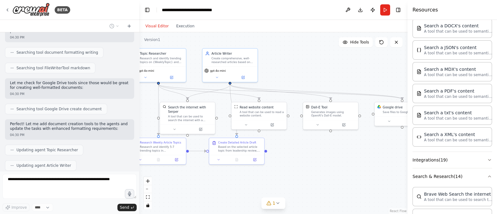
drag, startPoint x: 325, startPoint y: 186, endPoint x: 309, endPoint y: 166, distance: 26.4
click at [309, 166] on div ".deletable-edge-delete-btn { width: 20px; height: 20px; border: 0px solid #ffff…" at bounding box center [273, 123] width 268 height 182
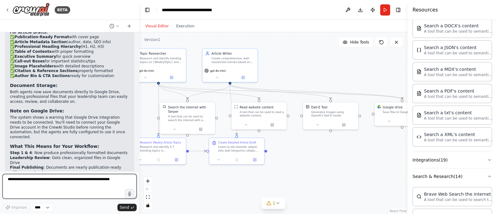
scroll to position [1025, 0]
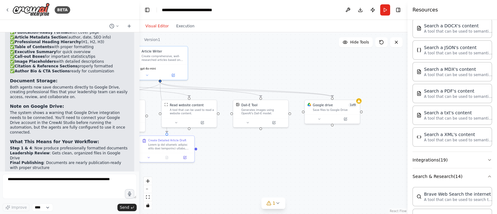
drag, startPoint x: 351, startPoint y: 174, endPoint x: 248, endPoint y: 176, distance: 102.9
click at [248, 176] on div ".deletable-edge-delete-btn { width: 20px; height: 20px; border: 0px solid #ffff…" at bounding box center [273, 123] width 268 height 182
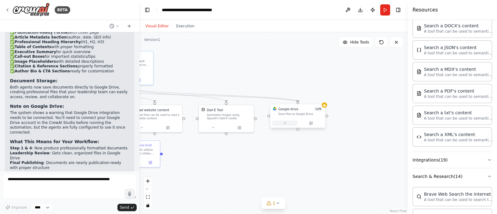
click at [284, 123] on icon at bounding box center [285, 123] width 4 height 4
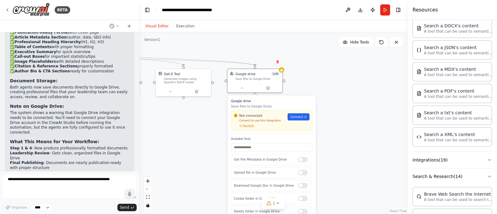
drag, startPoint x: 244, startPoint y: 173, endPoint x: 207, endPoint y: 139, distance: 50.4
click at [206, 140] on div ".deletable-edge-delete-btn { width: 20px; height: 20px; border: 0px solid #ffff…" at bounding box center [273, 123] width 268 height 182
click at [297, 118] on span "Connect" at bounding box center [297, 116] width 13 height 4
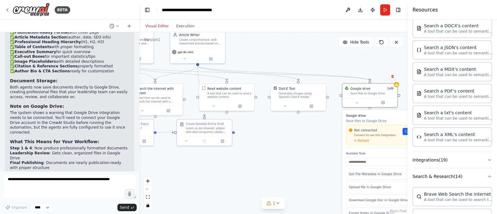
drag, startPoint x: 282, startPoint y: 149, endPoint x: 337, endPoint y: 163, distance: 57.7
click at [338, 165] on div ".deletable-edge-delete-btn { width: 20px; height: 20px; border: 0px solid #ffff…" at bounding box center [273, 123] width 268 height 182
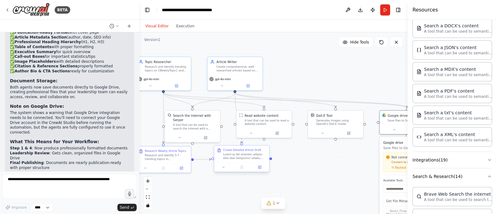
drag, startPoint x: 304, startPoint y: 153, endPoint x: 222, endPoint y: 147, distance: 82.3
click at [318, 173] on div ".deletable-edge-delete-btn { width: 20px; height: 20px; border: 0px solid #ffff…" at bounding box center [273, 123] width 268 height 182
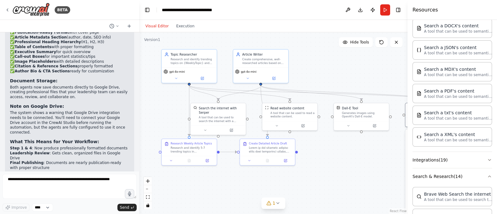
drag, startPoint x: 330, startPoint y: 162, endPoint x: 343, endPoint y: 158, distance: 14.1
click at [343, 158] on div ".deletable-edge-delete-btn { width: 20px; height: 20px; border: 0px solid #ffff…" at bounding box center [273, 123] width 268 height 182
click at [172, 78] on button at bounding box center [175, 77] width 25 height 5
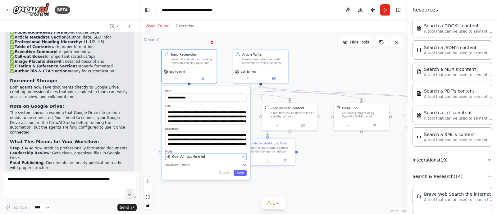
click at [196, 155] on span "OpenAI - gpt-4o-mini" at bounding box center [188, 156] width 33 height 4
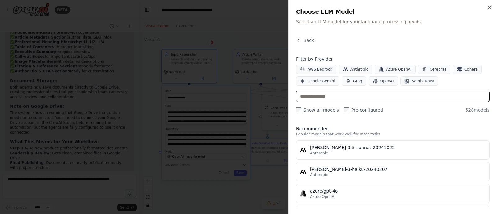
click at [356, 97] on input "text" at bounding box center [393, 96] width 194 height 11
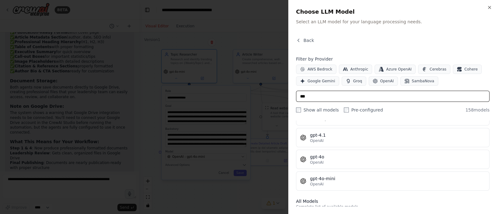
scroll to position [65, 0]
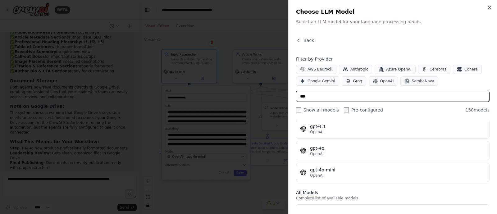
type input "***"
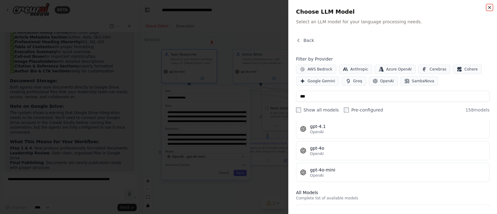
drag, startPoint x: 491, startPoint y: 8, endPoint x: 455, endPoint y: 18, distance: 36.7
click at [491, 8] on icon "button" at bounding box center [489, 7] width 5 height 5
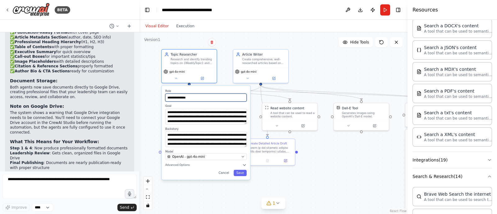
click at [180, 98] on input "**********" at bounding box center [205, 98] width 81 height 8
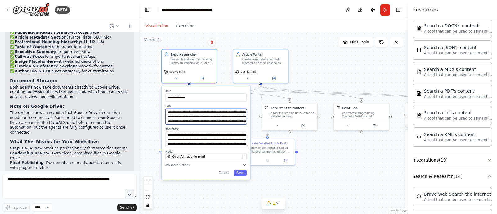
click at [199, 117] on textarea "**********" at bounding box center [206, 117] width 82 height 16
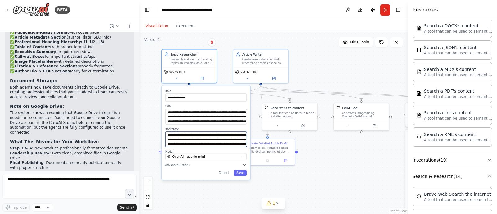
click at [203, 143] on textarea "**********" at bounding box center [206, 139] width 82 height 16
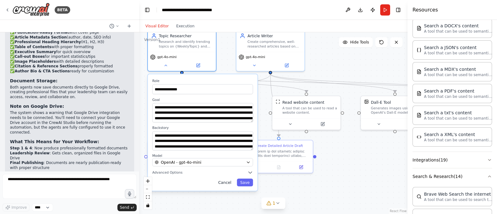
click at [230, 180] on button "Cancel" at bounding box center [225, 183] width 20 height 8
drag, startPoint x: 229, startPoint y: 183, endPoint x: 244, endPoint y: 123, distance: 61.9
click at [229, 182] on button "Cancel" at bounding box center [225, 183] width 20 height 8
click at [227, 183] on button "Cancel" at bounding box center [225, 183] width 20 height 8
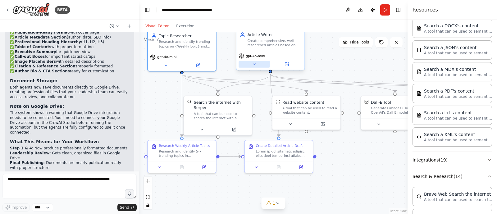
click at [252, 65] on button at bounding box center [254, 64] width 31 height 7
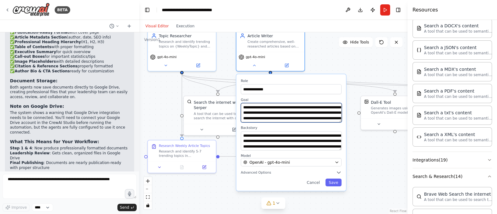
click at [285, 111] on textarea "**********" at bounding box center [291, 112] width 101 height 19
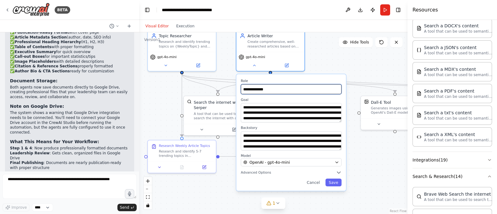
click at [270, 91] on input "**********" at bounding box center [291, 89] width 101 height 10
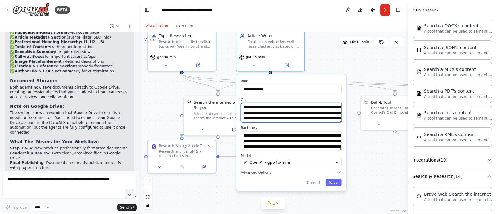
click at [267, 111] on textarea "**********" at bounding box center [291, 112] width 101 height 19
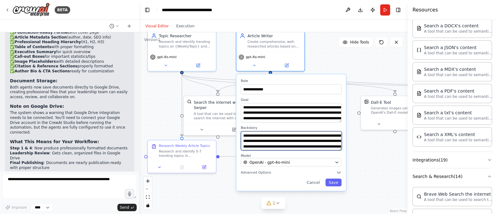
click at [271, 140] on textarea "**********" at bounding box center [291, 140] width 101 height 19
click at [207, 111] on div "A tool that can be used to search the internet with a search_query. Supports di…" at bounding box center [221, 115] width 55 height 9
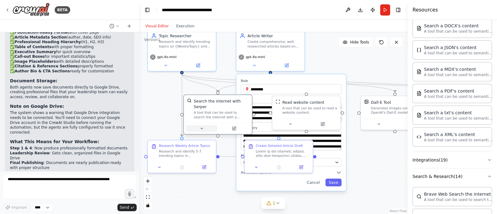
click at [199, 126] on icon at bounding box center [201, 128] width 4 height 4
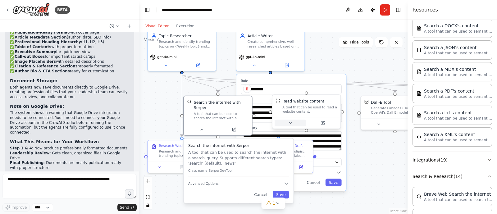
click at [287, 121] on button at bounding box center [290, 123] width 31 height 7
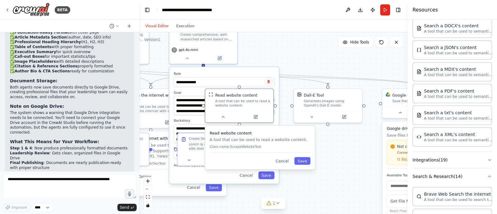
drag, startPoint x: 387, startPoint y: 156, endPoint x: 318, endPoint y: 149, distance: 69.7
click at [318, 149] on div ".deletable-edge-delete-btn { width: 20px; height: 20px; border: 0px solid #ffff…" at bounding box center [273, 123] width 268 height 182
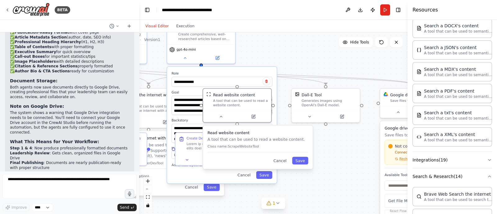
click at [236, 147] on p "Class name: ScrapeWebsiteTool" at bounding box center [258, 146] width 101 height 4
click at [247, 147] on p "Class name: ScrapeWebsiteTool" at bounding box center [258, 146] width 101 height 4
click at [311, 115] on icon at bounding box center [309, 115] width 4 height 4
click at [311, 118] on button at bounding box center [312, 115] width 31 height 7
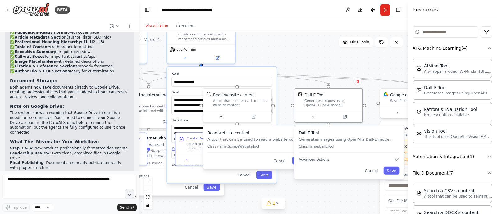
scroll to position [73, 0]
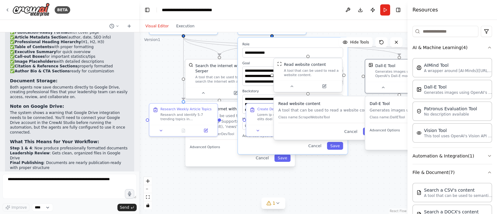
drag, startPoint x: 274, startPoint y: 53, endPoint x: 282, endPoint y: 70, distance: 18.8
click at [339, 24] on div "Visual Editor Execution Version 1 Hide Tools .deletable-edge-delete-btn { width…" at bounding box center [273, 117] width 268 height 194
click at [313, 145] on button "Cancel" at bounding box center [315, 146] width 20 height 8
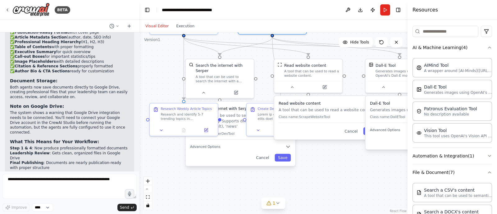
click at [352, 134] on button "Cancel" at bounding box center [351, 131] width 20 height 8
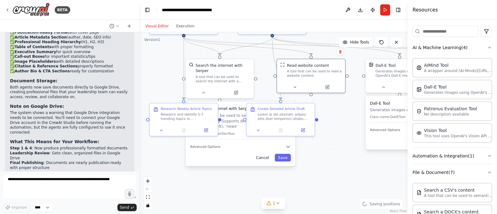
click at [266, 154] on button "Cancel" at bounding box center [263, 158] width 20 height 8
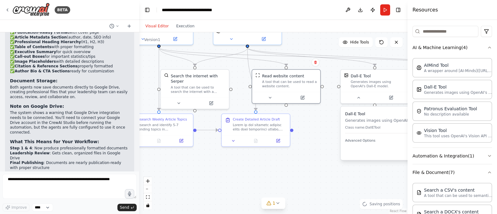
drag, startPoint x: 288, startPoint y: 167, endPoint x: 194, endPoint y: 169, distance: 94.5
click at [188, 173] on div ".deletable-edge-delete-btn { width: 20px; height: 20px; border: 0px solid #ffff…" at bounding box center [273, 123] width 268 height 182
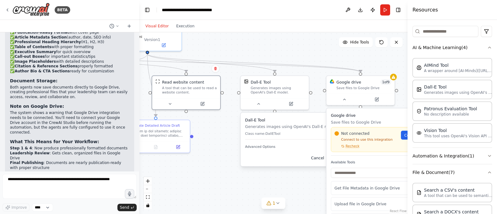
click at [322, 161] on button "Cancel" at bounding box center [318, 158] width 20 height 8
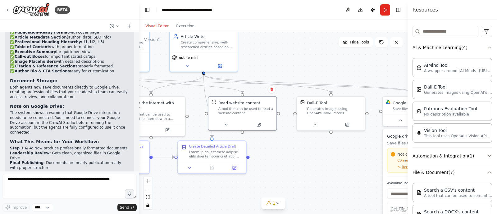
drag, startPoint x: 283, startPoint y: 161, endPoint x: 330, endPoint y: 181, distance: 51.0
click at [345, 185] on div ".deletable-edge-delete-btn { width: 20px; height: 20px; border: 0px solid #ffff…" at bounding box center [273, 123] width 268 height 182
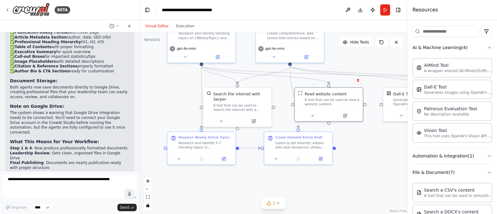
drag, startPoint x: 378, startPoint y: 166, endPoint x: 394, endPoint y: 166, distance: 16.8
click at [395, 166] on div ".deletable-edge-delete-btn { width: 20px; height: 20px; border: 0px solid #ffff…" at bounding box center [273, 123] width 268 height 182
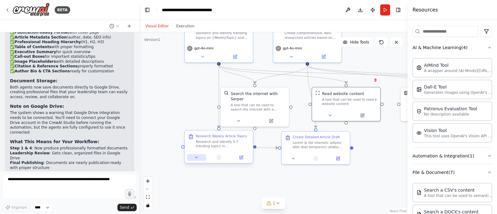
click at [196, 158] on icon at bounding box center [196, 157] width 2 height 1
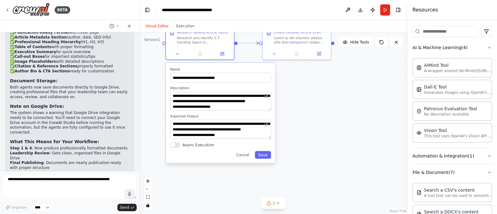
drag, startPoint x: 320, startPoint y: 167, endPoint x: 271, endPoint y: 98, distance: 85.2
click at [301, 79] on div ".deletable-edge-delete-btn { width: 20px; height: 20px; border: 0px solid #ffff…" at bounding box center [273, 123] width 268 height 182
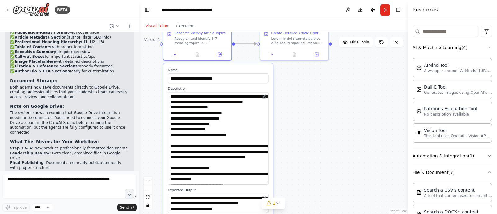
drag, startPoint x: 266, startPoint y: 111, endPoint x: 227, endPoint y: 149, distance: 54.3
click at [261, 185] on textarea "**********" at bounding box center [218, 138] width 101 height 93
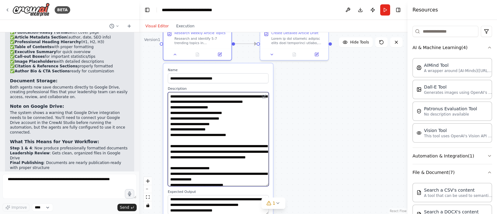
click at [217, 139] on textarea "**********" at bounding box center [218, 139] width 101 height 94
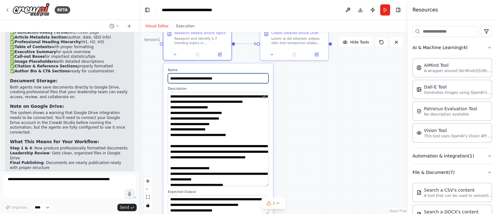
click at [195, 80] on input "**********" at bounding box center [218, 78] width 101 height 10
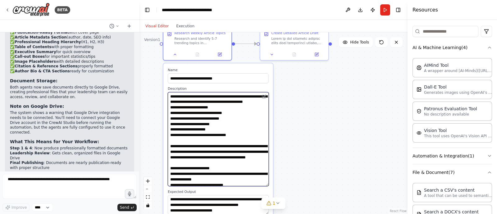
click at [189, 140] on textarea "**********" at bounding box center [218, 139] width 101 height 94
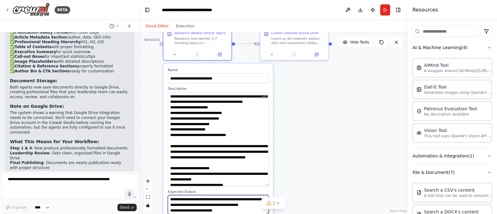
click at [200, 204] on textarea "**********" at bounding box center [218, 204] width 101 height 19
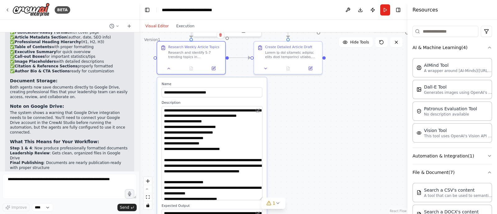
drag, startPoint x: 327, startPoint y: 126, endPoint x: 323, endPoint y: 133, distance: 7.1
click at [323, 133] on div ".deletable-edge-delete-btn { width: 20px; height: 20px; border: 0px solid #ffff…" at bounding box center [273, 123] width 268 height 182
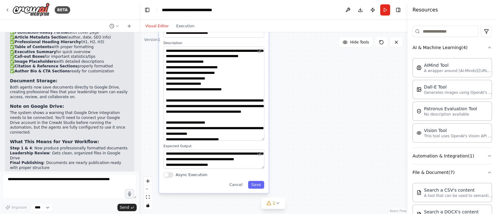
drag, startPoint x: 323, startPoint y: 133, endPoint x: 329, endPoint y: 67, distance: 66.1
click at [329, 67] on div ".deletable-edge-delete-btn { width: 20px; height: 20px; border: 0px solid #ffff…" at bounding box center [273, 123] width 268 height 182
click at [242, 183] on button "Cancel" at bounding box center [236, 185] width 20 height 8
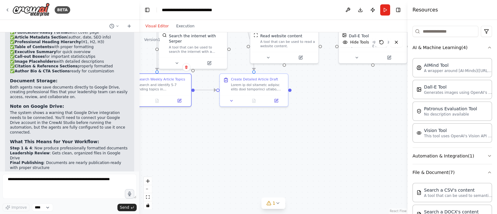
drag, startPoint x: 311, startPoint y: 192, endPoint x: 322, endPoint y: 114, distance: 78.4
click at [305, 211] on div ".deletable-edge-delete-btn { width: 20px; height: 20px; border: 0px solid #ffff…" at bounding box center [273, 123] width 268 height 182
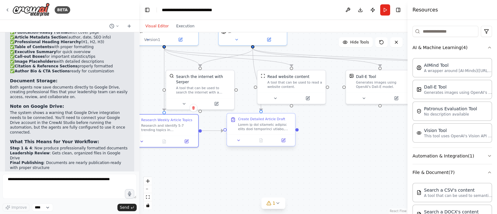
drag, startPoint x: 331, startPoint y: 108, endPoint x: 264, endPoint y: 143, distance: 75.5
click at [335, 150] on div ".deletable-edge-delete-btn { width: 20px; height: 20px; border: 0px solid #ffff…" at bounding box center [273, 123] width 268 height 182
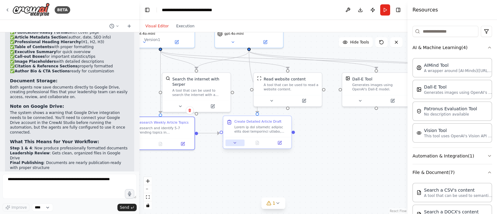
click at [235, 144] on icon at bounding box center [235, 143] width 4 height 4
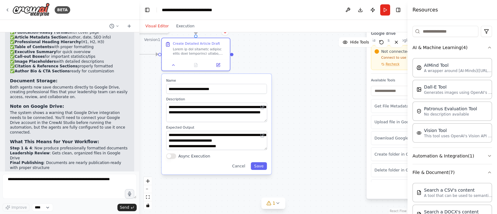
drag, startPoint x: 389, startPoint y: 164, endPoint x: 250, endPoint y: 92, distance: 156.2
click at [321, 85] on div ".deletable-edge-delete-btn { width: 20px; height: 20px; border: 0px solid #ffff…" at bounding box center [273, 123] width 268 height 182
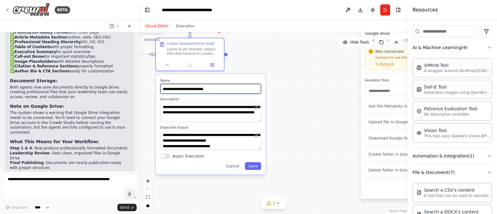
drag, startPoint x: 189, startPoint y: 90, endPoint x: 230, endPoint y: 88, distance: 40.8
click at [230, 88] on input "**********" at bounding box center [210, 89] width 101 height 10
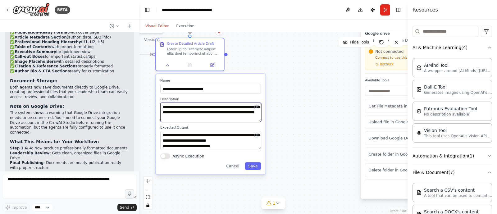
click at [202, 109] on textarea at bounding box center [210, 112] width 101 height 19
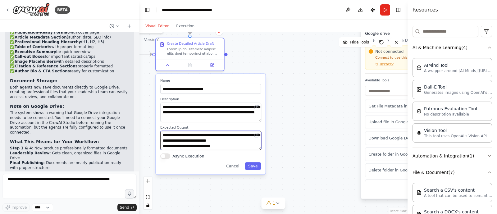
click at [204, 147] on textarea "**********" at bounding box center [210, 140] width 101 height 19
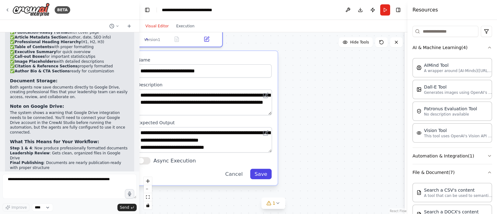
click at [260, 175] on button "Save" at bounding box center [260, 174] width 21 height 10
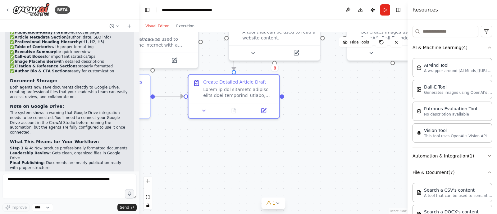
drag, startPoint x: 251, startPoint y: 113, endPoint x: 314, endPoint y: 155, distance: 75.7
click at [308, 183] on div ".deletable-edge-delete-btn { width: 20px; height: 20px; border: 0px solid #ffff…" at bounding box center [273, 123] width 268 height 182
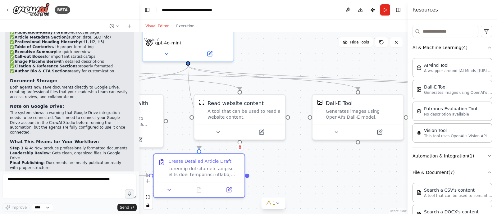
drag, startPoint x: 323, startPoint y: 150, endPoint x: 295, endPoint y: 172, distance: 35.6
click at [295, 184] on div ".deletable-edge-delete-btn { width: 20px; height: 20px; border: 0px solid #ffff…" at bounding box center [273, 123] width 268 height 182
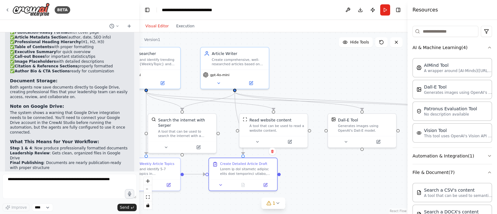
drag, startPoint x: 305, startPoint y: 71, endPoint x: 337, endPoint y: 69, distance: 32.1
click at [331, 75] on div ".deletable-edge-delete-btn { width: 20px; height: 20px; border: 0px solid #ffff…" at bounding box center [273, 123] width 268 height 182
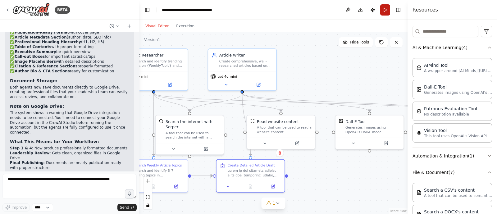
click at [385, 11] on button "Run" at bounding box center [385, 9] width 10 height 11
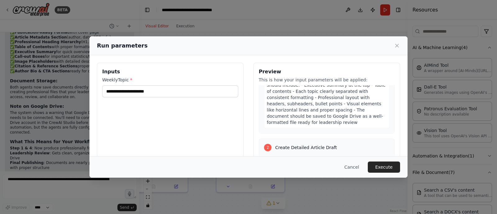
scroll to position [194, 0]
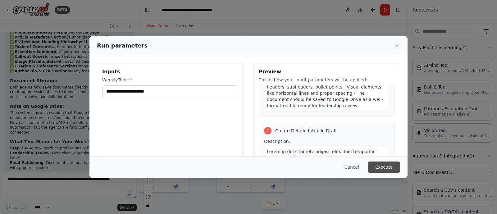
click at [381, 167] on button "Execute" at bounding box center [384, 167] width 32 height 11
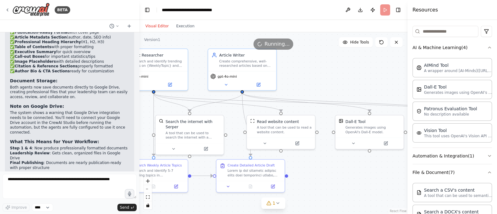
click at [183, 30] on div "Visual Editor Execution" at bounding box center [170, 26] width 57 height 12
click at [182, 26] on button "Execution" at bounding box center [185, 25] width 26 height 7
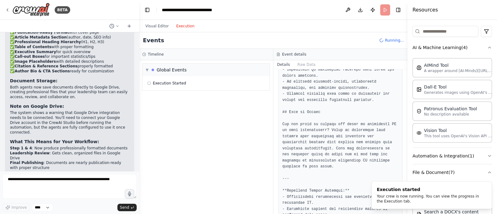
scroll to position [1157, 0]
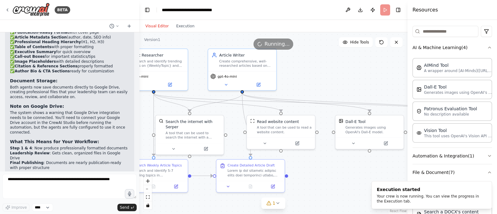
click at [154, 26] on button "Visual Editor" at bounding box center [157, 25] width 31 height 7
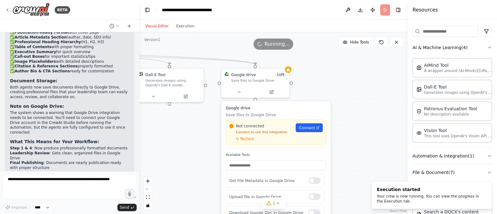
drag, startPoint x: 310, startPoint y: 170, endPoint x: 185, endPoint y: 107, distance: 140.3
click at [158, 129] on div ".deletable-edge-delete-btn { width: 20px; height: 20px; border: 0px solid #ffff…" at bounding box center [273, 123] width 268 height 182
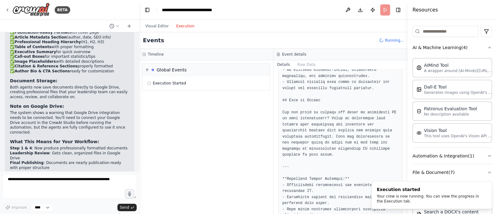
click at [180, 25] on button "Execution" at bounding box center [185, 25] width 26 height 7
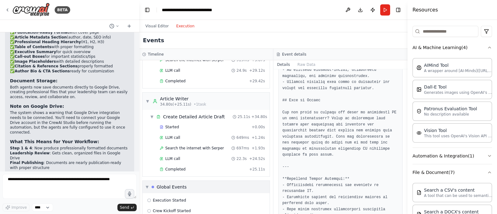
scroll to position [89, 0]
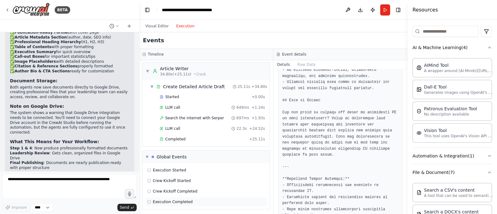
click at [179, 201] on span "Execution Completed" at bounding box center [173, 201] width 40 height 5
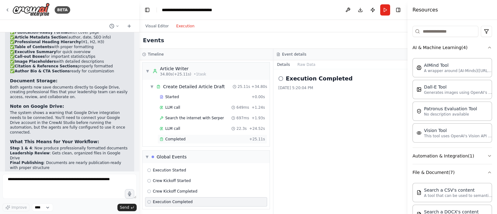
click at [174, 138] on span "Completed" at bounding box center [175, 139] width 20 height 5
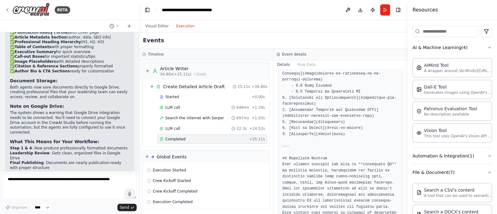
scroll to position [0, 0]
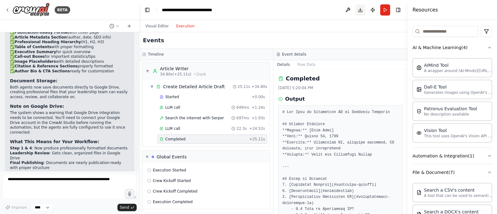
click at [361, 9] on button "Download" at bounding box center [360, 9] width 10 height 11
drag, startPoint x: 372, startPoint y: 8, endPoint x: 380, endPoint y: 23, distance: 16.7
click at [381, 27] on div "Visual Editor Execution" at bounding box center [273, 26] width 268 height 12
drag, startPoint x: 400, startPoint y: 19, endPoint x: 258, endPoint y: 12, distance: 141.8
click at [247, 14] on header "**********" at bounding box center [273, 10] width 268 height 20
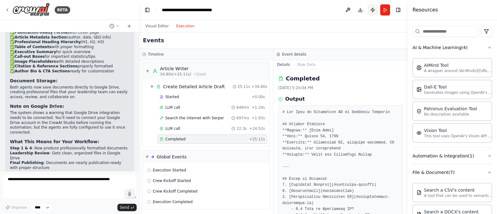
click at [371, 10] on button "Publish" at bounding box center [373, 9] width 10 height 11
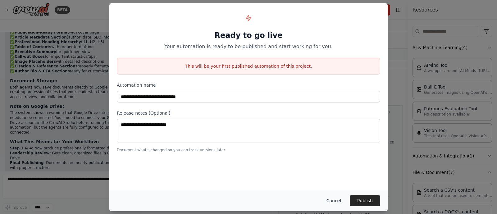
click at [333, 202] on button "Cancel" at bounding box center [334, 200] width 25 height 11
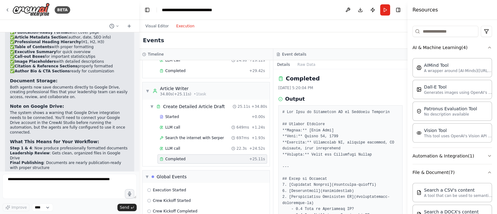
scroll to position [89, 0]
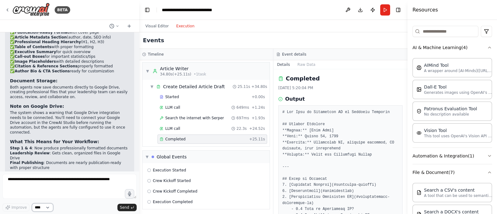
click at [44, 208] on select "****" at bounding box center [42, 208] width 21 height 8
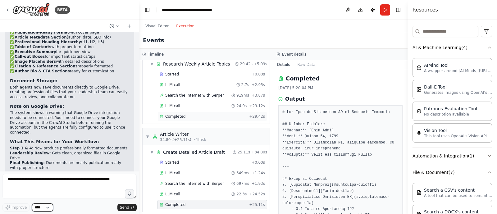
scroll to position [0, 0]
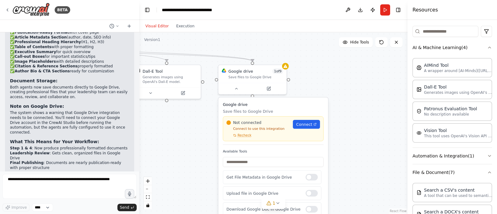
click at [161, 26] on button "Visual Editor" at bounding box center [157, 25] width 31 height 7
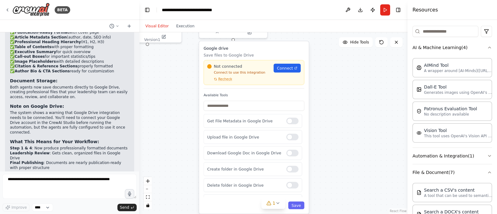
drag, startPoint x: 175, startPoint y: 154, endPoint x: 155, endPoint y: 107, distance: 51.5
click at [155, 107] on div ".deletable-edge-delete-btn { width: 20px; height: 20px; border: 0px solid #ffff…" at bounding box center [273, 123] width 268 height 182
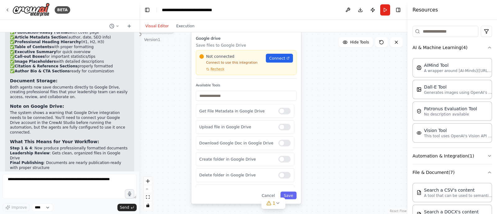
drag, startPoint x: 322, startPoint y: 156, endPoint x: 308, endPoint y: 133, distance: 27.3
click at [311, 139] on div ".deletable-edge-delete-btn { width: 20px; height: 20px; border: 0px solid #ffff…" at bounding box center [273, 123] width 268 height 182
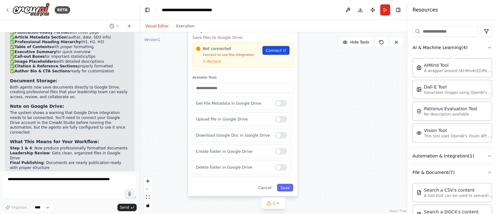
click at [277, 52] on span "Connect" at bounding box center [274, 51] width 16 height 6
click at [211, 64] on div "Not connected Connect to use this integration Recheck Connect" at bounding box center [242, 54] width 101 height 25
click at [211, 62] on span "Recheck" at bounding box center [214, 61] width 14 height 4
click at [165, 98] on div ".deletable-edge-delete-btn { width: 20px; height: 20px; border: 0px solid #ffff…" at bounding box center [273, 123] width 268 height 182
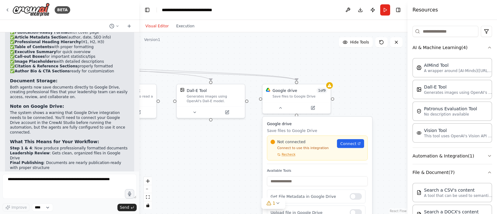
drag, startPoint x: 165, startPoint y: 98, endPoint x: 250, endPoint y: 208, distance: 138.6
click at [250, 208] on div ".deletable-edge-delete-btn { width: 20px; height: 20px; border: 0px solid #ffff…" at bounding box center [273, 123] width 268 height 182
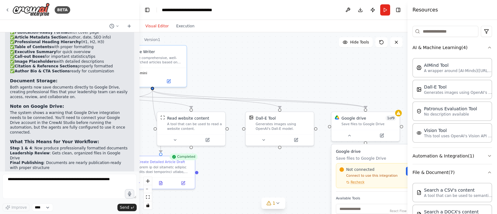
drag, startPoint x: 181, startPoint y: 155, endPoint x: 308, endPoint y: 195, distance: 132.7
click at [308, 195] on div ".deletable-edge-delete-btn { width: 20px; height: 20px; border: 0px solid #ffff…" at bounding box center [273, 123] width 268 height 182
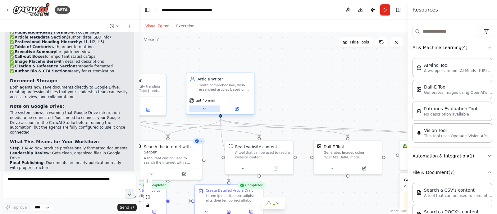
click at [204, 110] on icon at bounding box center [204, 109] width 4 height 4
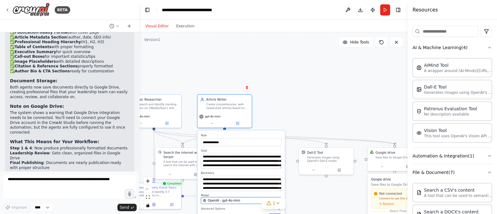
click at [226, 200] on span "OpenAI - gpt-4o-mini" at bounding box center [224, 201] width 32 height 4
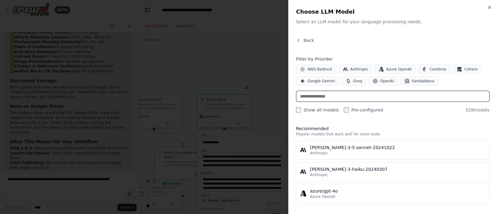
click at [322, 96] on input "text" at bounding box center [393, 96] width 194 height 11
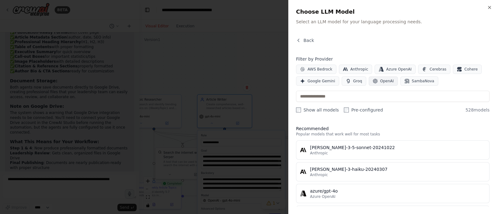
click at [380, 81] on span "OpenAI" at bounding box center [387, 81] width 14 height 5
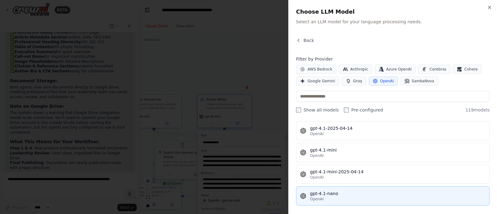
scroll to position [820, 0]
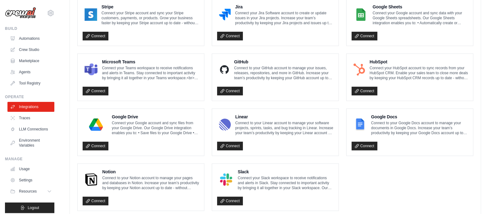
scroll to position [369, 0]
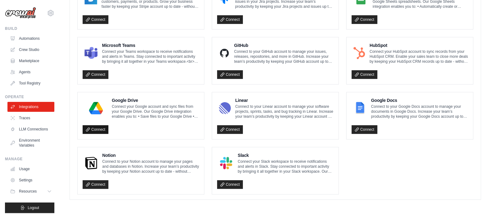
click at [95, 129] on link "Connect" at bounding box center [96, 129] width 26 height 9
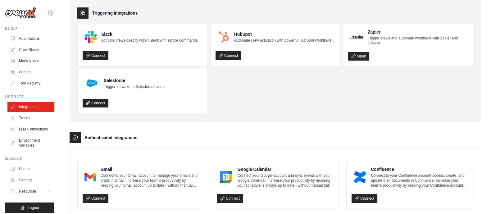
scroll to position [65, 0]
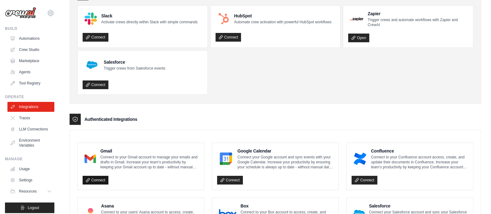
click at [93, 180] on link "Connect" at bounding box center [96, 180] width 26 height 9
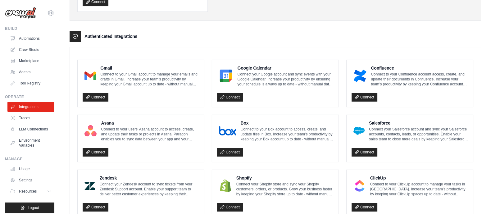
scroll to position [145, 0]
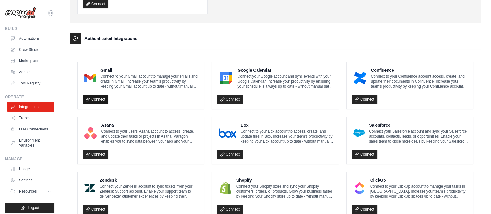
click at [90, 101] on link "Connect" at bounding box center [96, 99] width 26 height 9
click at [94, 98] on link "Connect" at bounding box center [96, 99] width 26 height 9
click at [101, 98] on link "Connect" at bounding box center [96, 99] width 26 height 9
